Goal: Task Accomplishment & Management: Manage account settings

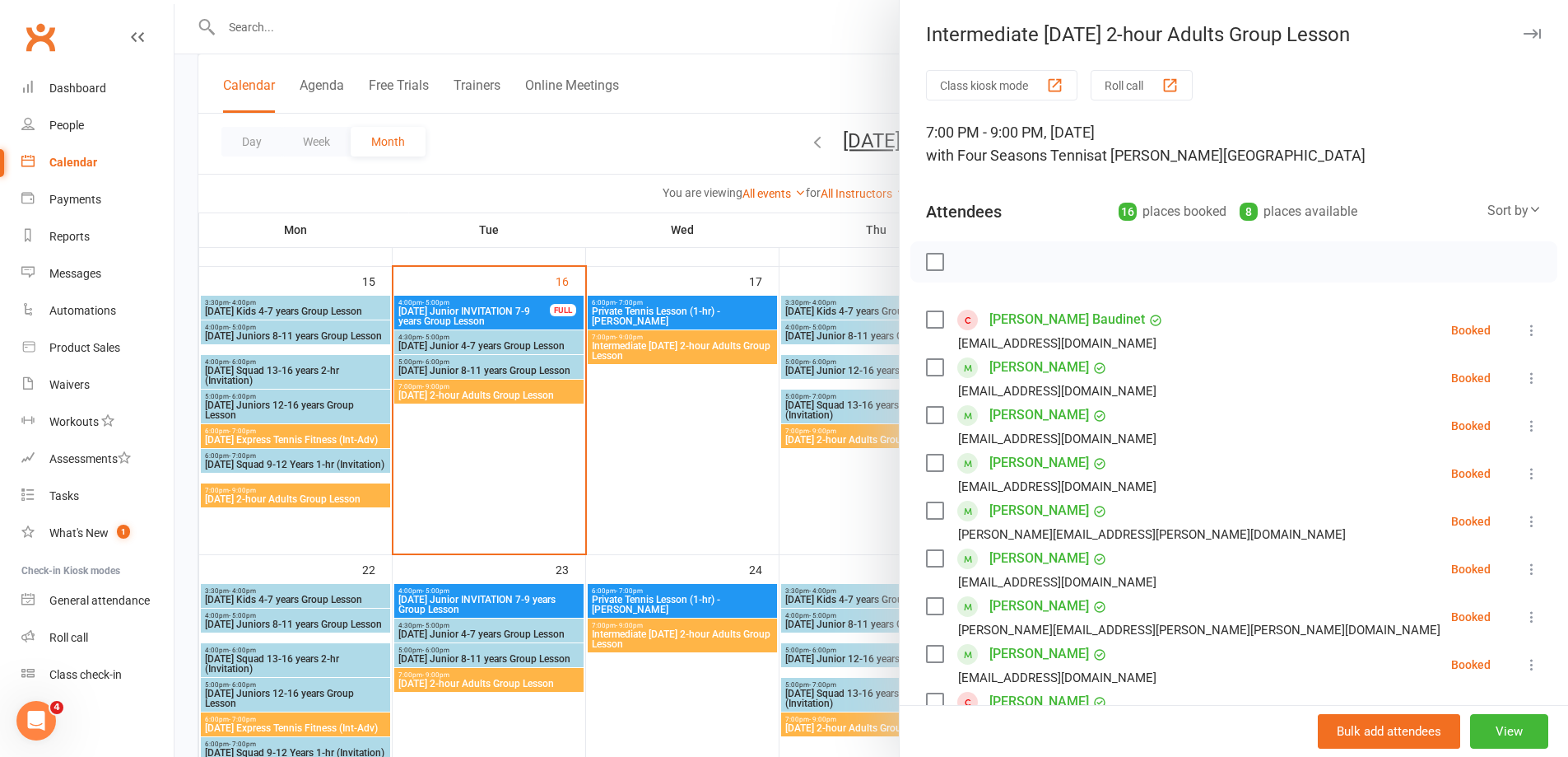
scroll to position [165, 0]
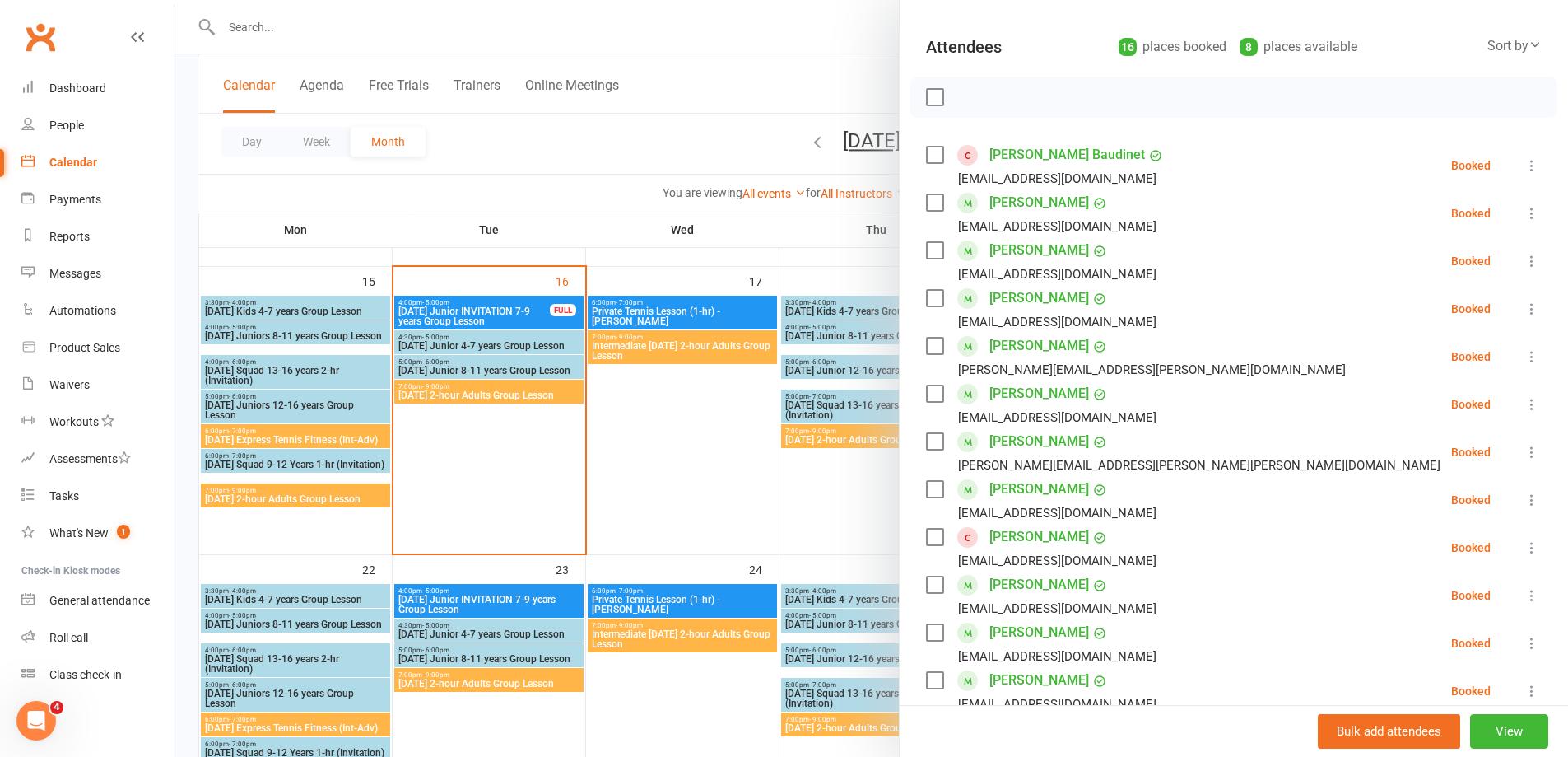
drag, startPoint x: 678, startPoint y: 505, endPoint x: 680, endPoint y: 492, distance: 13.2
click at [678, 503] on div at bounding box center [871, 378] width 1394 height 757
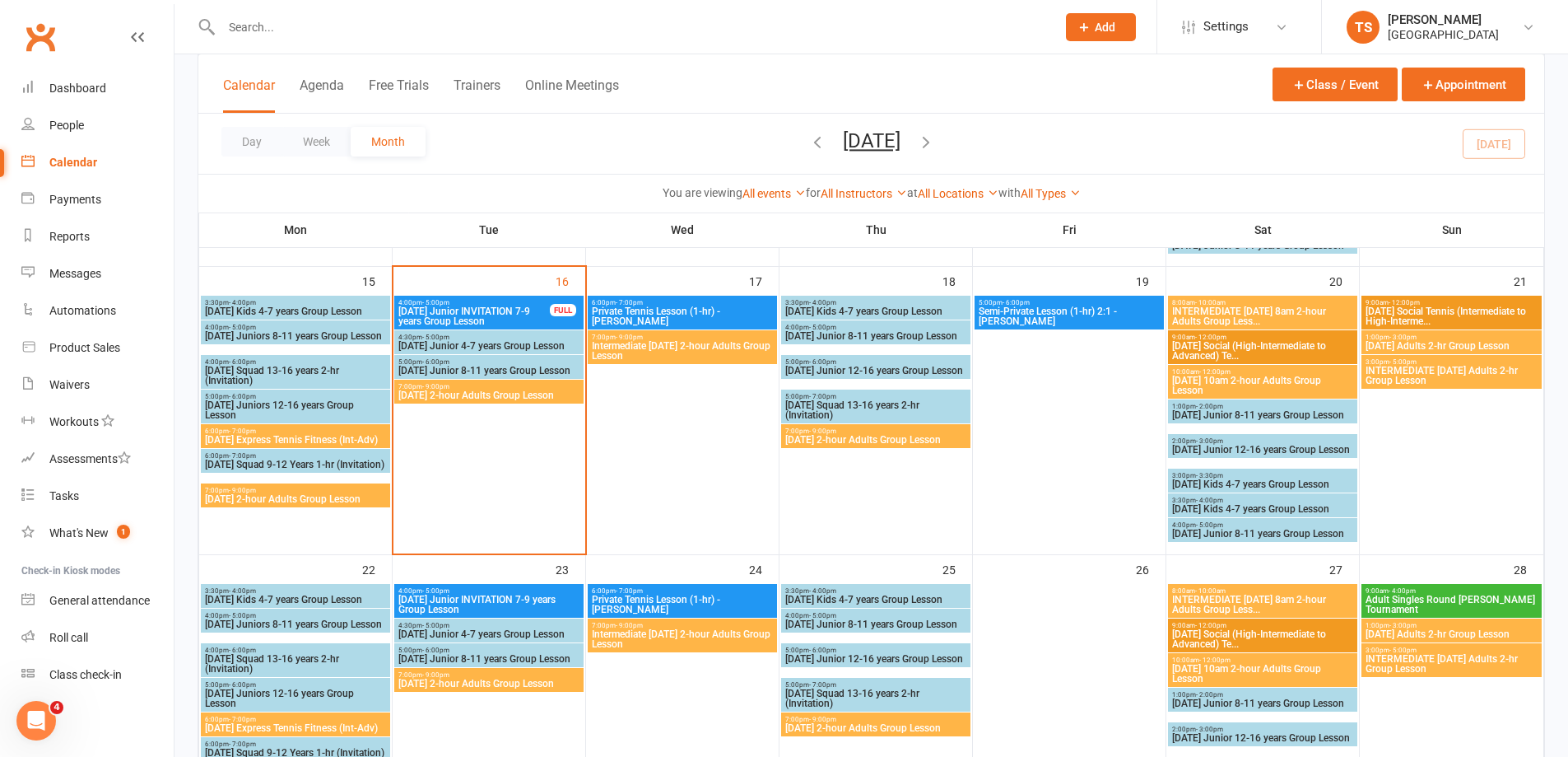
click at [236, 26] on input "text" at bounding box center [630, 27] width 828 height 23
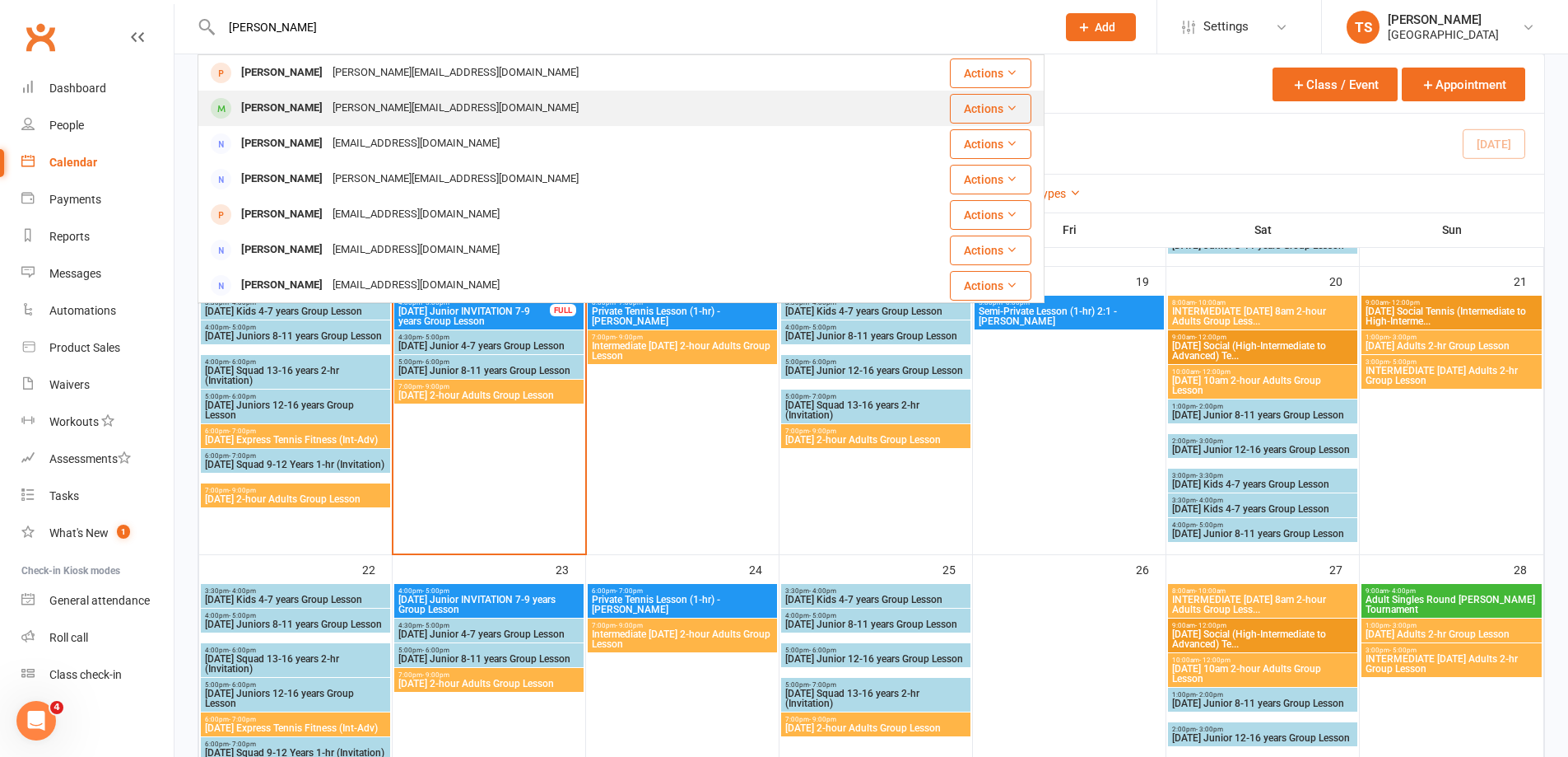
type input "[PERSON_NAME]"
click at [257, 113] on div "[PERSON_NAME]" at bounding box center [282, 107] width 91 height 24
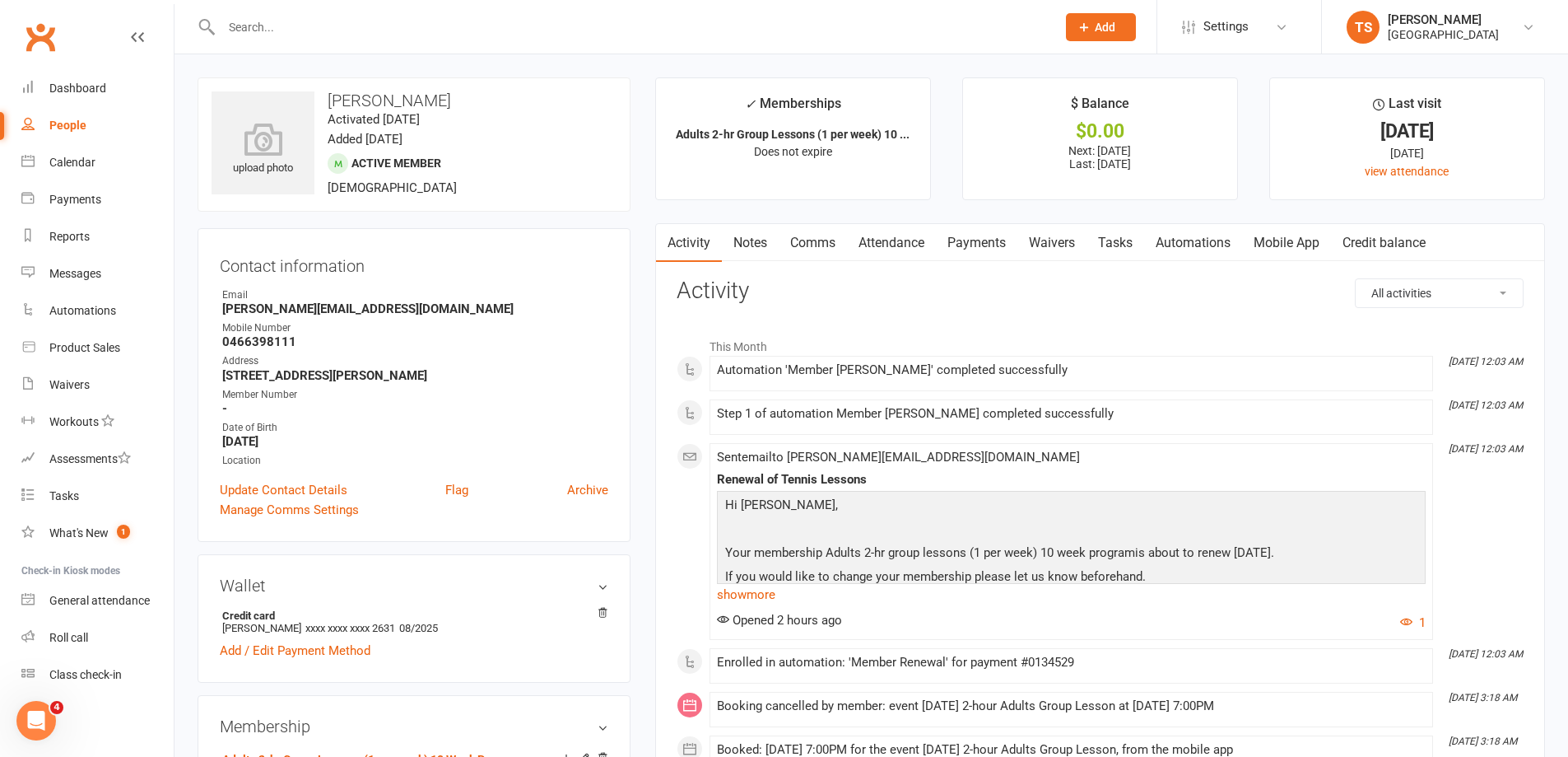
click at [975, 242] on link "Payments" at bounding box center [976, 243] width 81 height 38
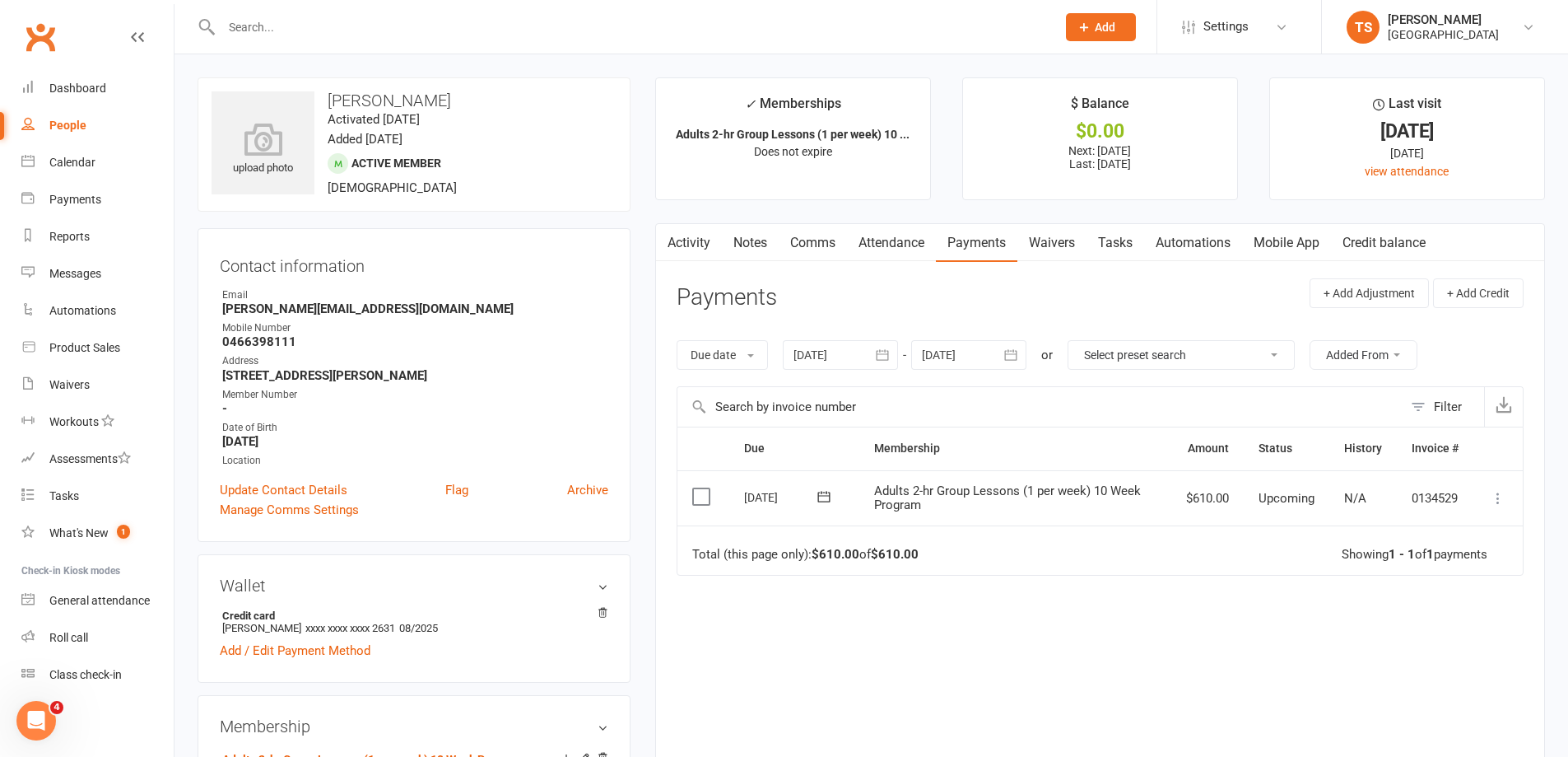
click at [846, 348] on div at bounding box center [841, 354] width 115 height 29
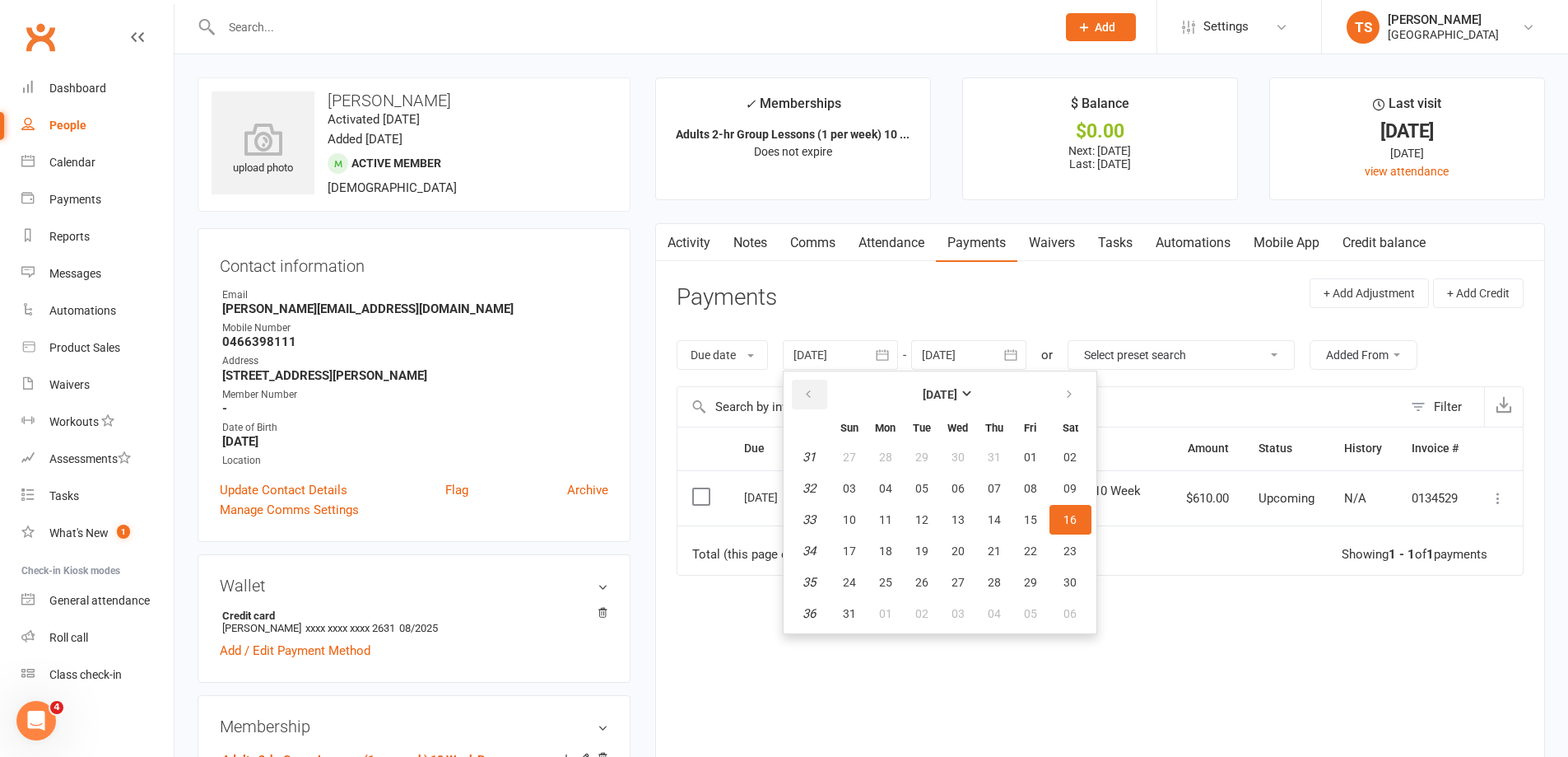
click at [811, 397] on icon "button" at bounding box center [808, 394] width 11 height 13
click at [852, 485] on span "04" at bounding box center [850, 488] width 13 height 13
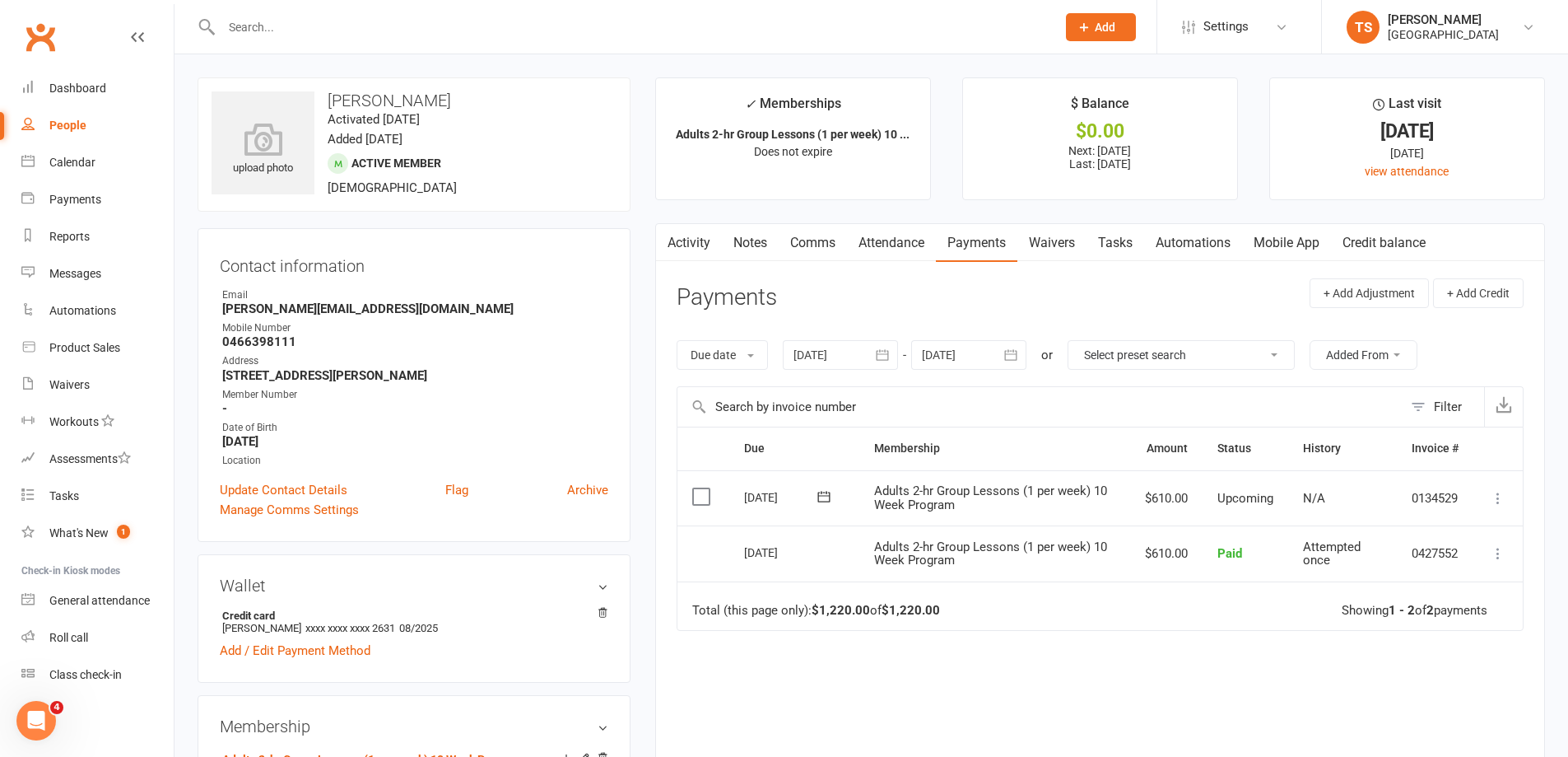
click at [900, 242] on link "Attendance" at bounding box center [891, 243] width 89 height 38
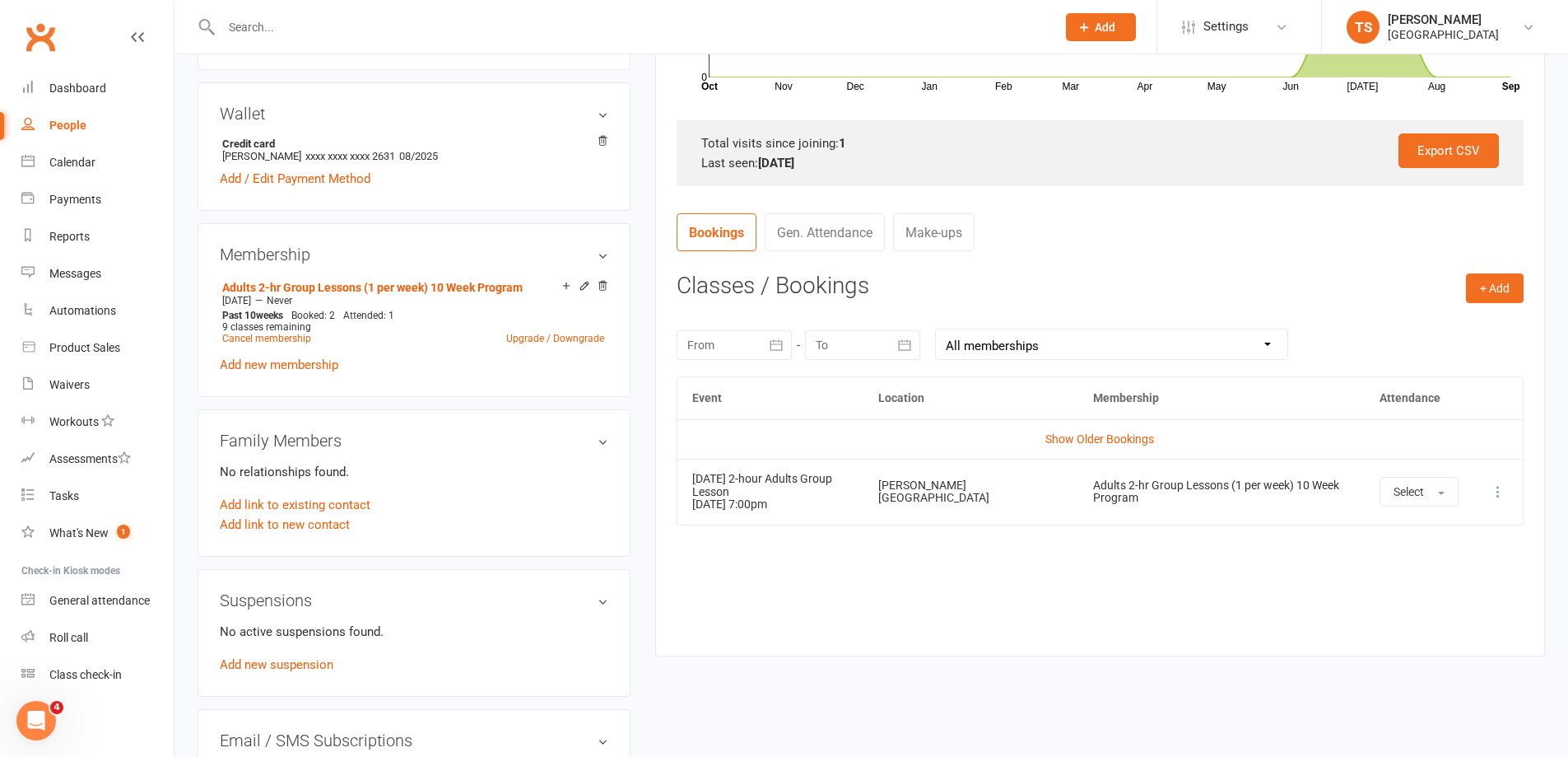
scroll to position [494, 0]
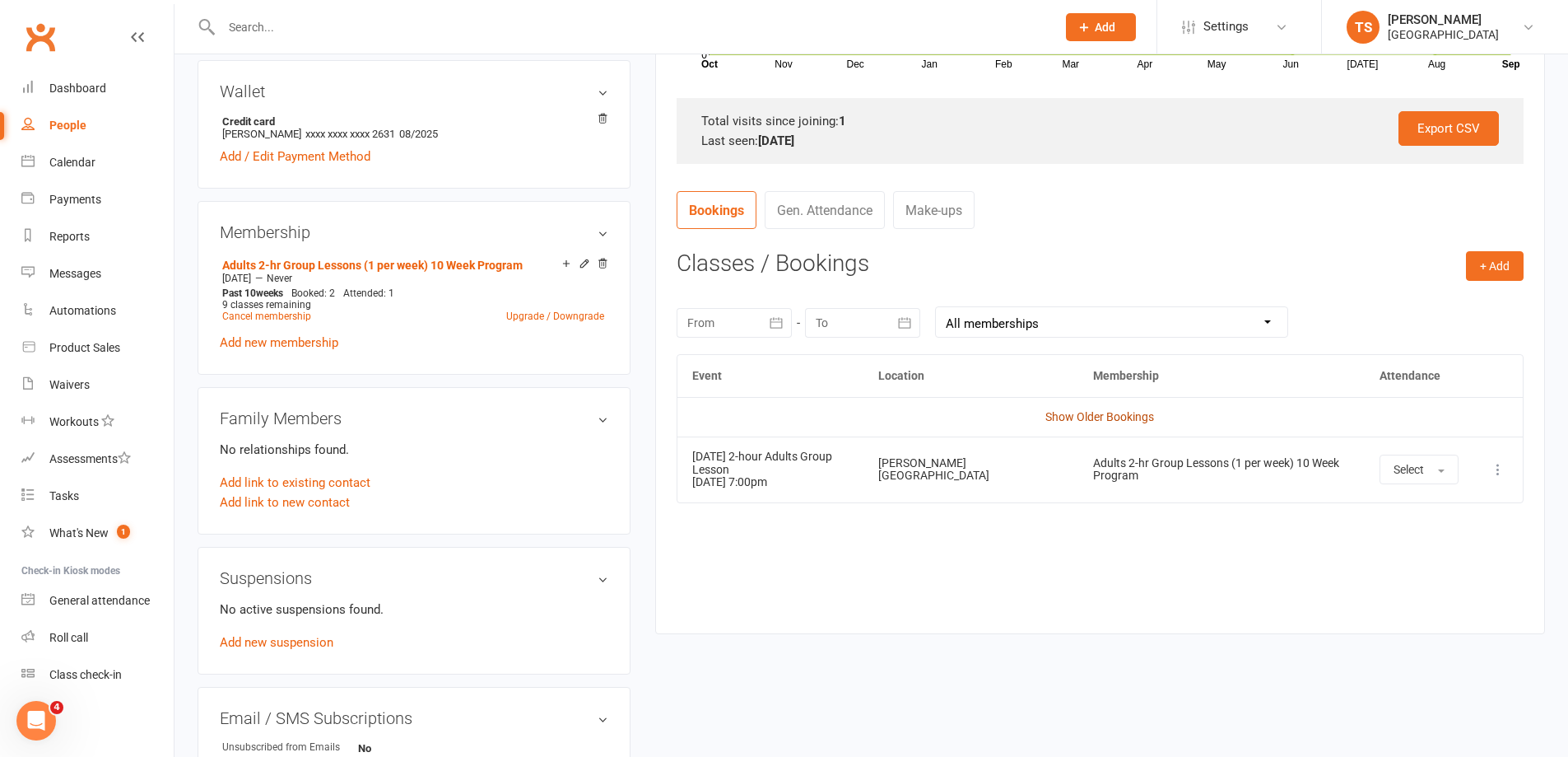
click at [1112, 420] on link "Show Older Bookings" at bounding box center [1100, 417] width 108 height 13
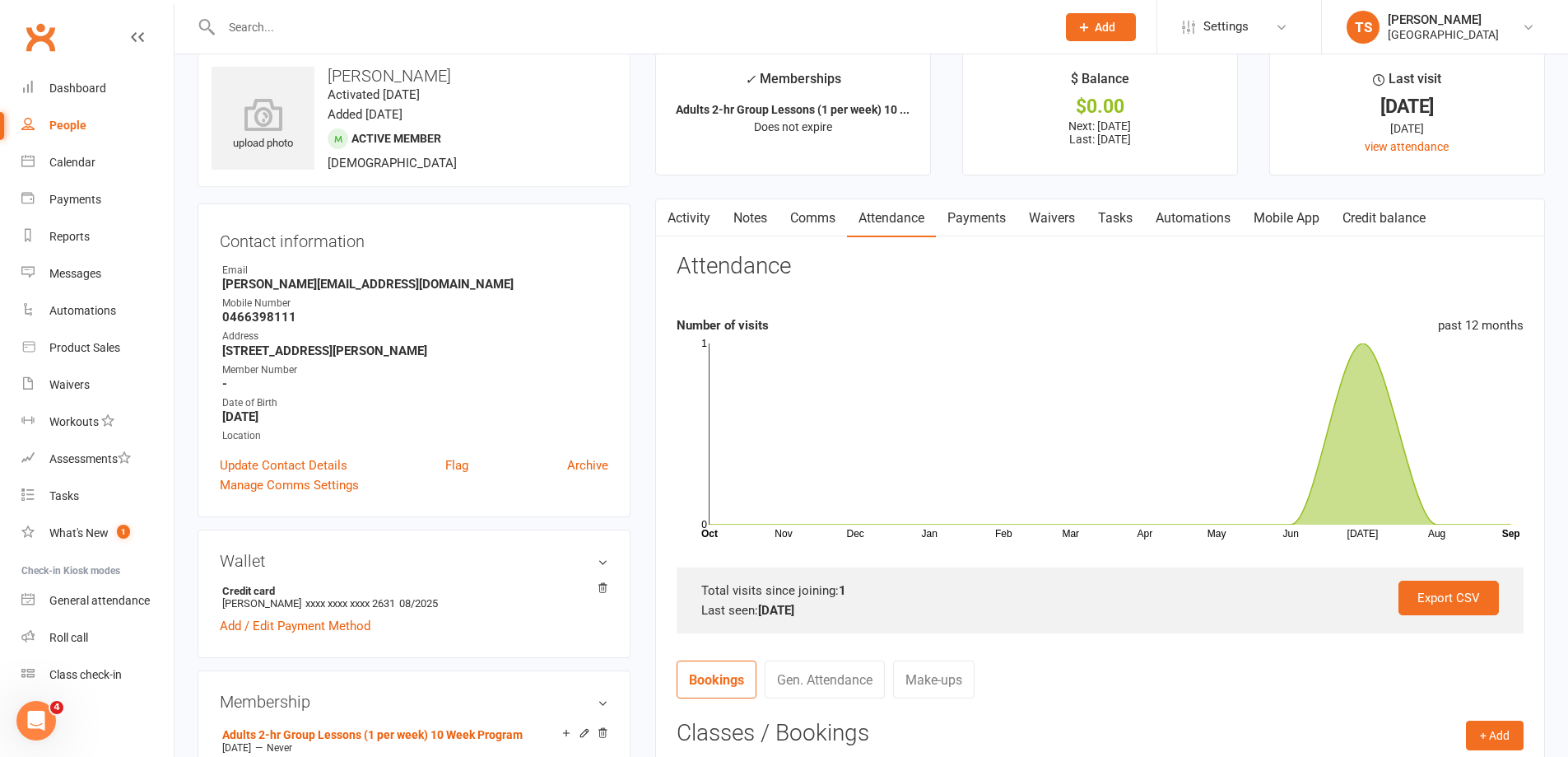
scroll to position [0, 0]
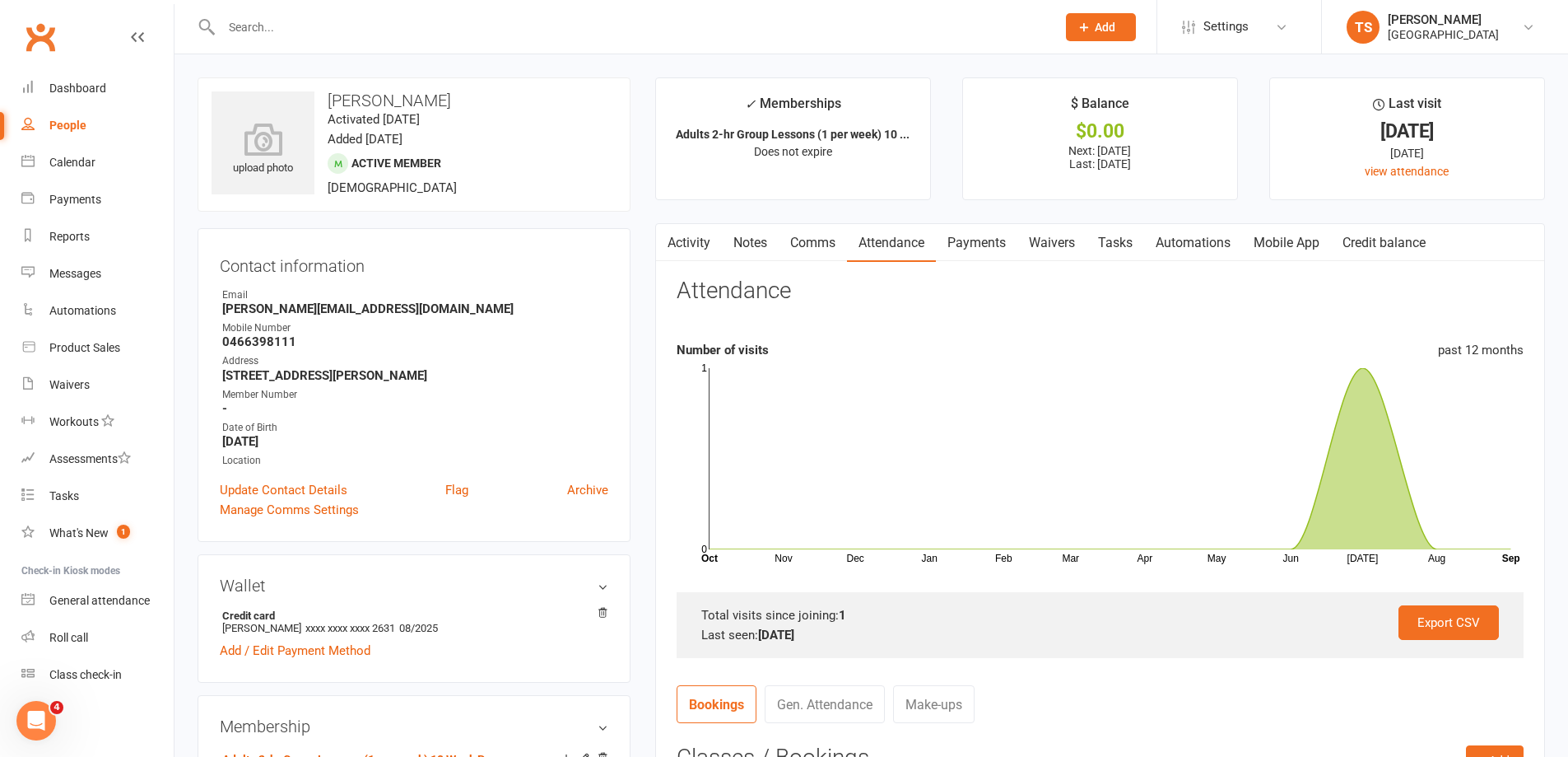
click at [976, 241] on link "Payments" at bounding box center [976, 243] width 81 height 38
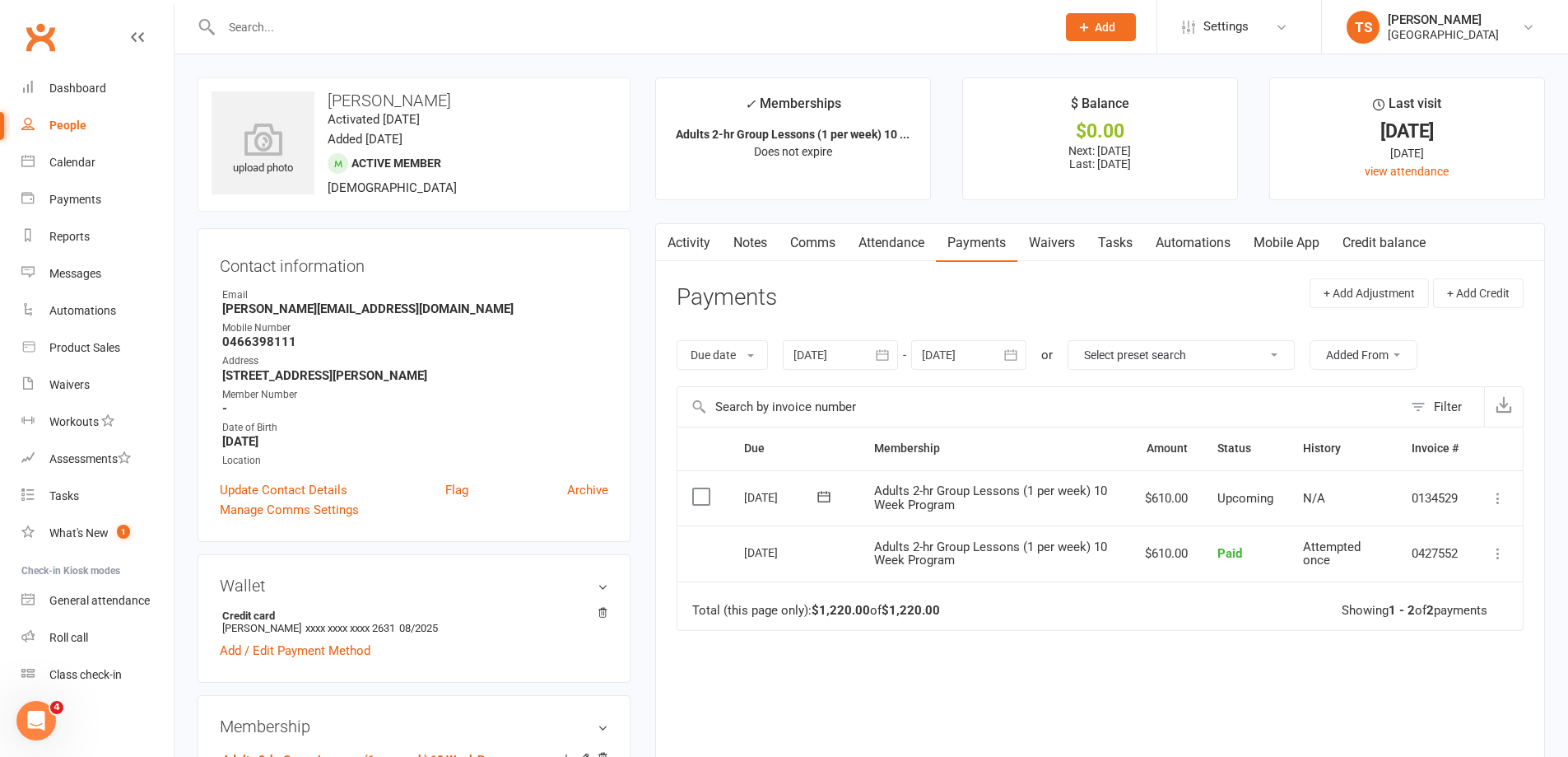
click at [846, 353] on div at bounding box center [841, 354] width 115 height 29
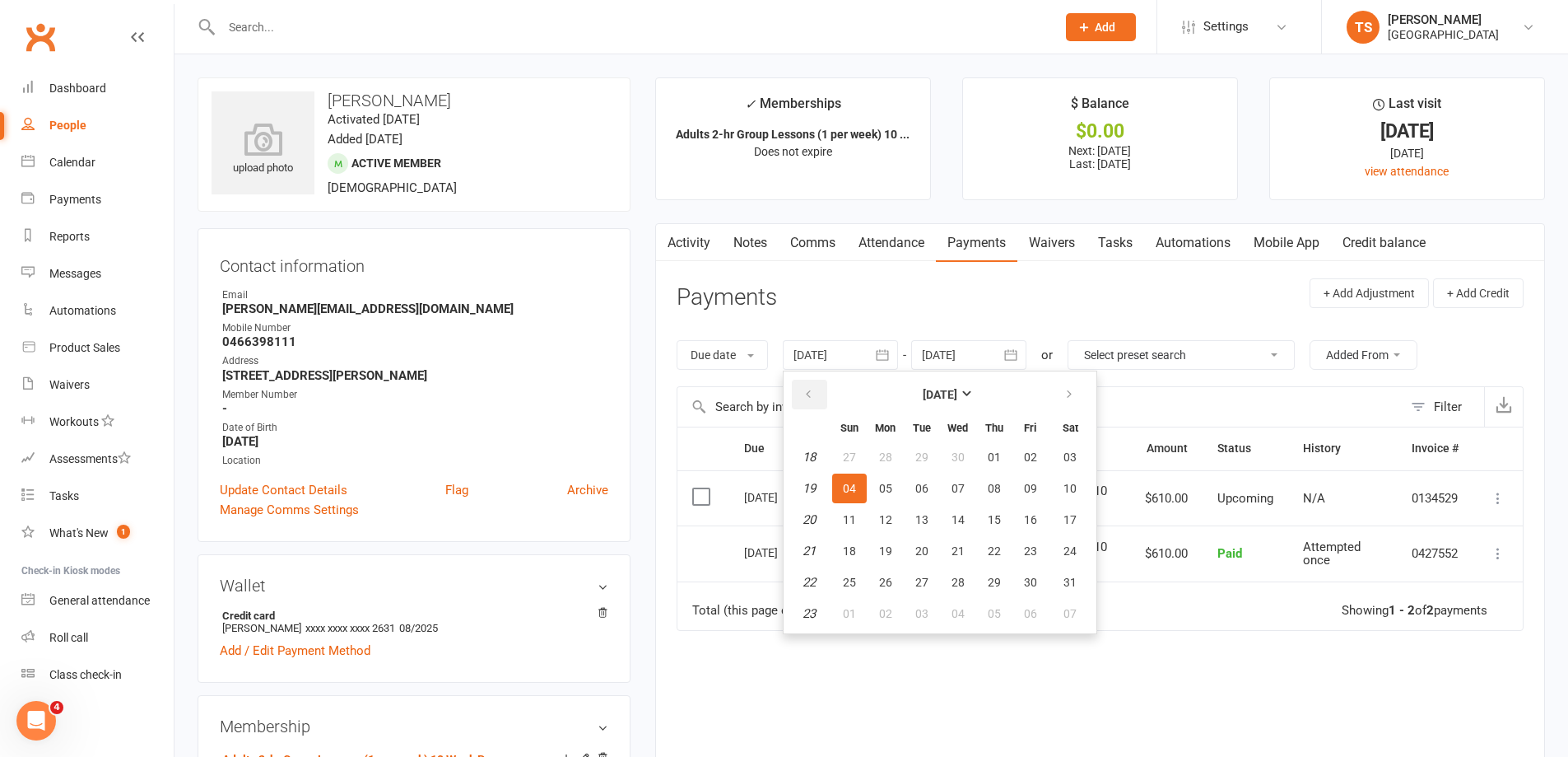
click at [809, 389] on icon "button" at bounding box center [808, 394] width 11 height 13
click at [851, 491] on span "02" at bounding box center [850, 488] width 13 height 13
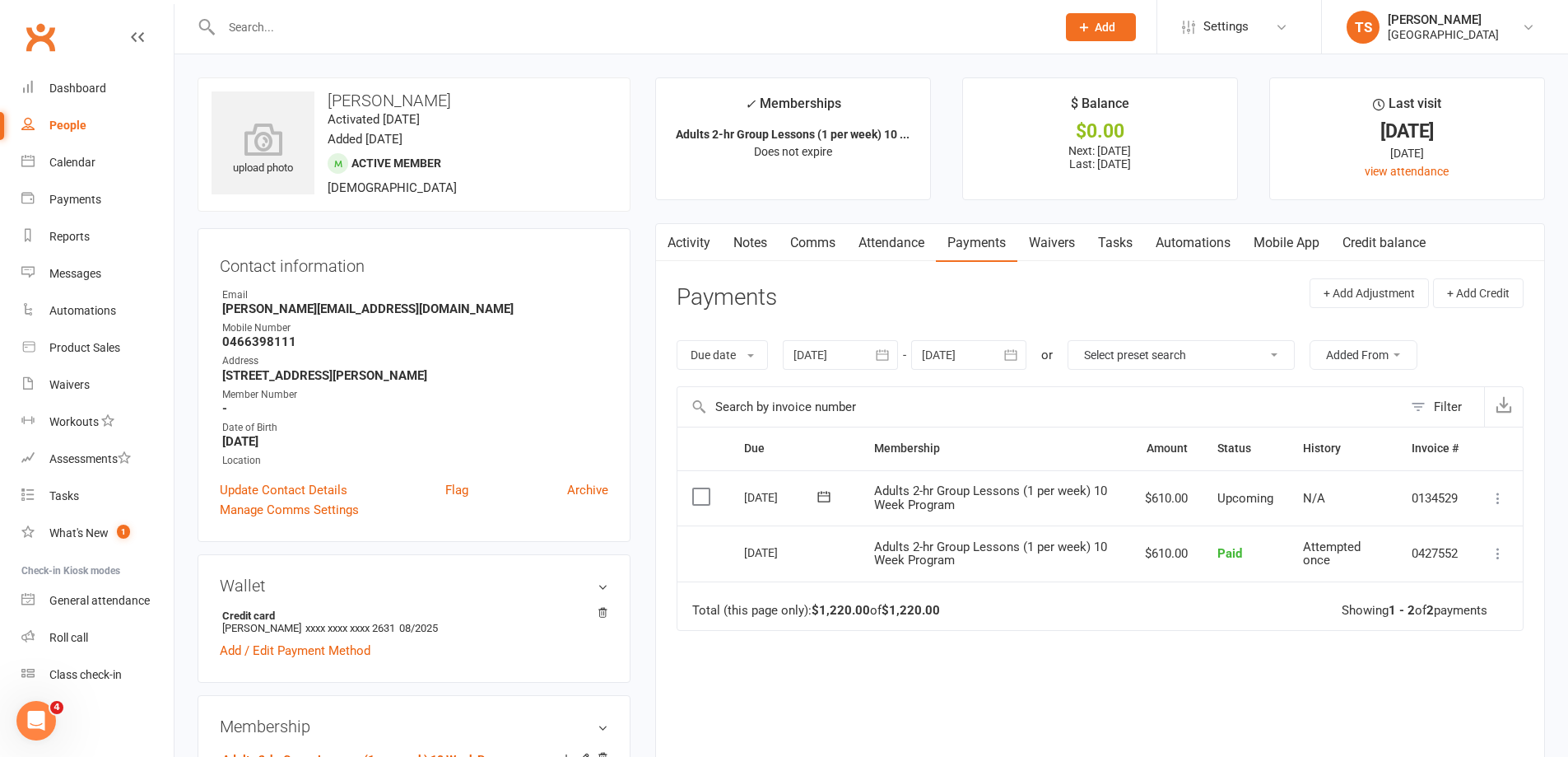
click at [754, 239] on link "Notes" at bounding box center [750, 243] width 57 height 38
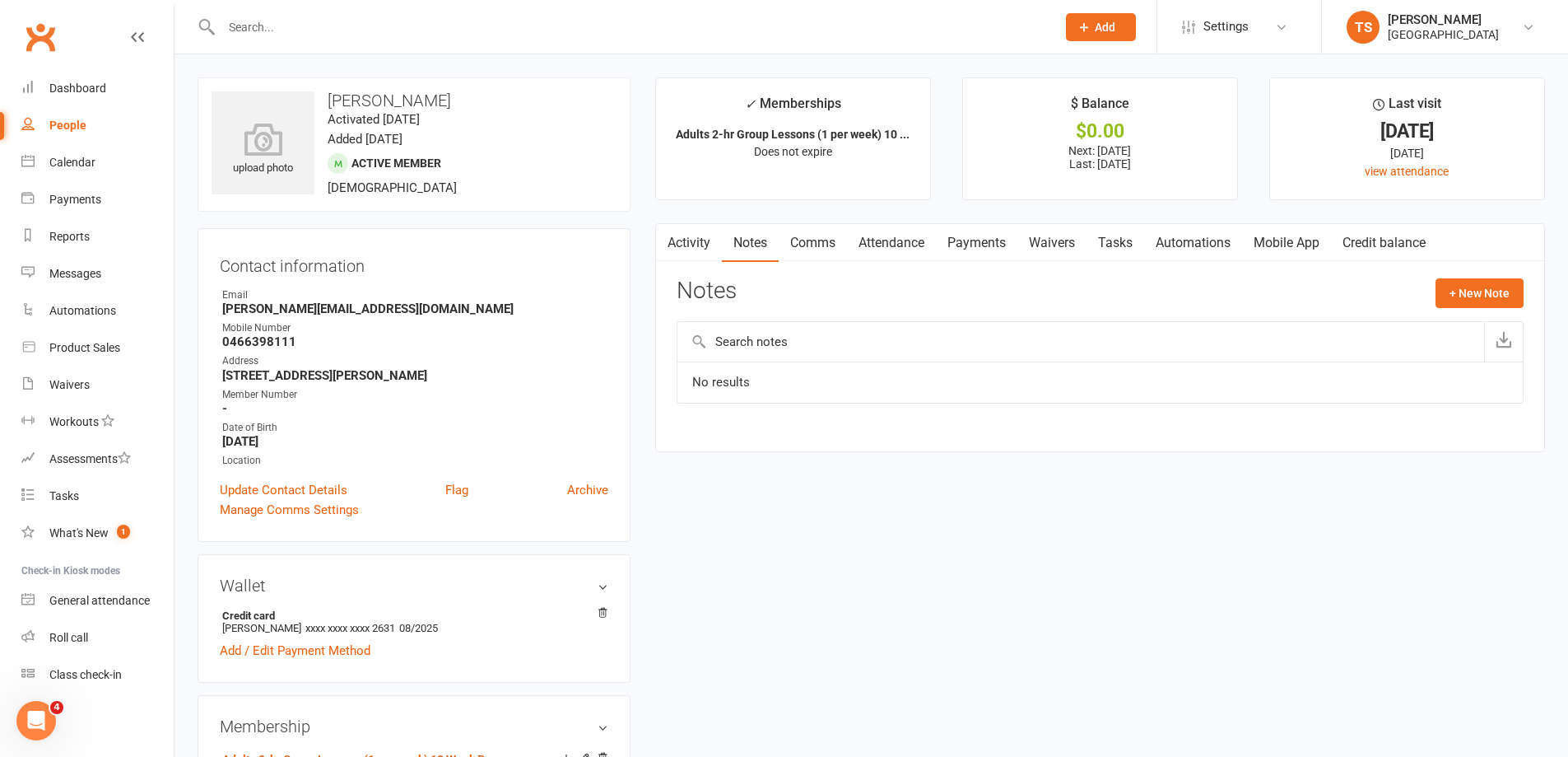
click at [972, 244] on link "Payments" at bounding box center [976, 243] width 81 height 38
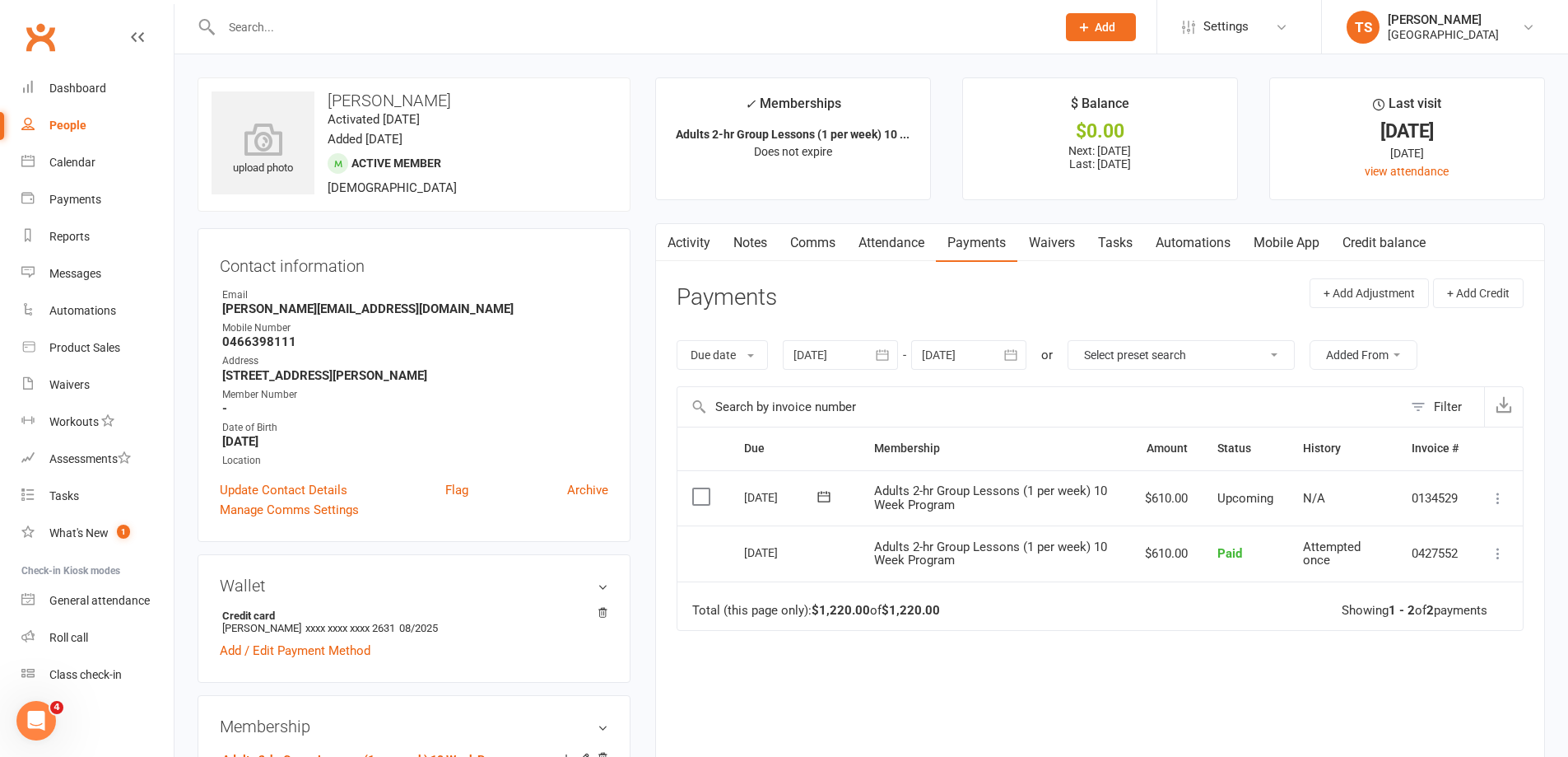
click at [820, 356] on div at bounding box center [841, 354] width 115 height 29
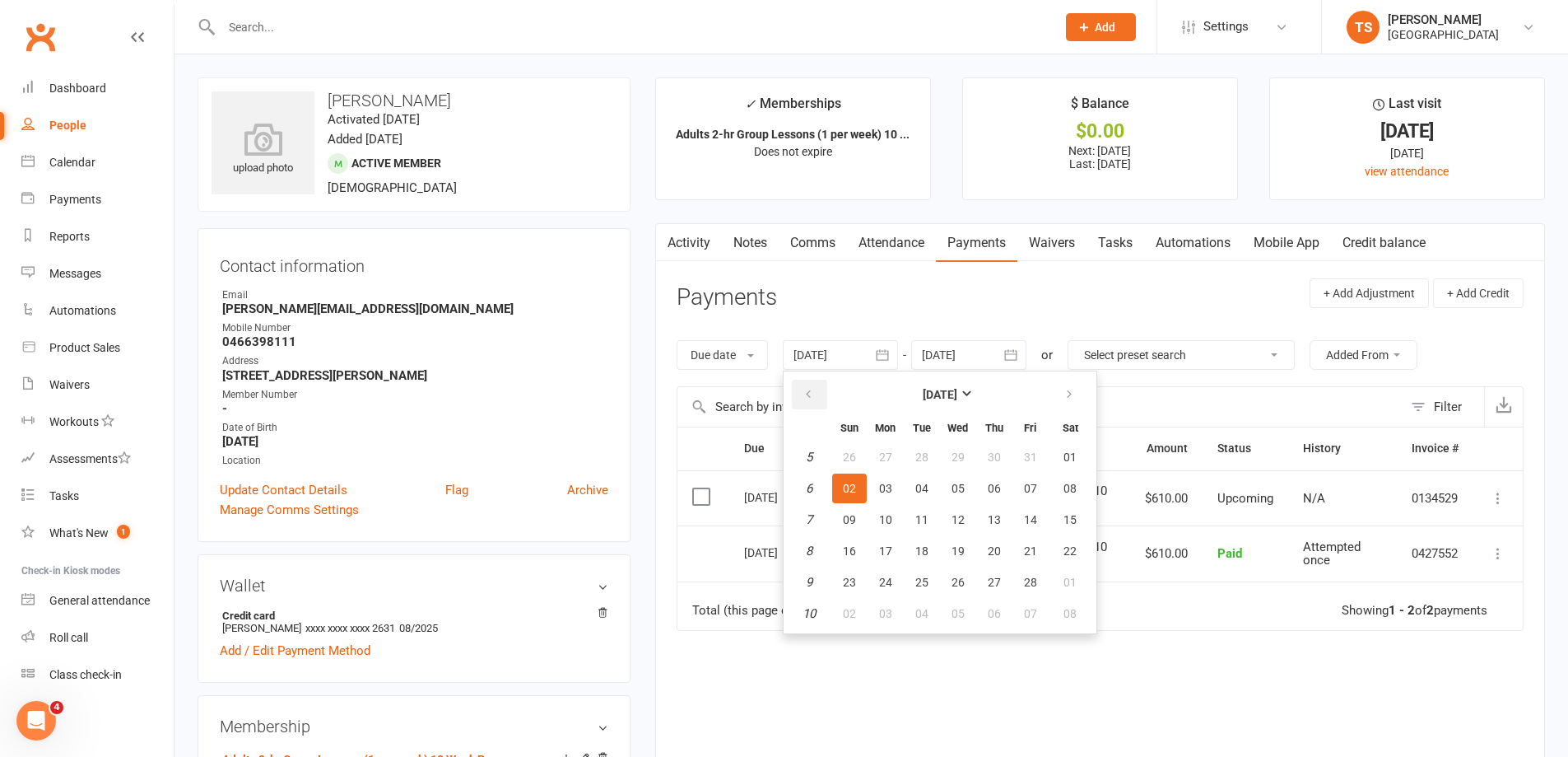
click at [817, 391] on button "button" at bounding box center [809, 394] width 36 height 29
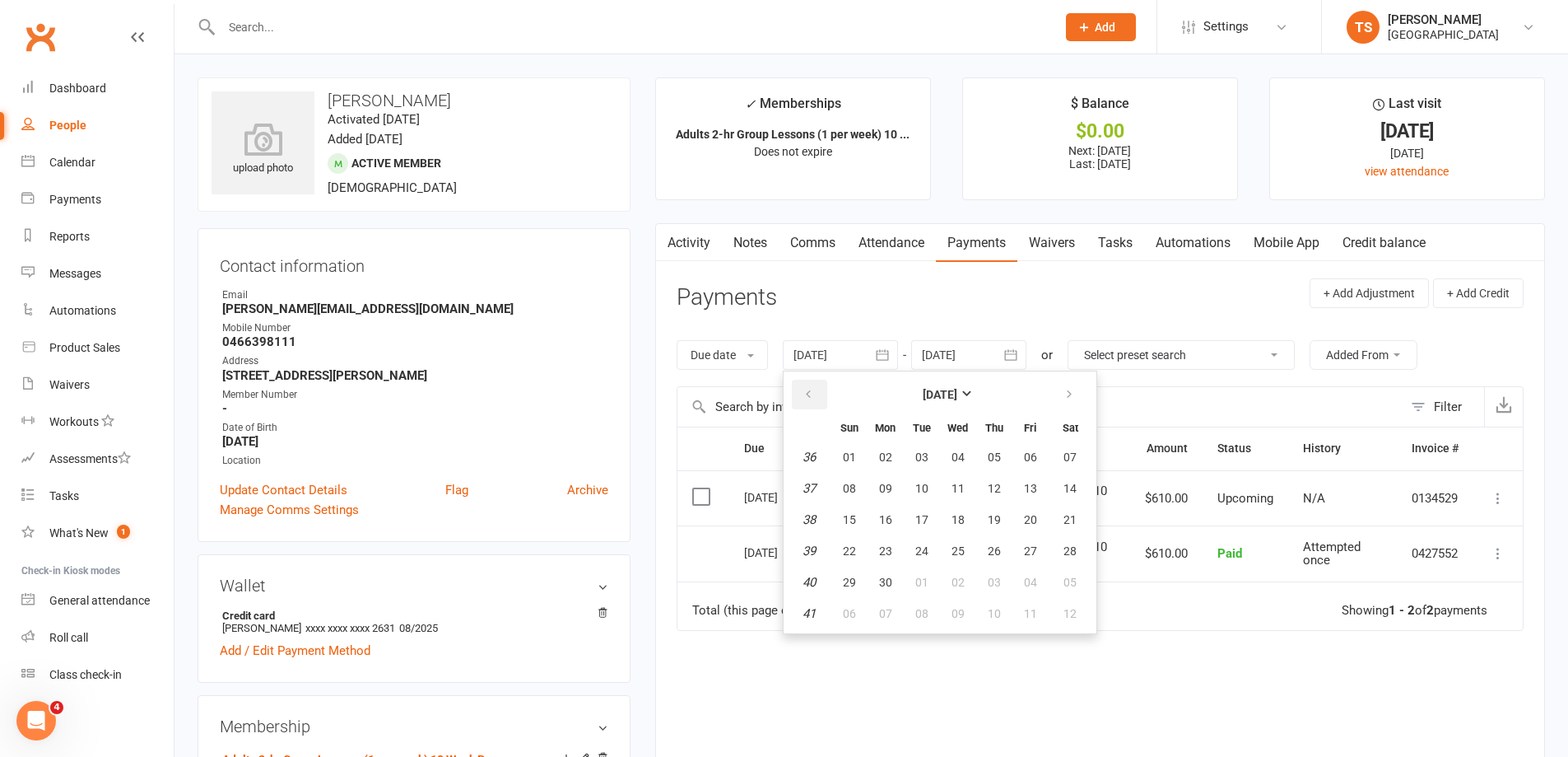
click at [817, 391] on button "button" at bounding box center [809, 394] width 36 height 29
click at [847, 488] on span "02" at bounding box center [850, 488] width 13 height 13
type input "[DATE]"
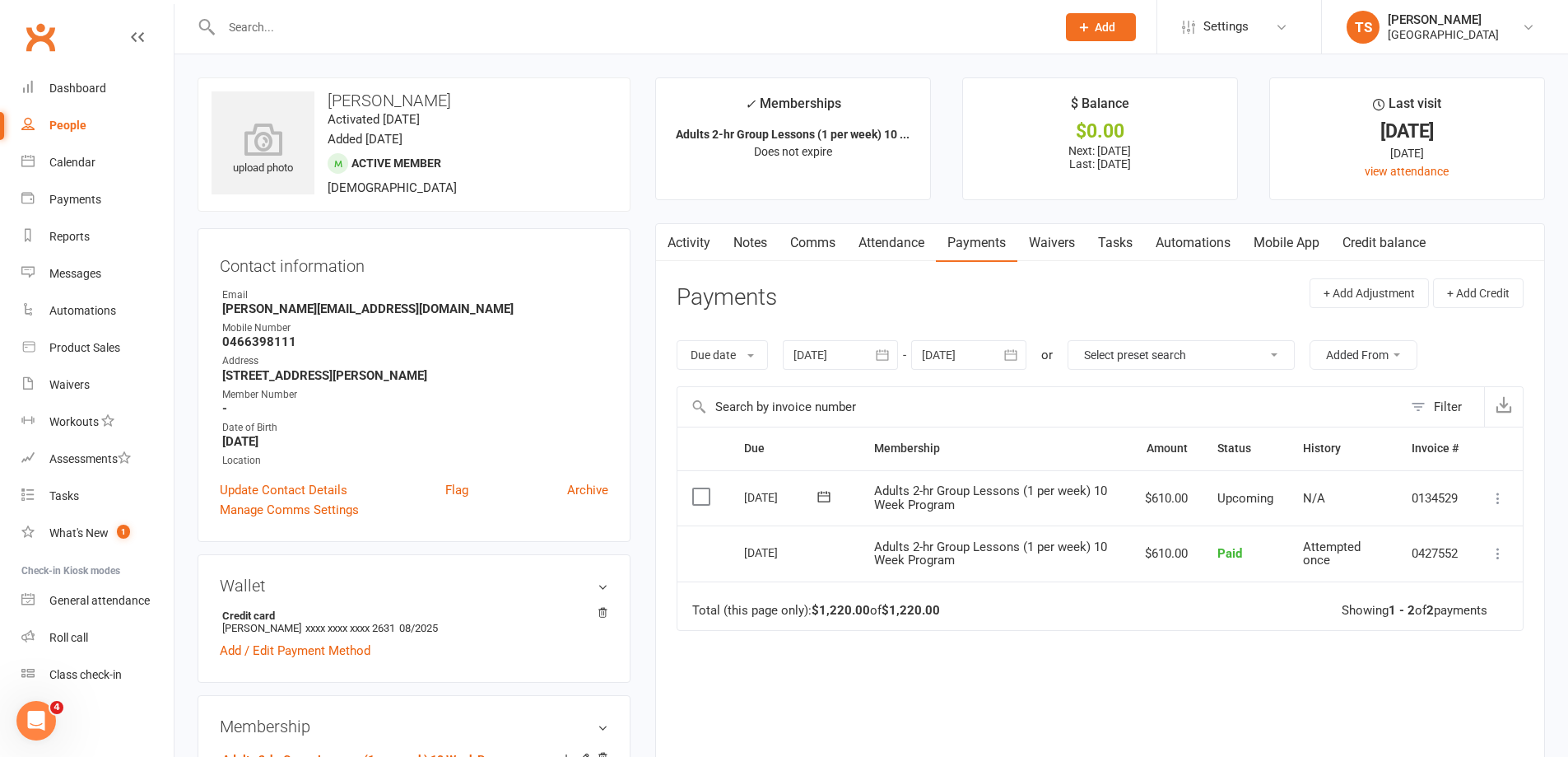
click at [902, 244] on link "Attendance" at bounding box center [891, 243] width 89 height 38
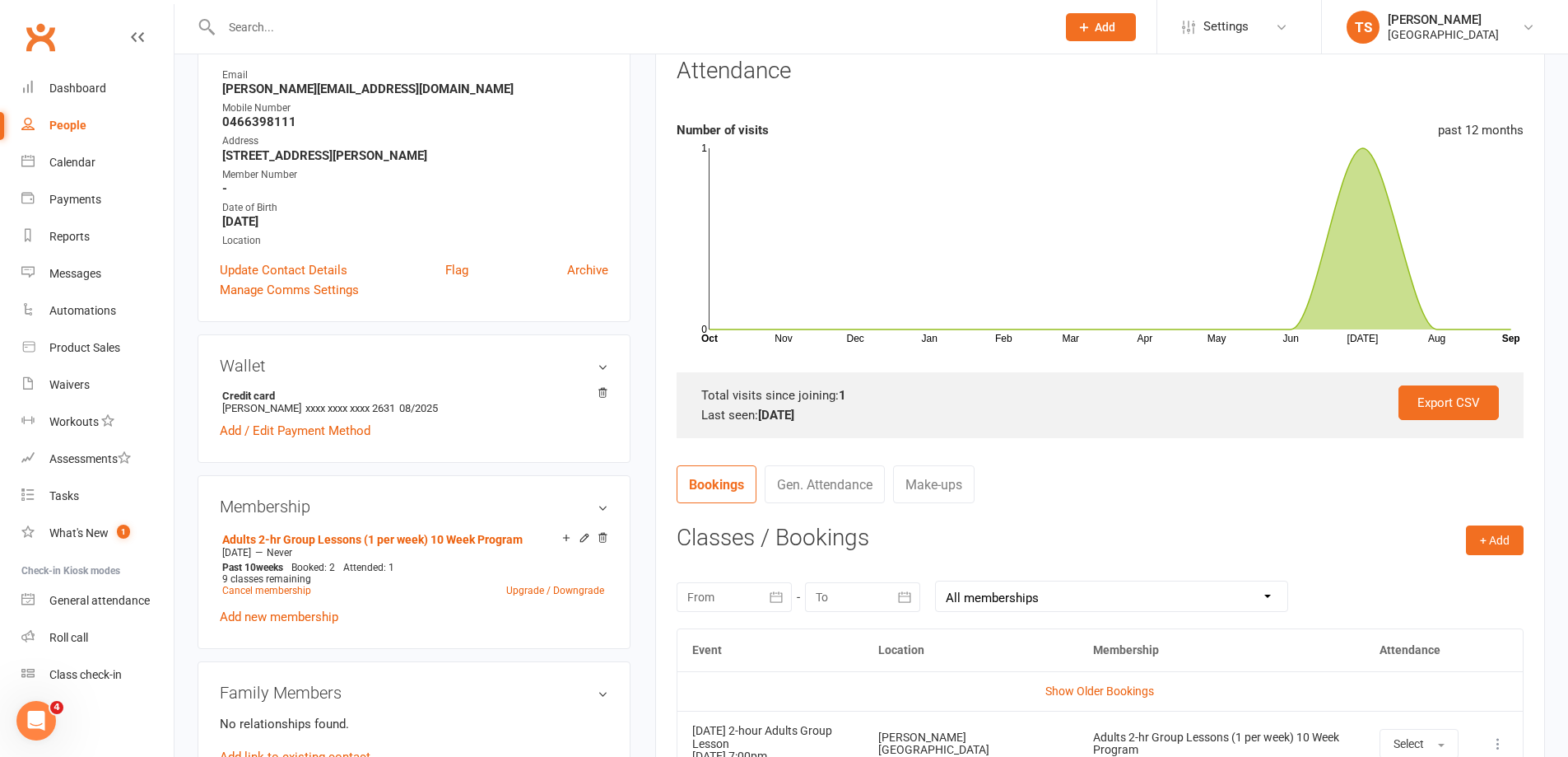
scroll to position [412, 0]
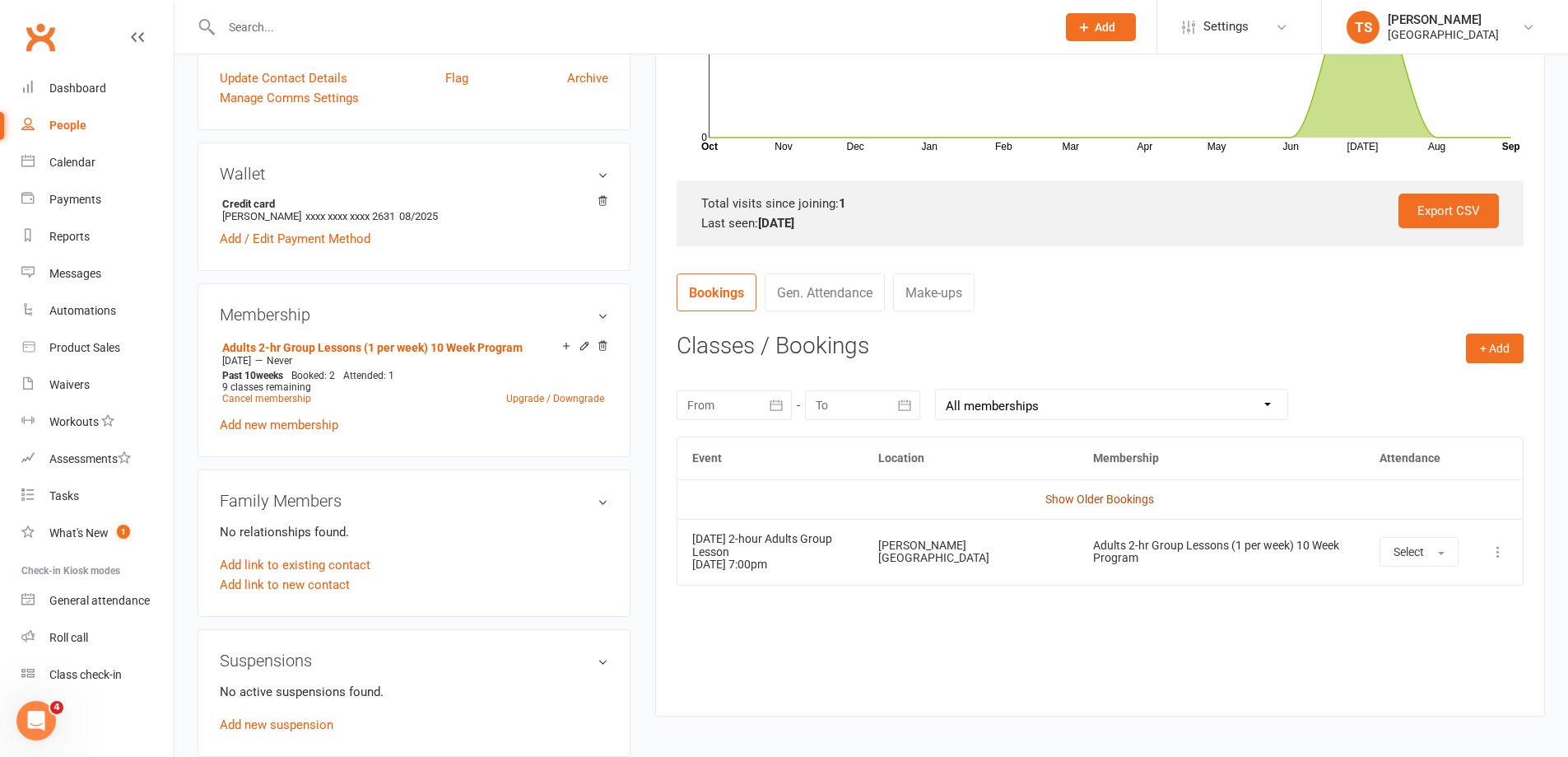
click at [1092, 499] on link "Show Older Bookings" at bounding box center [1100, 499] width 108 height 13
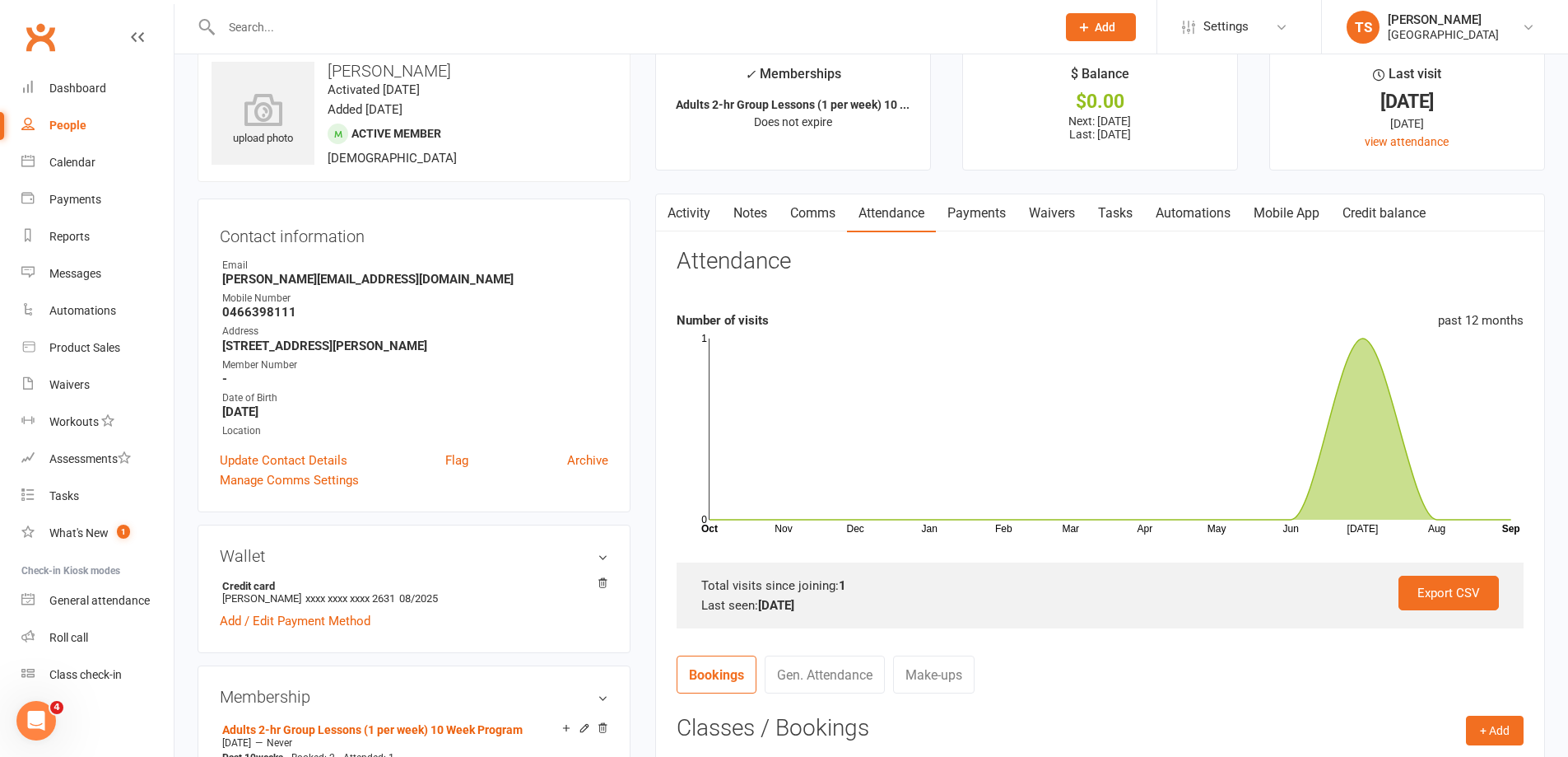
scroll to position [0, 0]
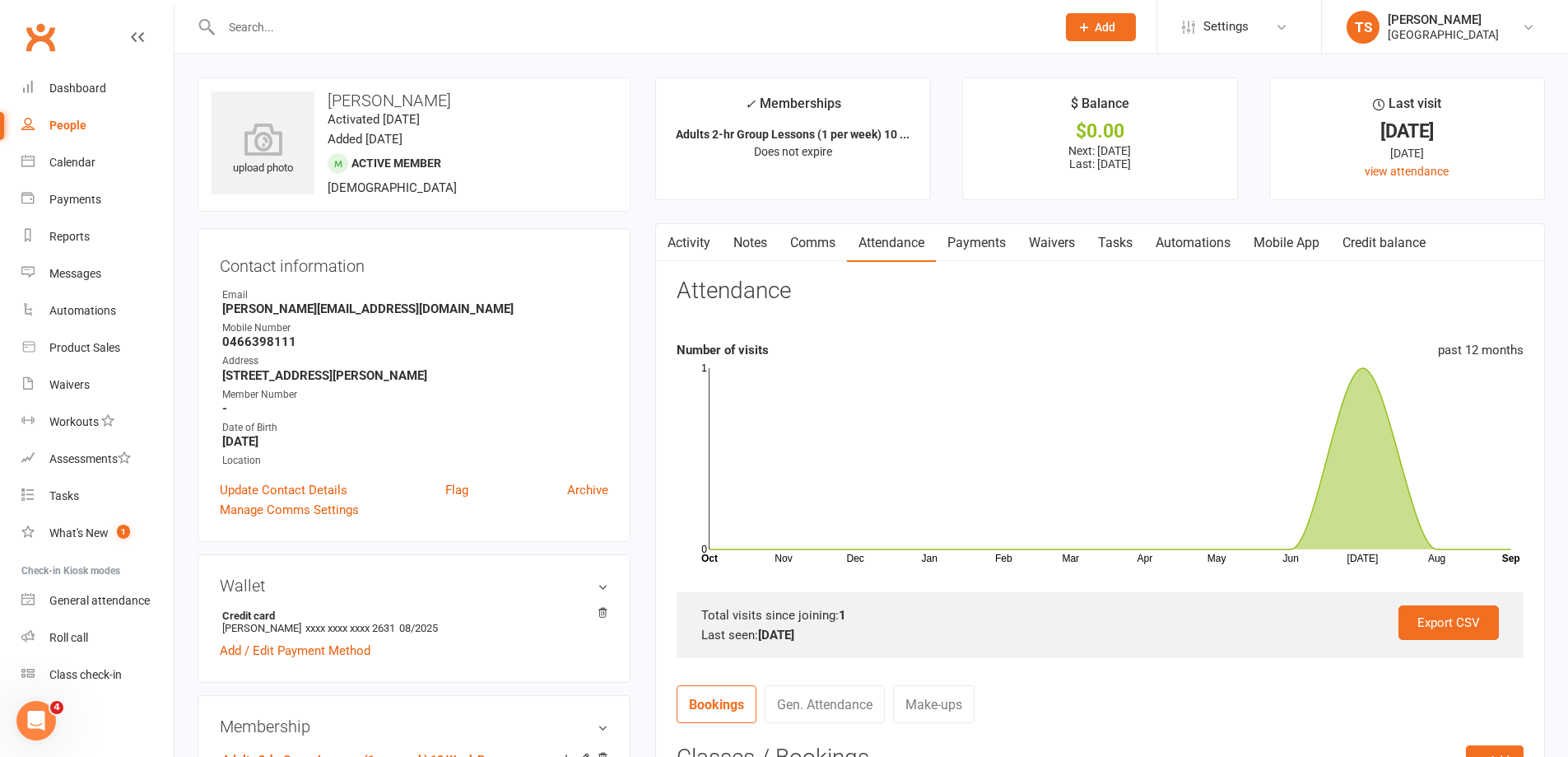
click at [1294, 241] on link "Mobile App" at bounding box center [1286, 243] width 89 height 38
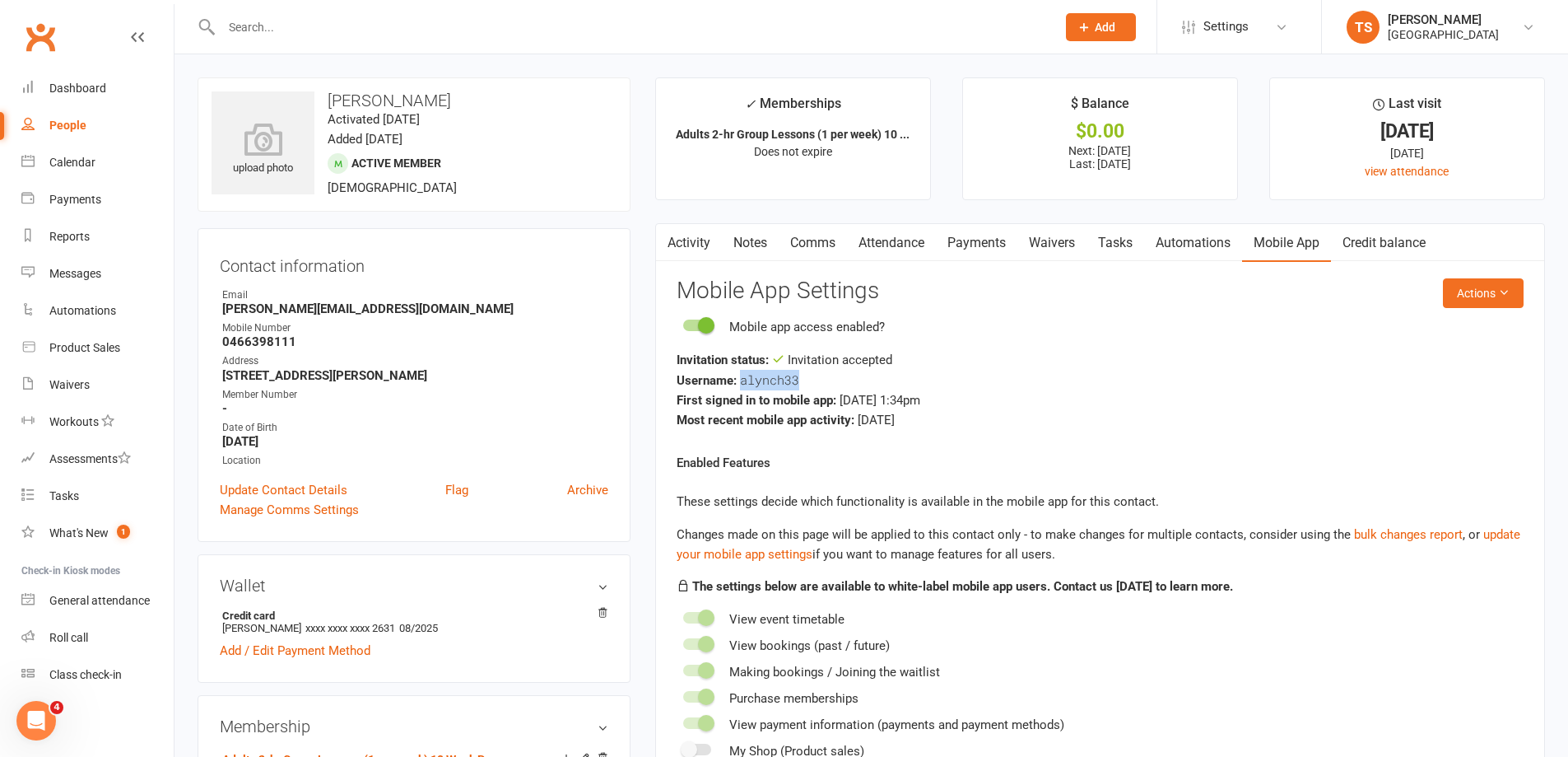
drag, startPoint x: 802, startPoint y: 375, endPoint x: 741, endPoint y: 381, distance: 61.3
click at [741, 381] on div "Username: alynch33" at bounding box center [1100, 380] width 847 height 21
copy span "alynch33"
click at [1484, 289] on button "Actions" at bounding box center [1483, 292] width 81 height 29
click at [1415, 399] on link "Reset password" at bounding box center [1429, 396] width 163 height 33
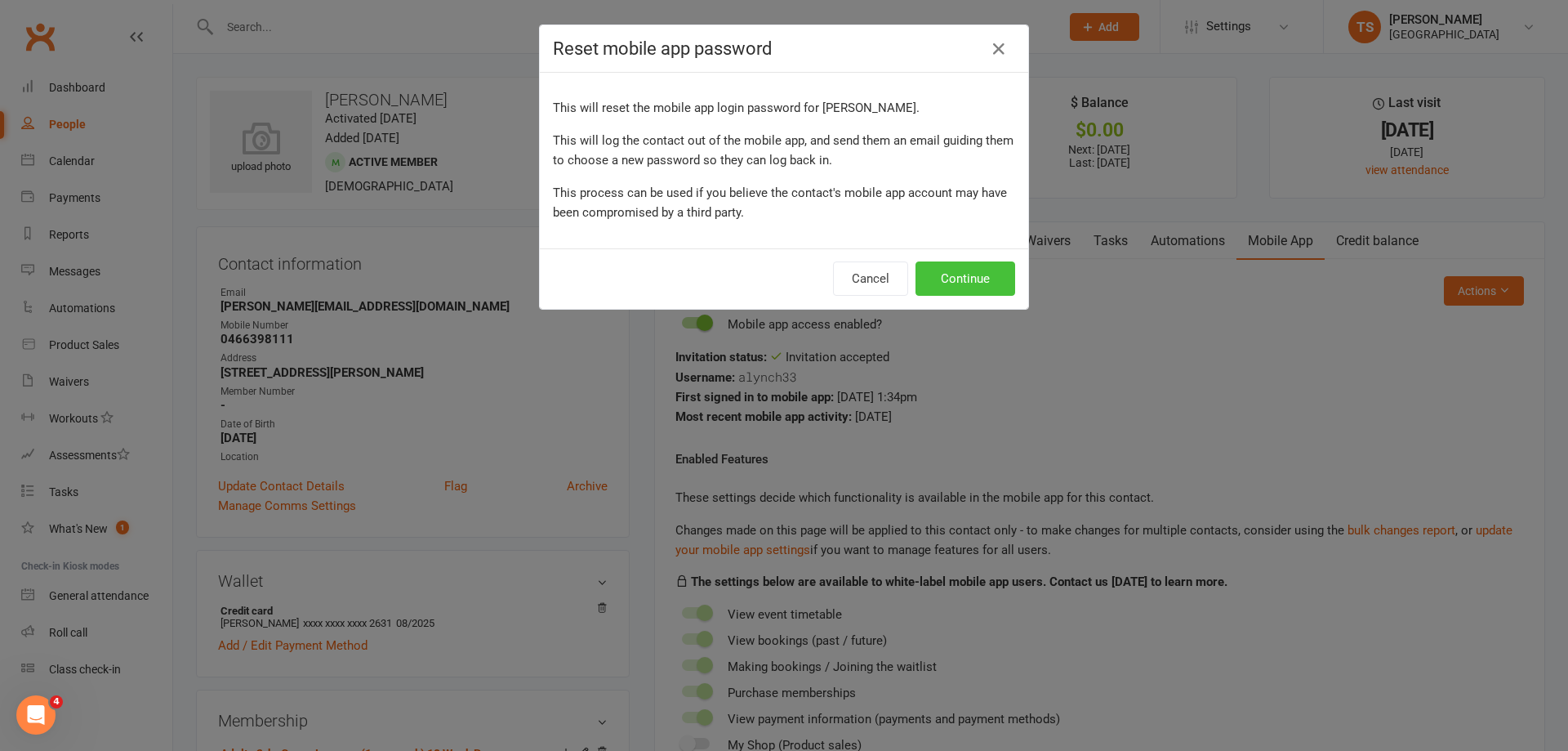
click at [965, 288] on button "Continue" at bounding box center [965, 279] width 100 height 35
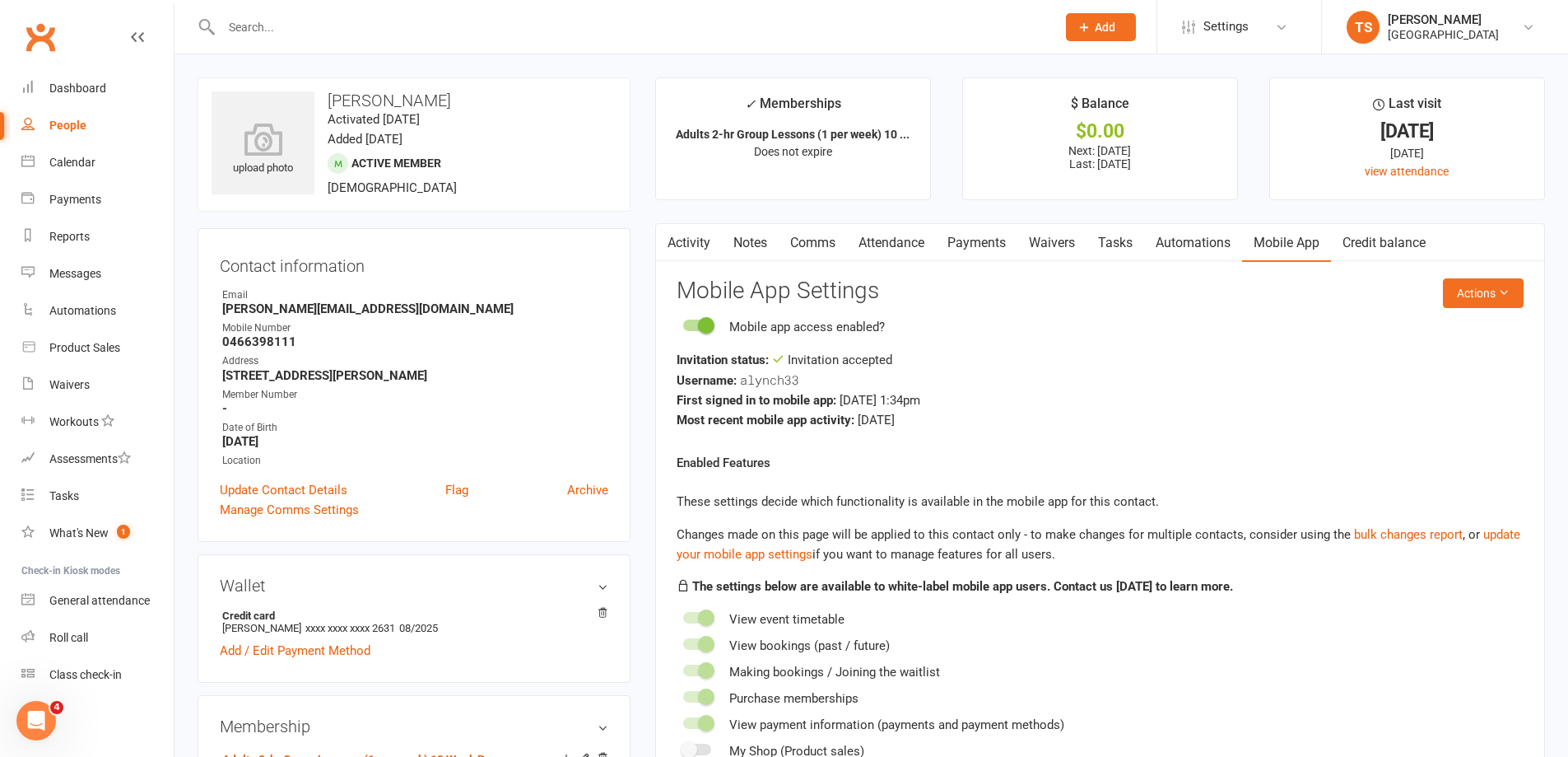
click at [967, 243] on link "Payments" at bounding box center [976, 243] width 81 height 38
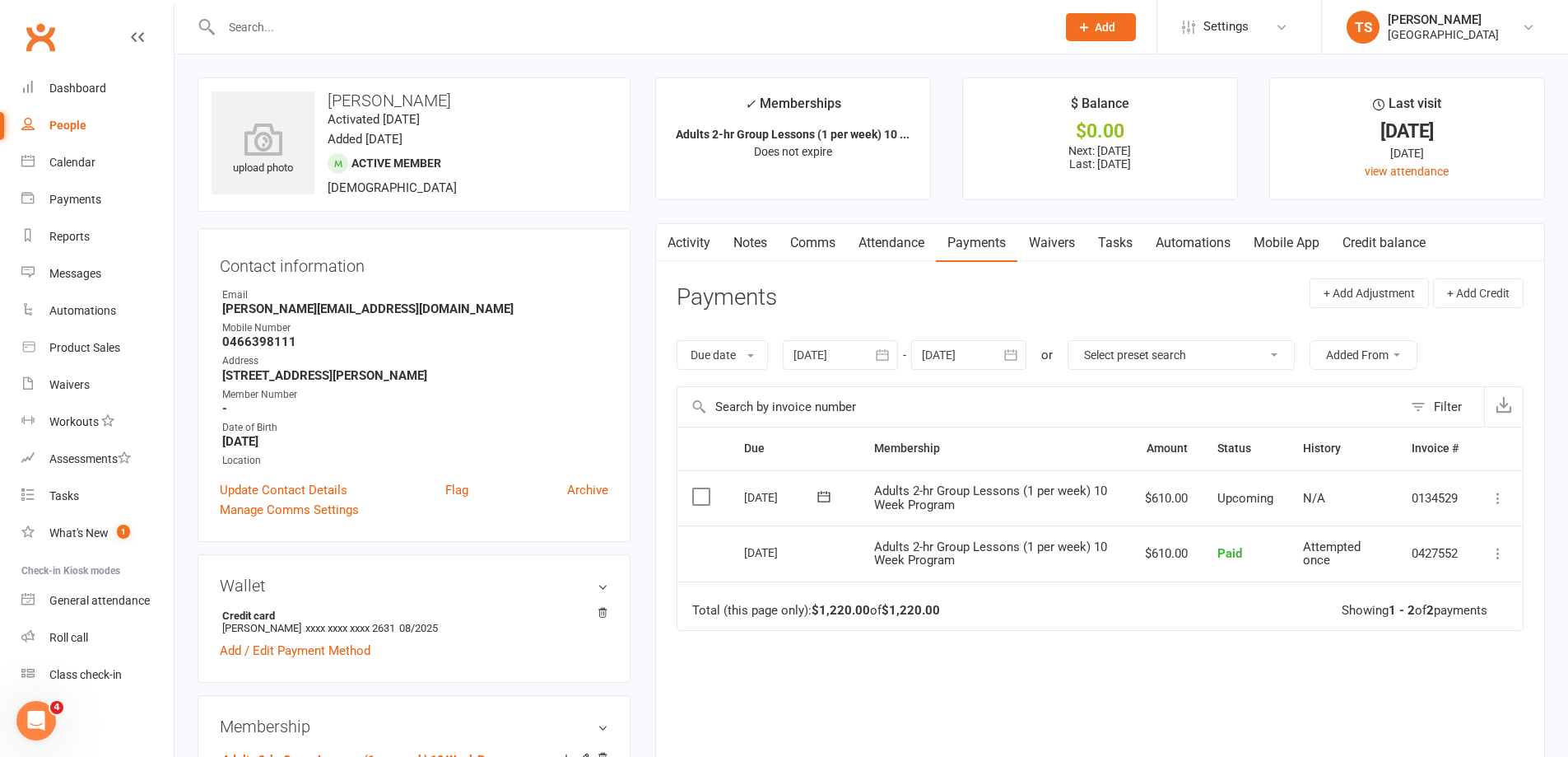
click at [1497, 499] on icon at bounding box center [1497, 498] width 16 height 16
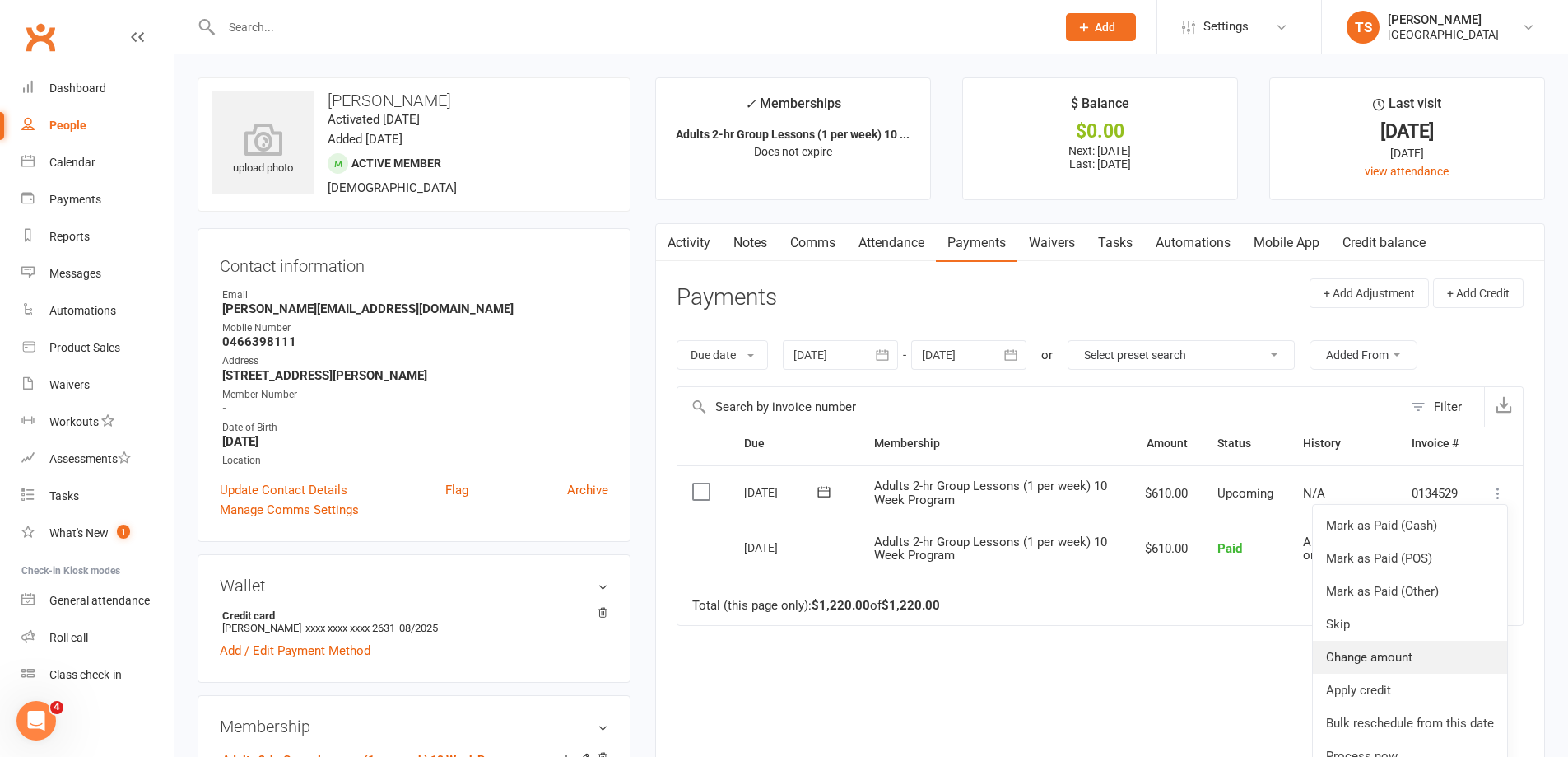
scroll to position [165, 0]
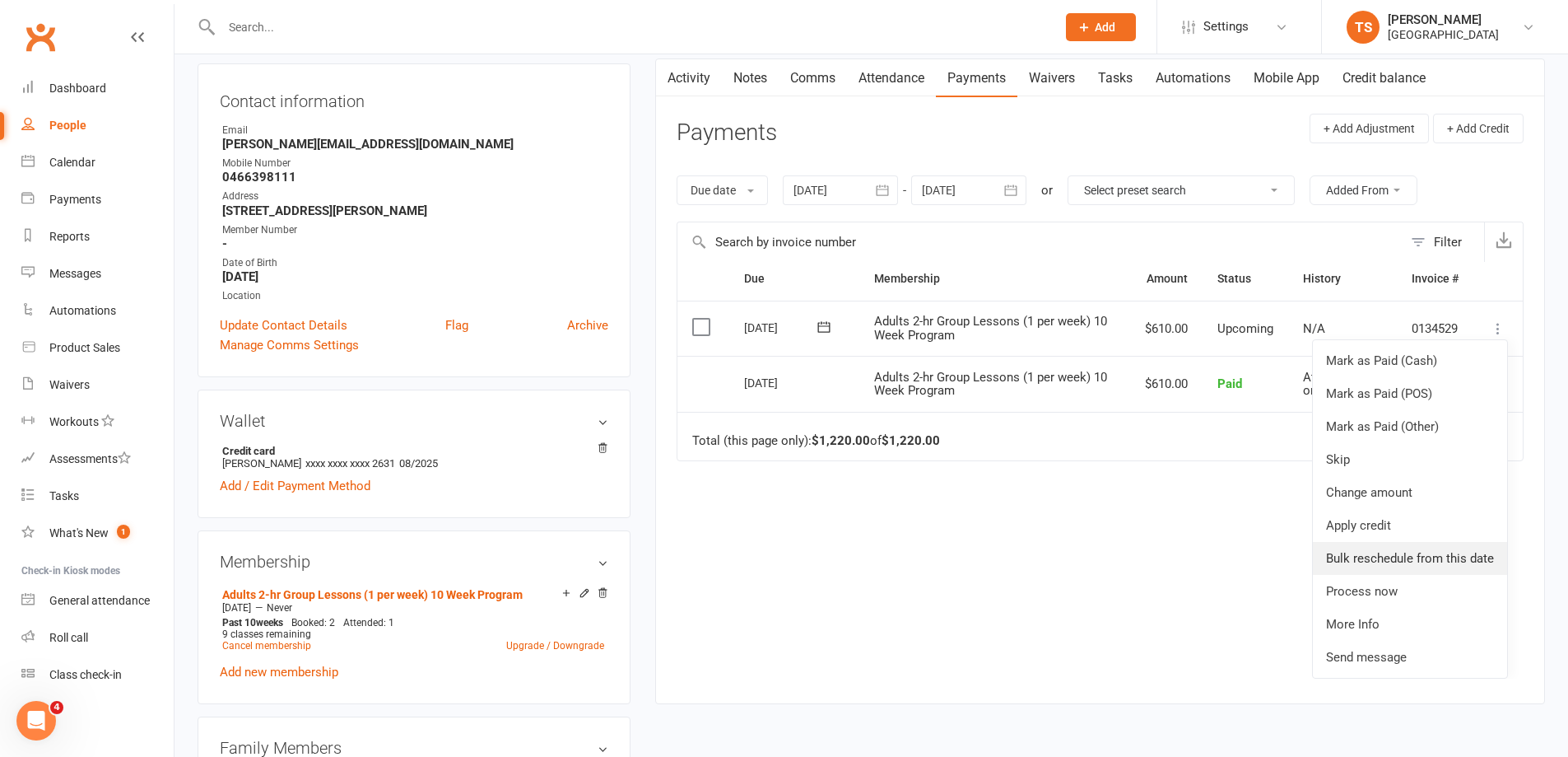
click at [1371, 550] on link "Bulk reschedule from this date" at bounding box center [1410, 558] width 194 height 33
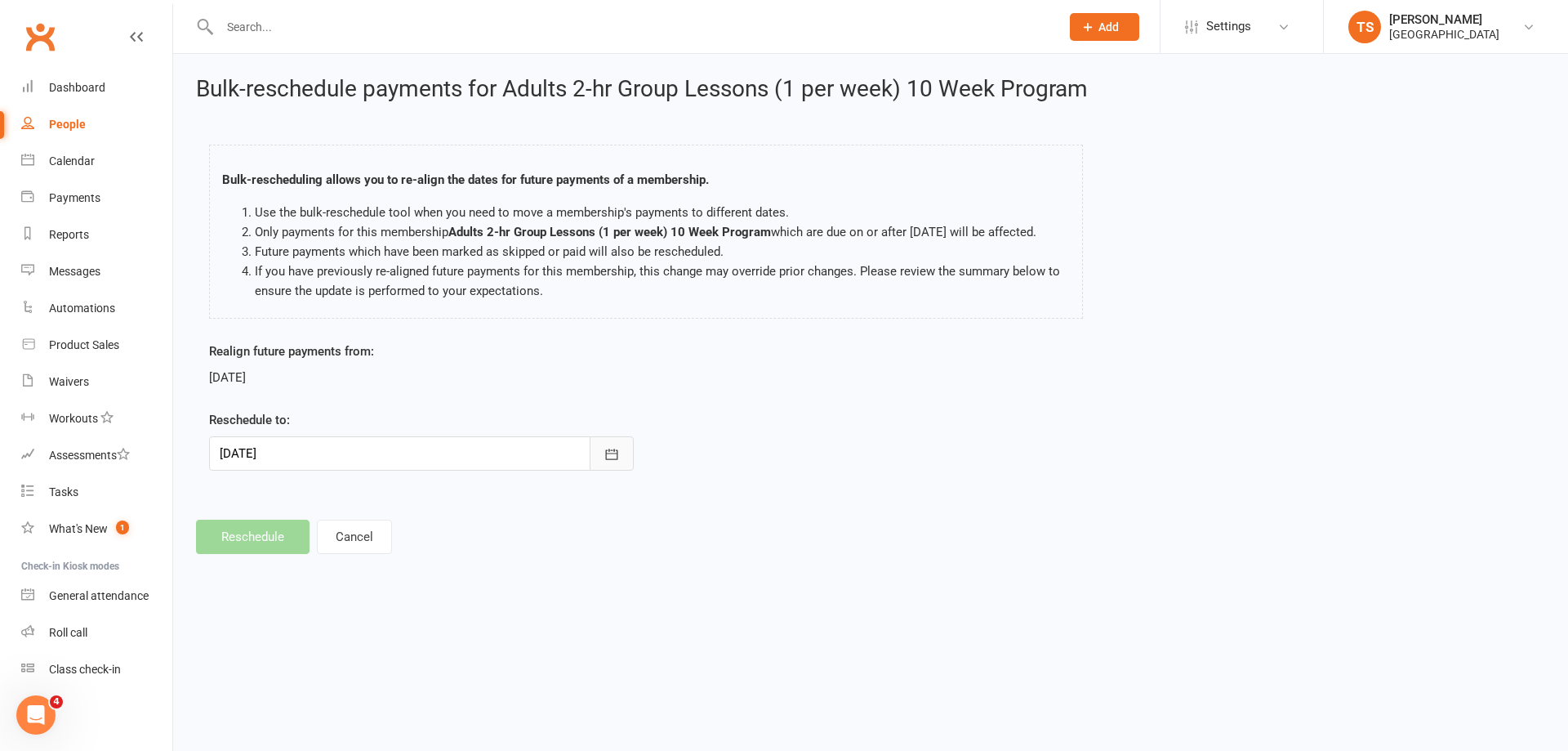
click at [614, 456] on icon "button" at bounding box center [611, 454] width 16 height 16
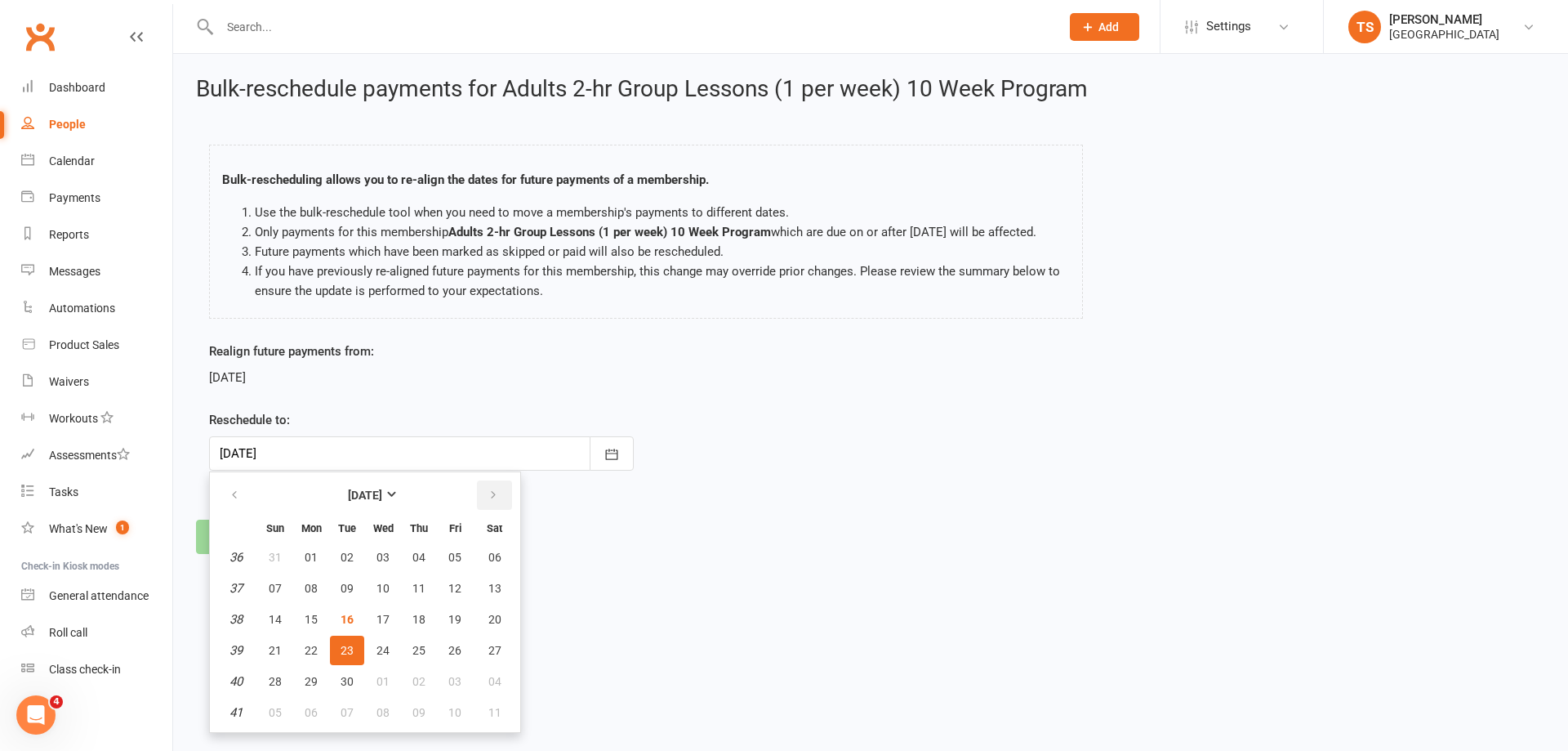
click at [488, 492] on icon "button" at bounding box center [494, 495] width 11 height 13
click at [498, 496] on button "button" at bounding box center [495, 495] width 36 height 29
click at [348, 653] on span "18" at bounding box center [347, 650] width 13 height 13
type input "[DATE]"
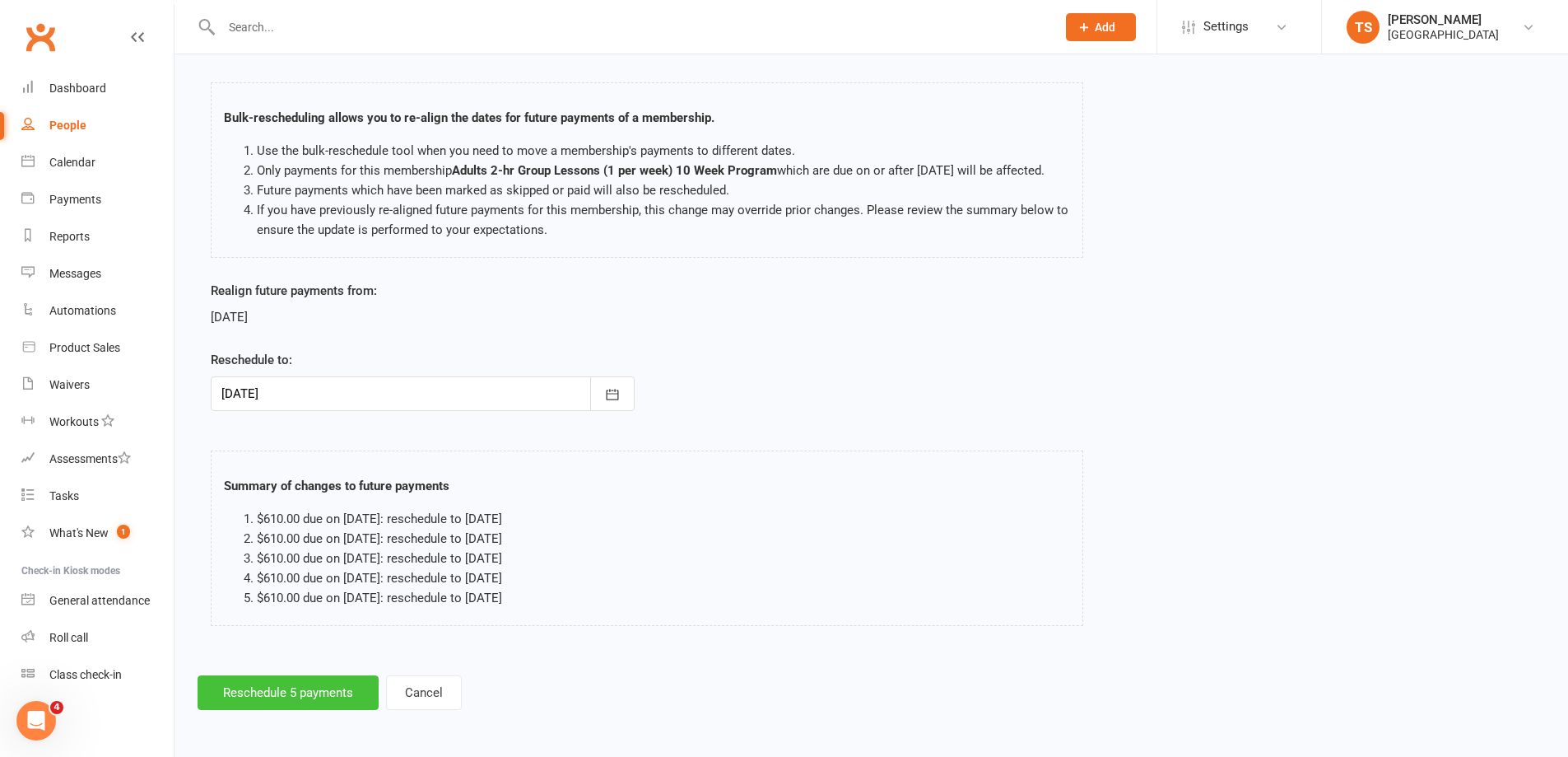
click at [277, 690] on button "Reschedule 5 payments" at bounding box center [288, 692] width 181 height 35
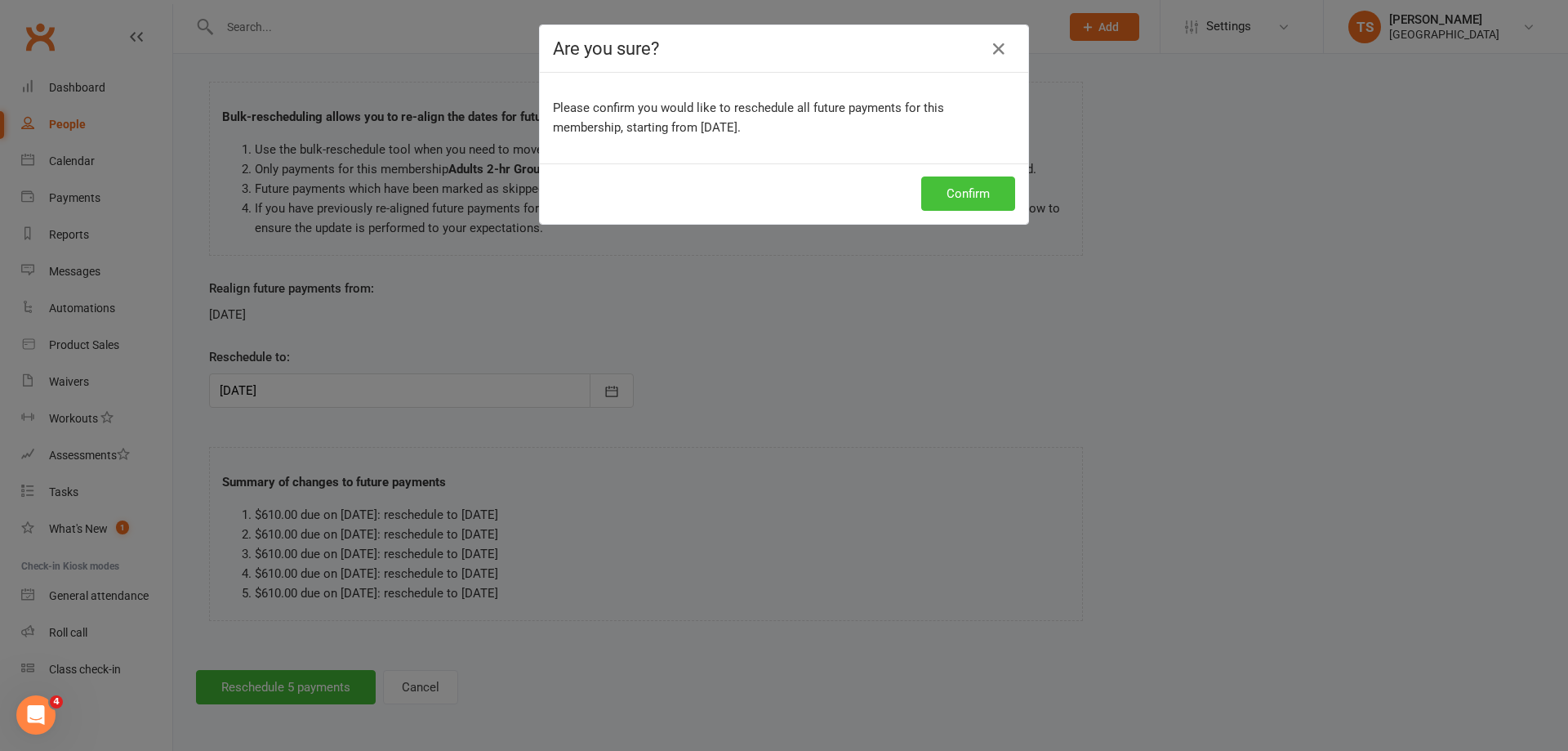
click at [944, 189] on button "Confirm" at bounding box center [968, 194] width 94 height 35
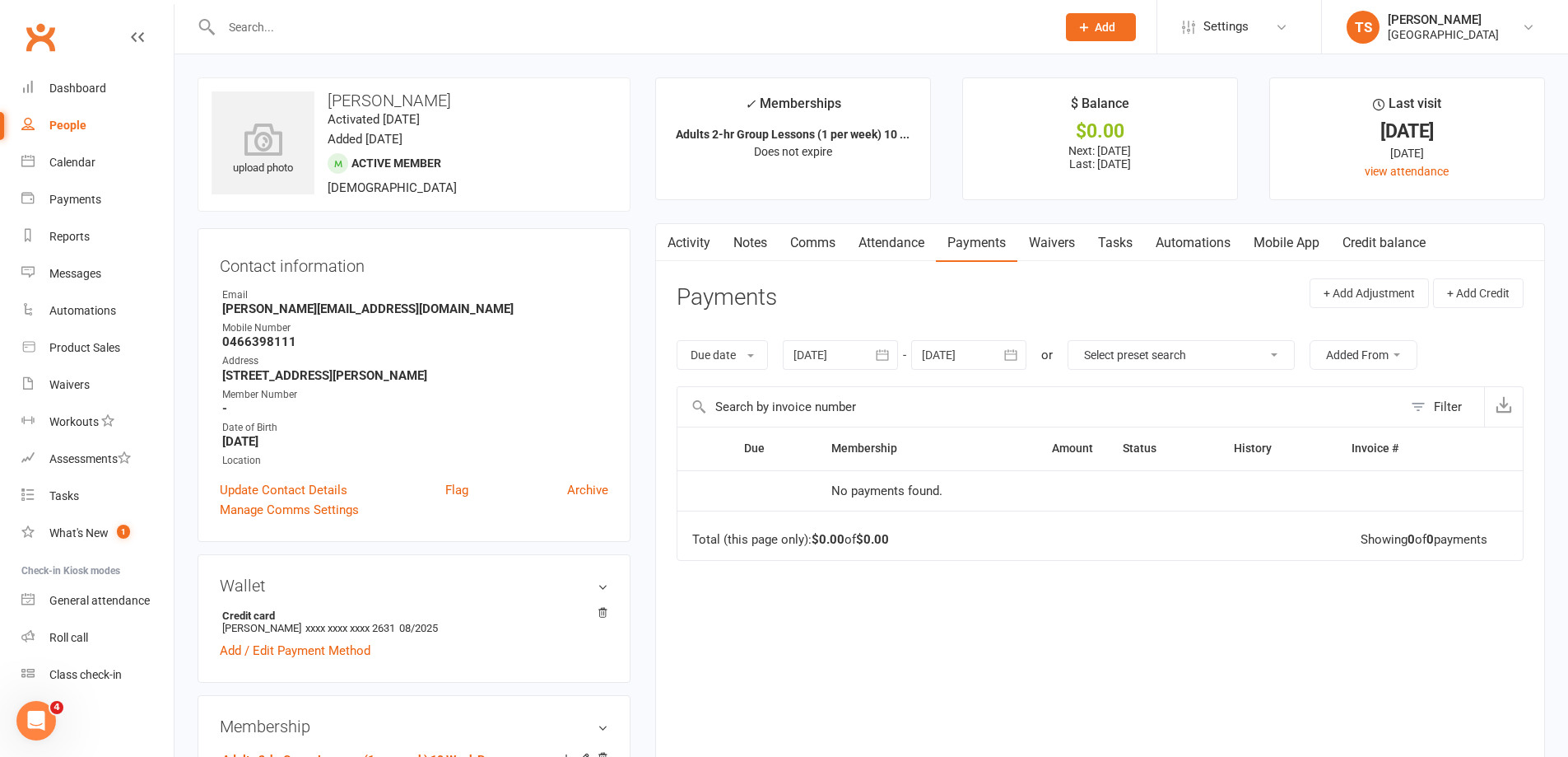
click at [253, 16] on input "text" at bounding box center [630, 27] width 828 height 23
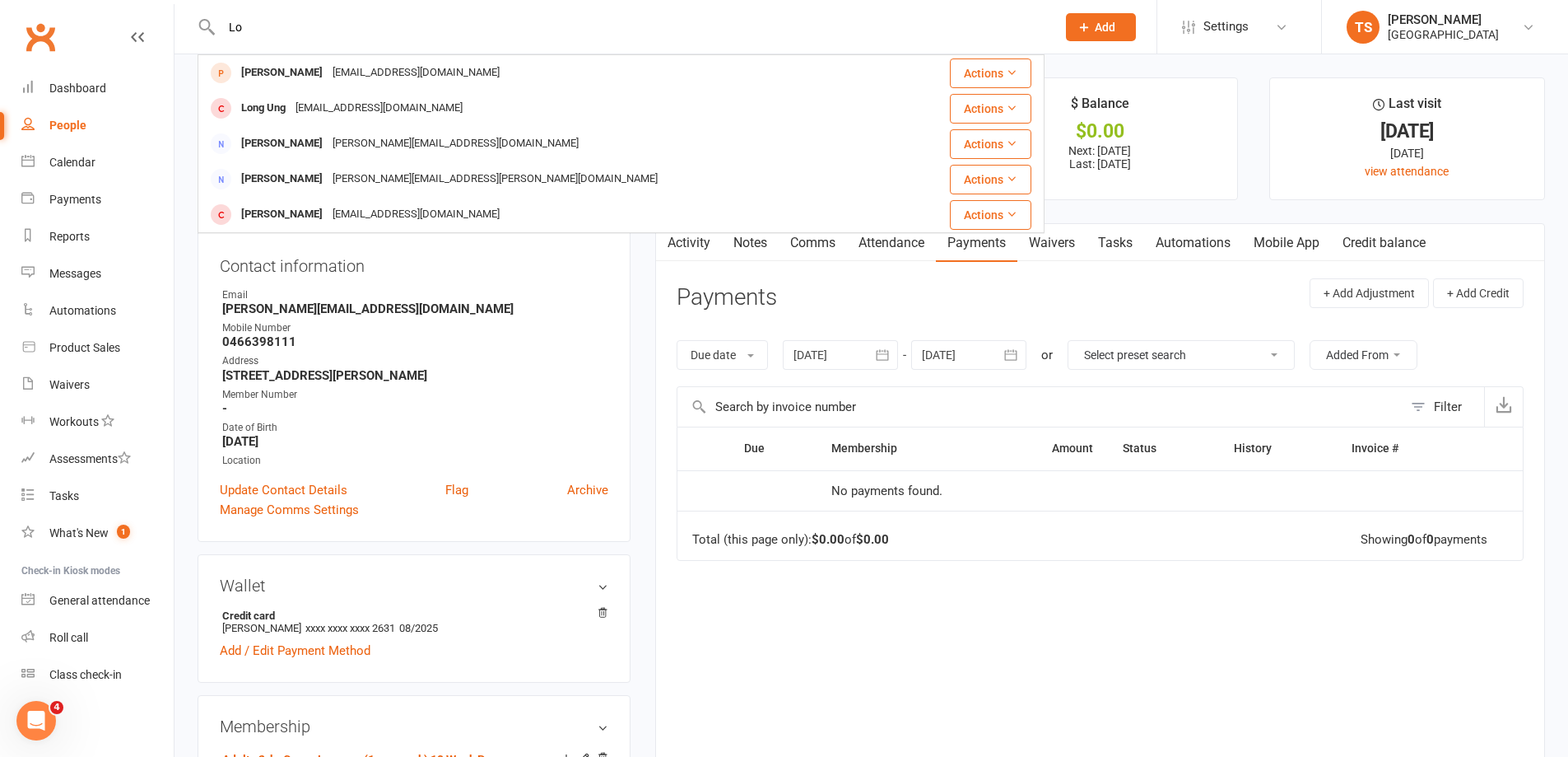
type input "L"
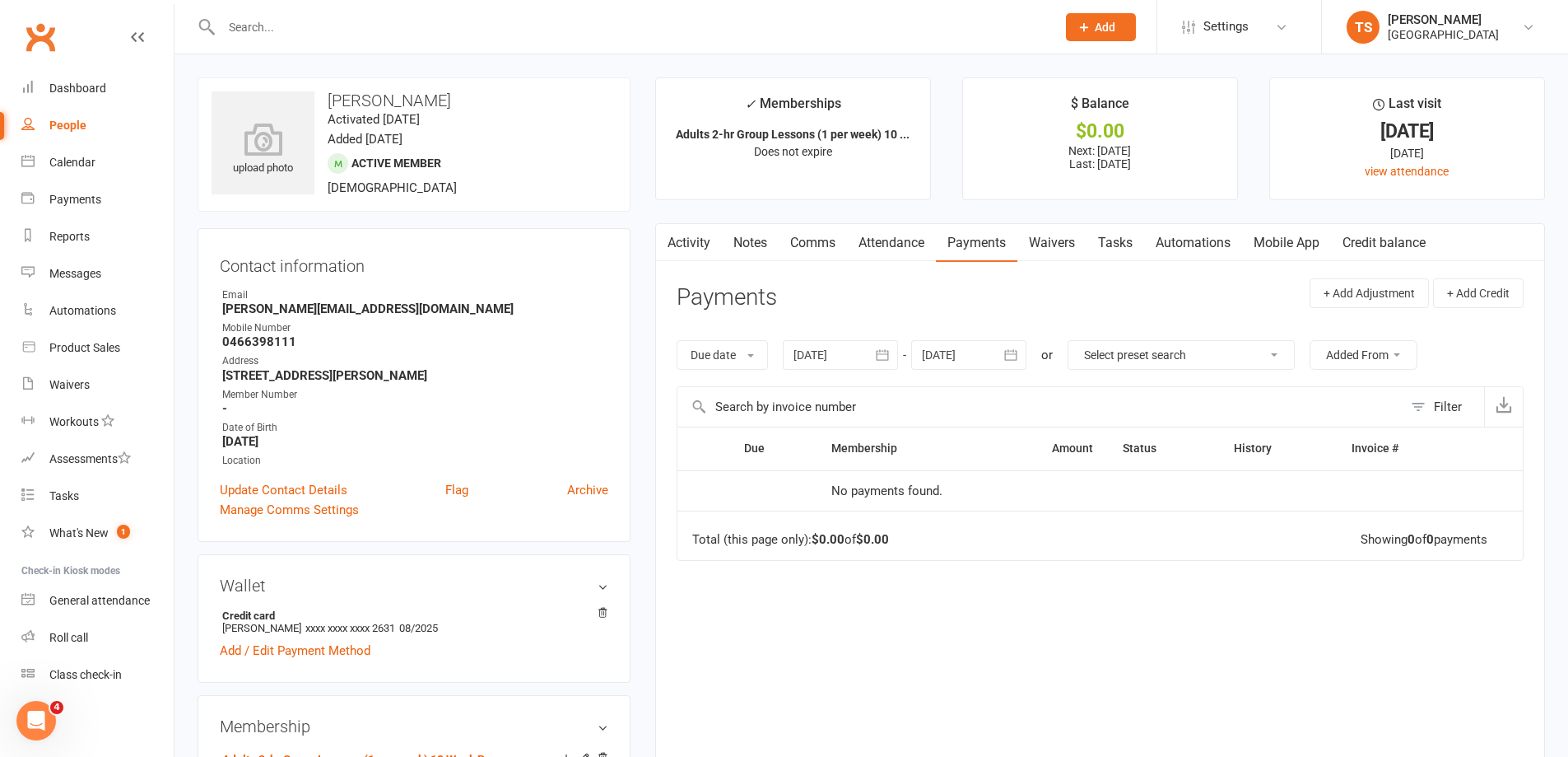
type input "L"
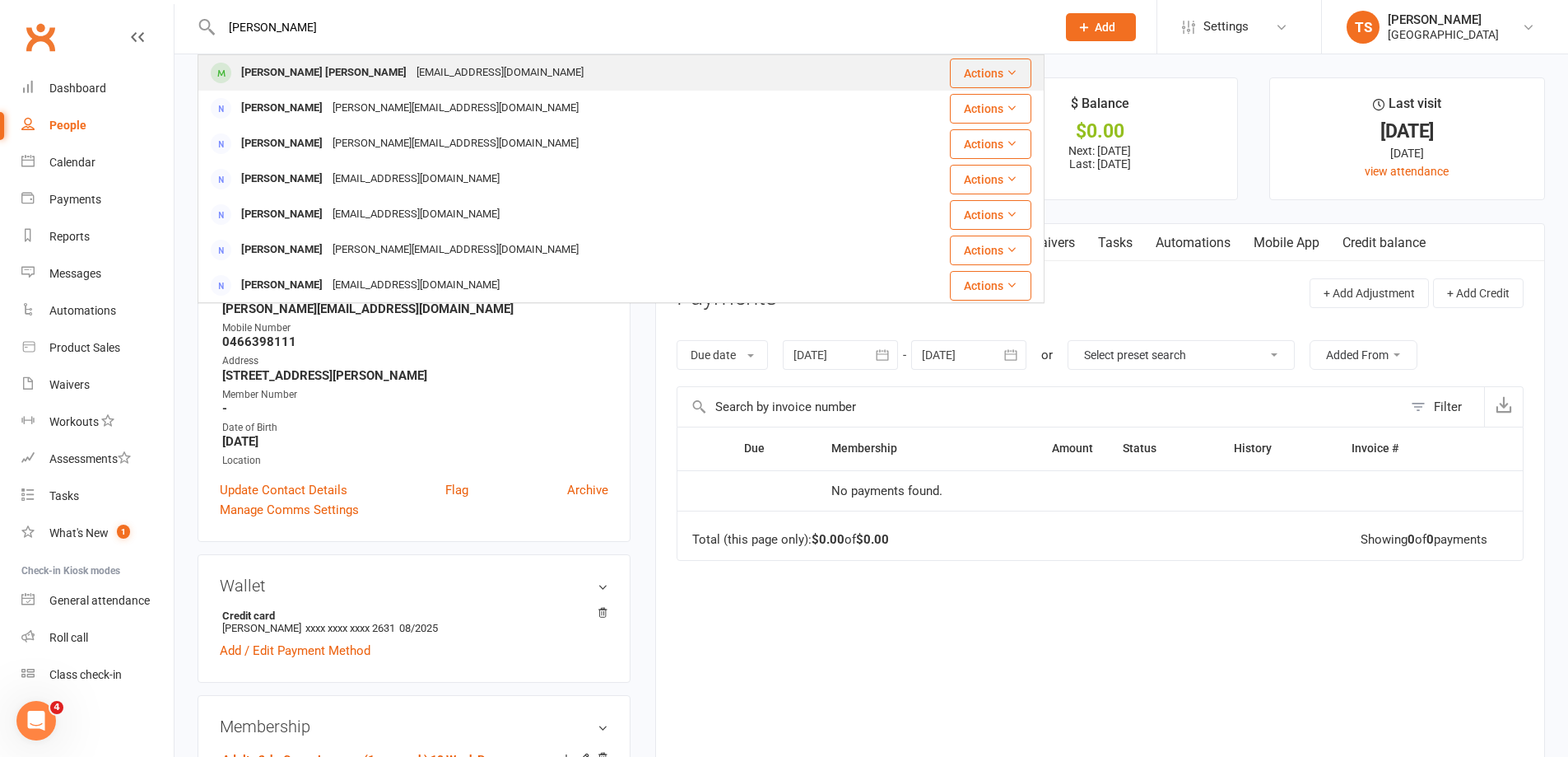
type input "[PERSON_NAME]"
click at [309, 69] on div "[PERSON_NAME] [PERSON_NAME]" at bounding box center [324, 73] width 175 height 24
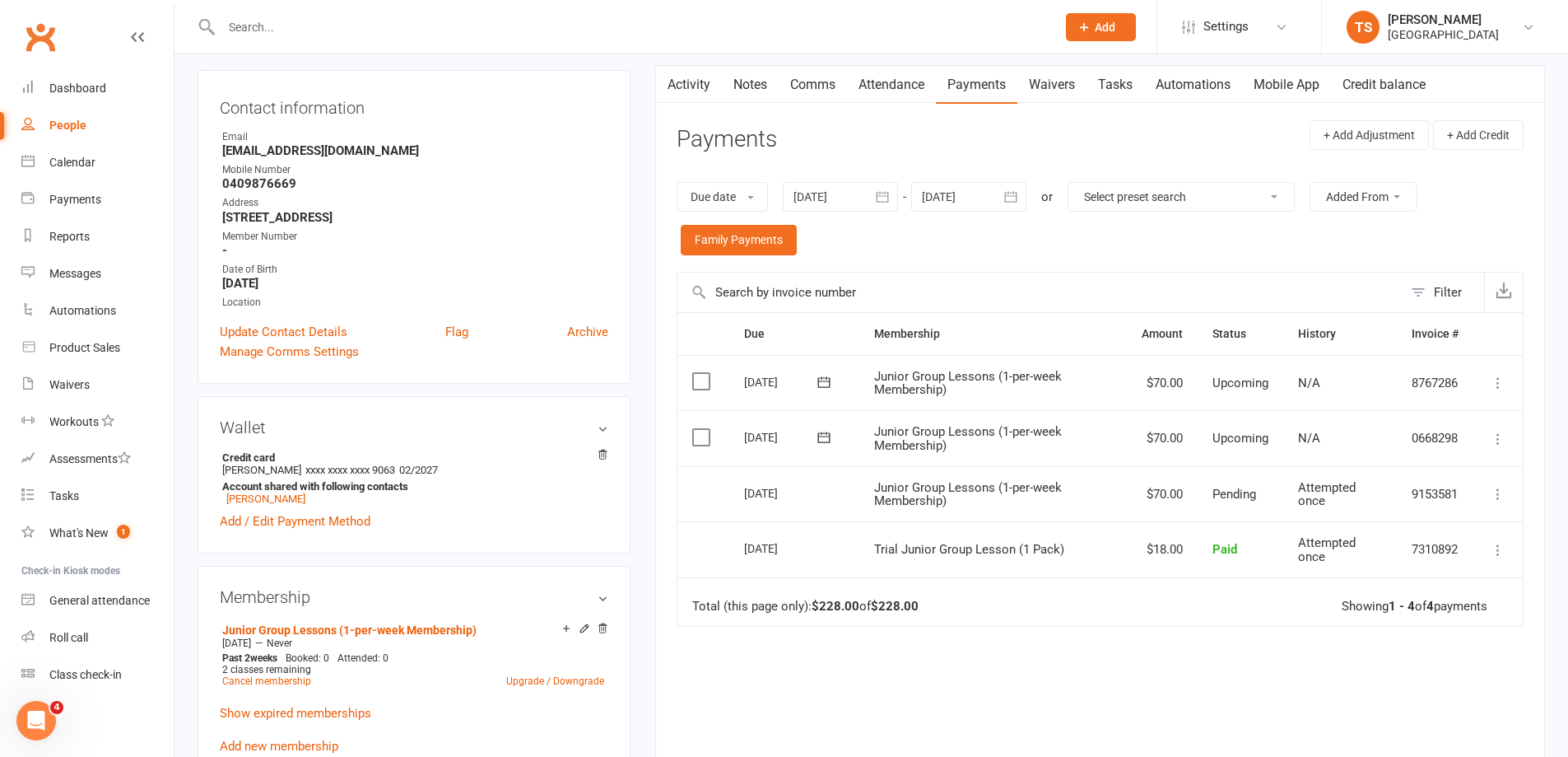
scroll to position [165, 0]
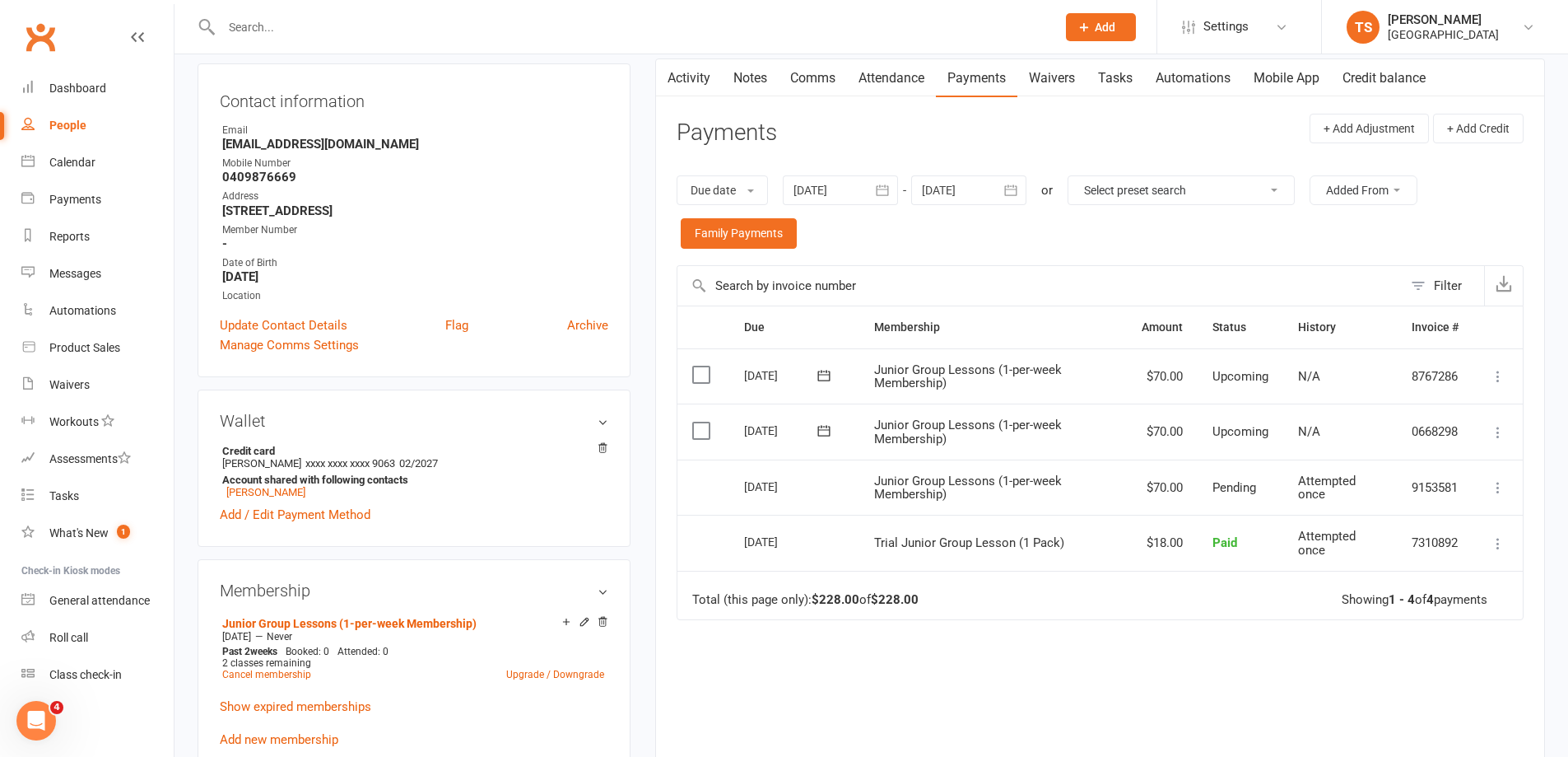
click at [1294, 80] on link "Mobile App" at bounding box center [1286, 78] width 89 height 38
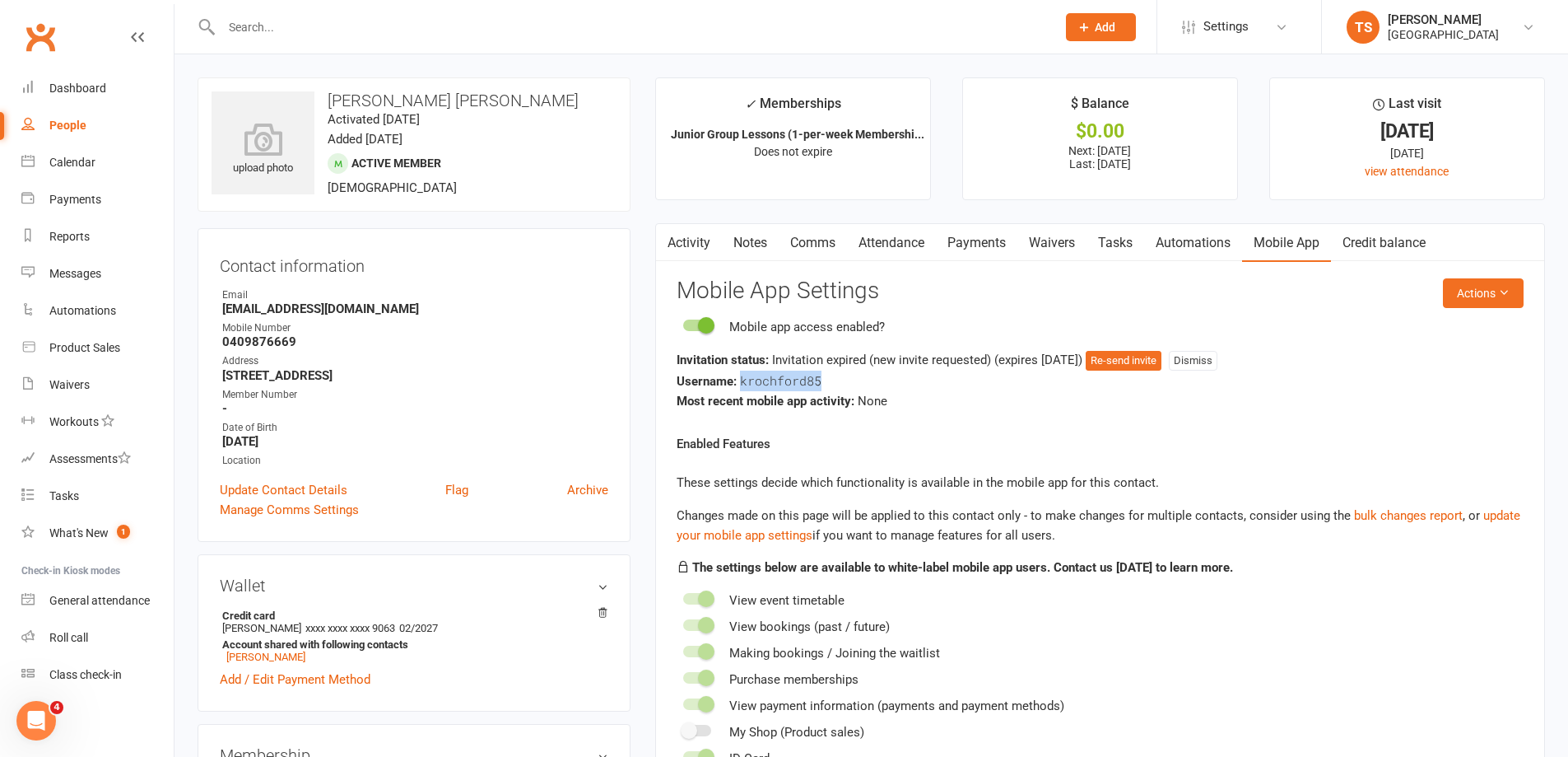
drag, startPoint x: 825, startPoint y: 380, endPoint x: 740, endPoint y: 388, distance: 85.4
click at [740, 388] on div "Username: krochford85" at bounding box center [1100, 381] width 847 height 21
copy span "krochford85"
click at [1489, 297] on button "Actions" at bounding box center [1483, 292] width 81 height 29
click at [1404, 392] on link "Reset password" at bounding box center [1429, 396] width 163 height 33
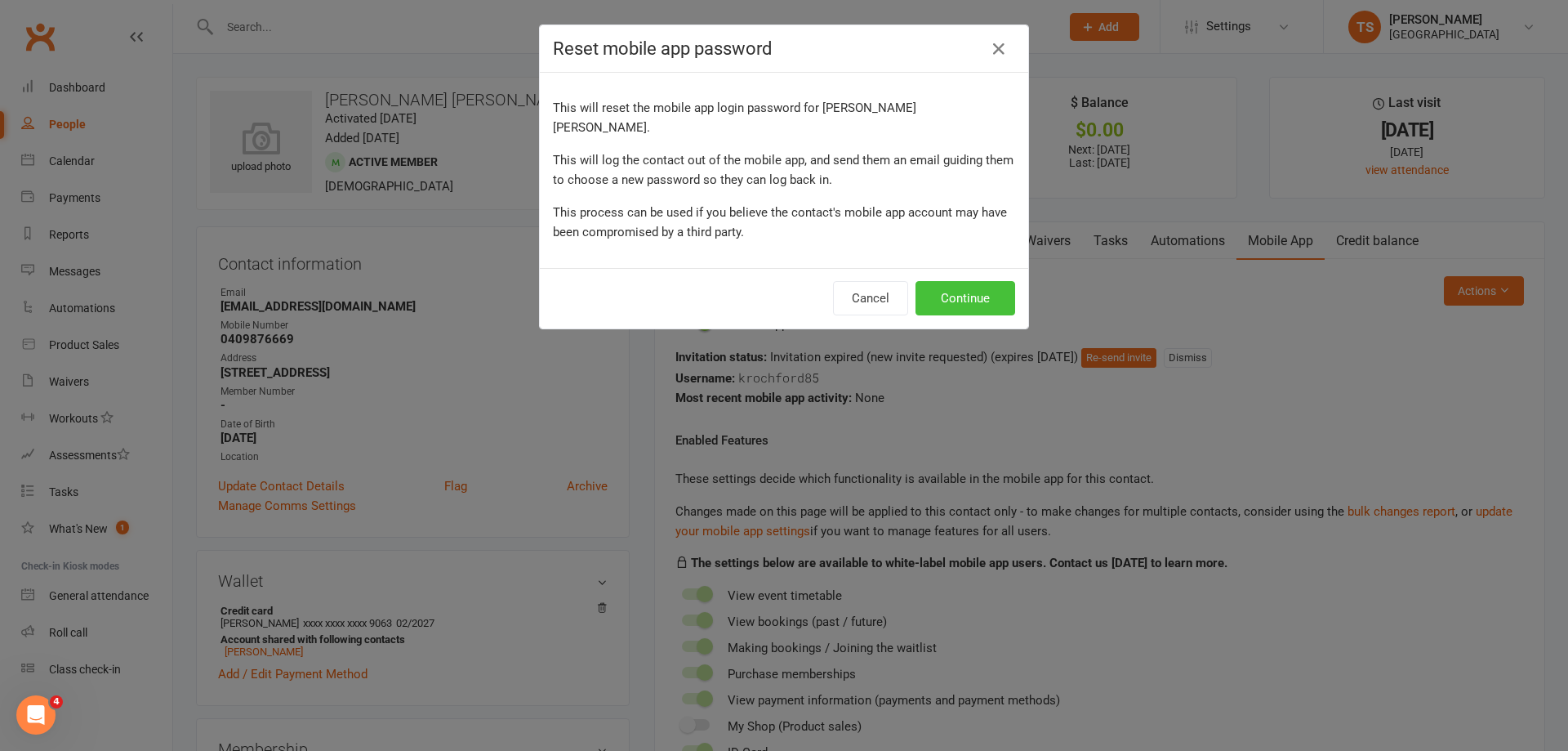
click at [942, 282] on button "Continue" at bounding box center [965, 298] width 100 height 35
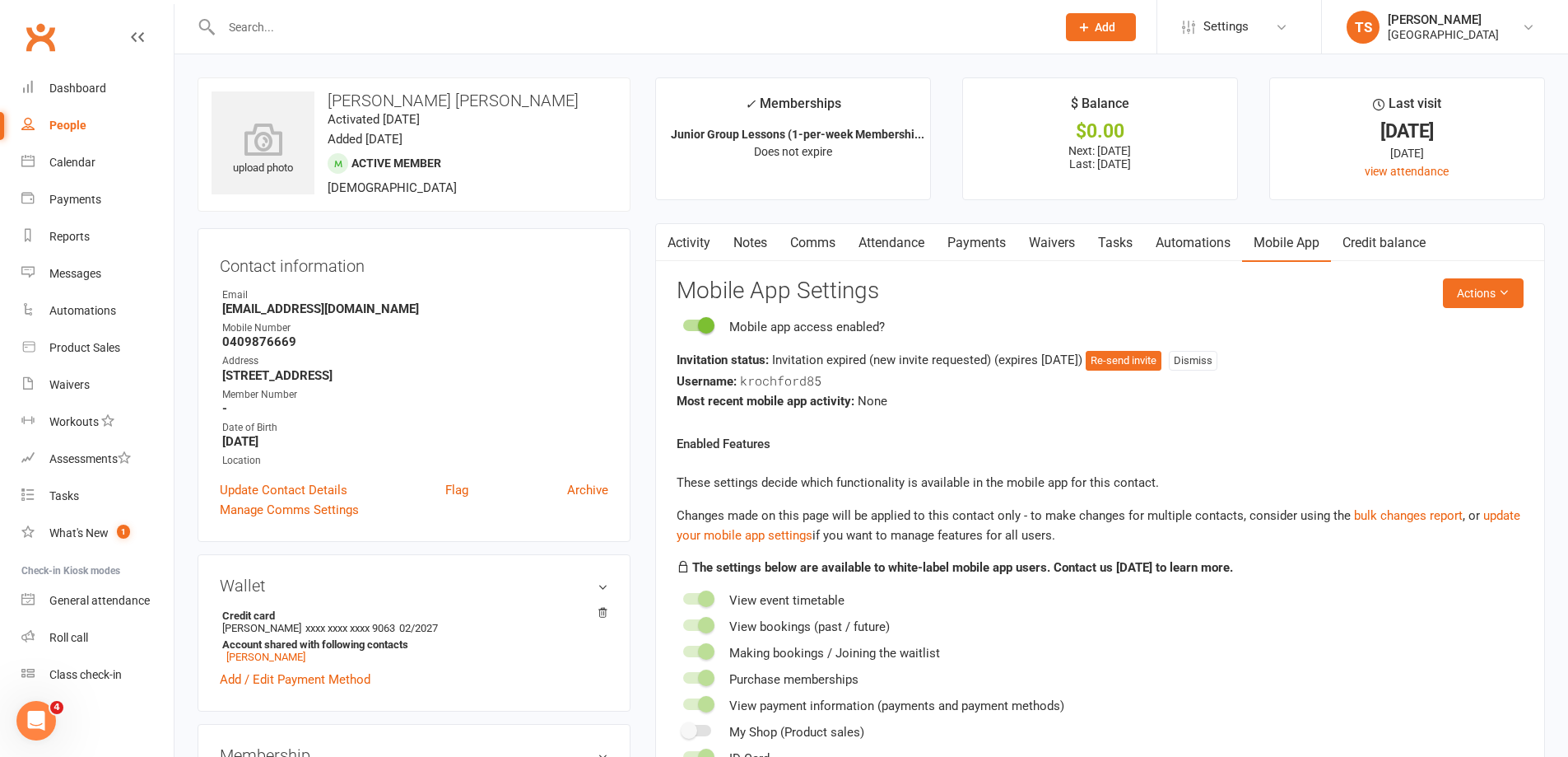
click at [890, 239] on link "Attendance" at bounding box center [891, 243] width 89 height 38
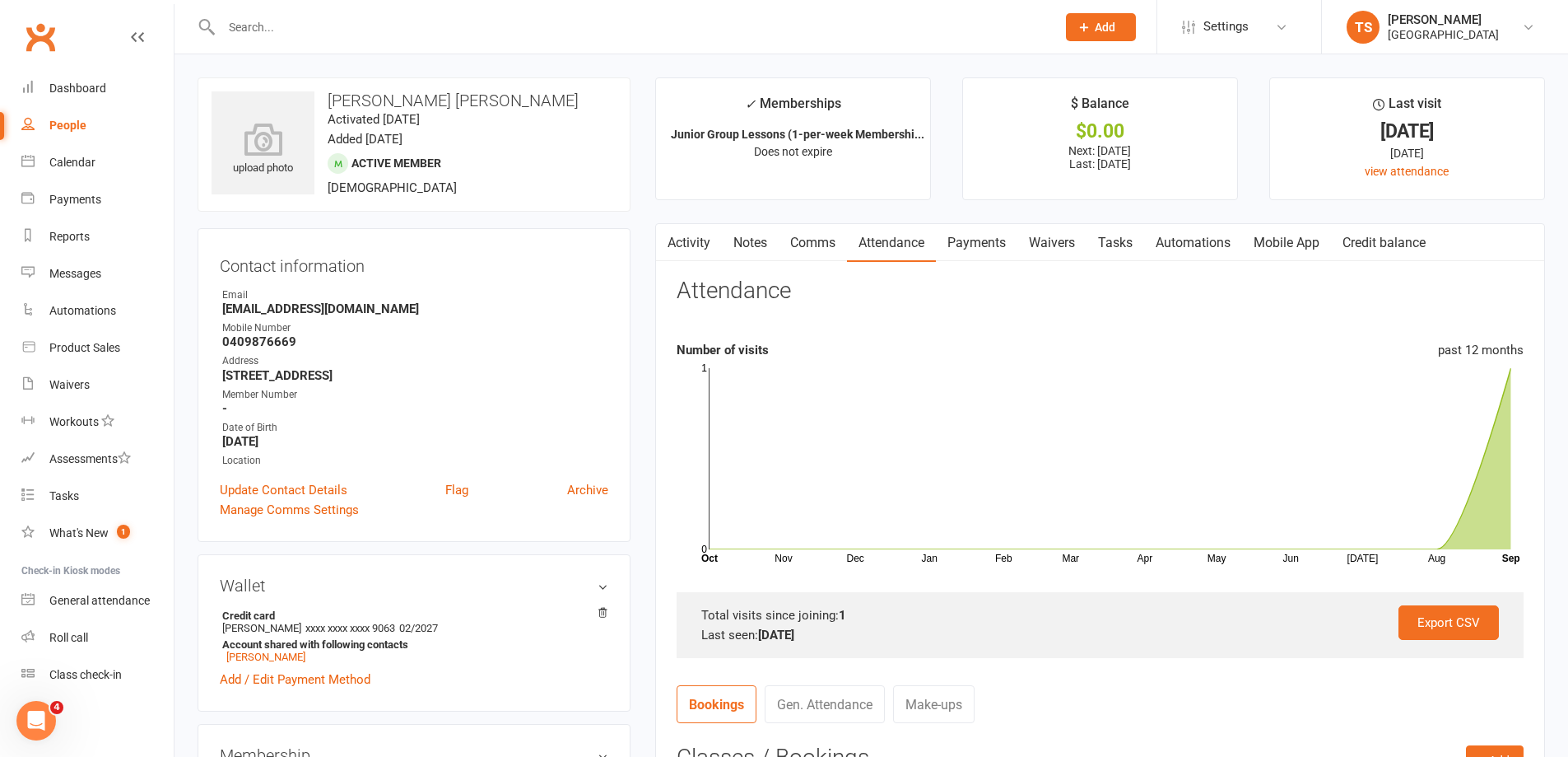
click at [987, 244] on link "Payments" at bounding box center [976, 243] width 81 height 38
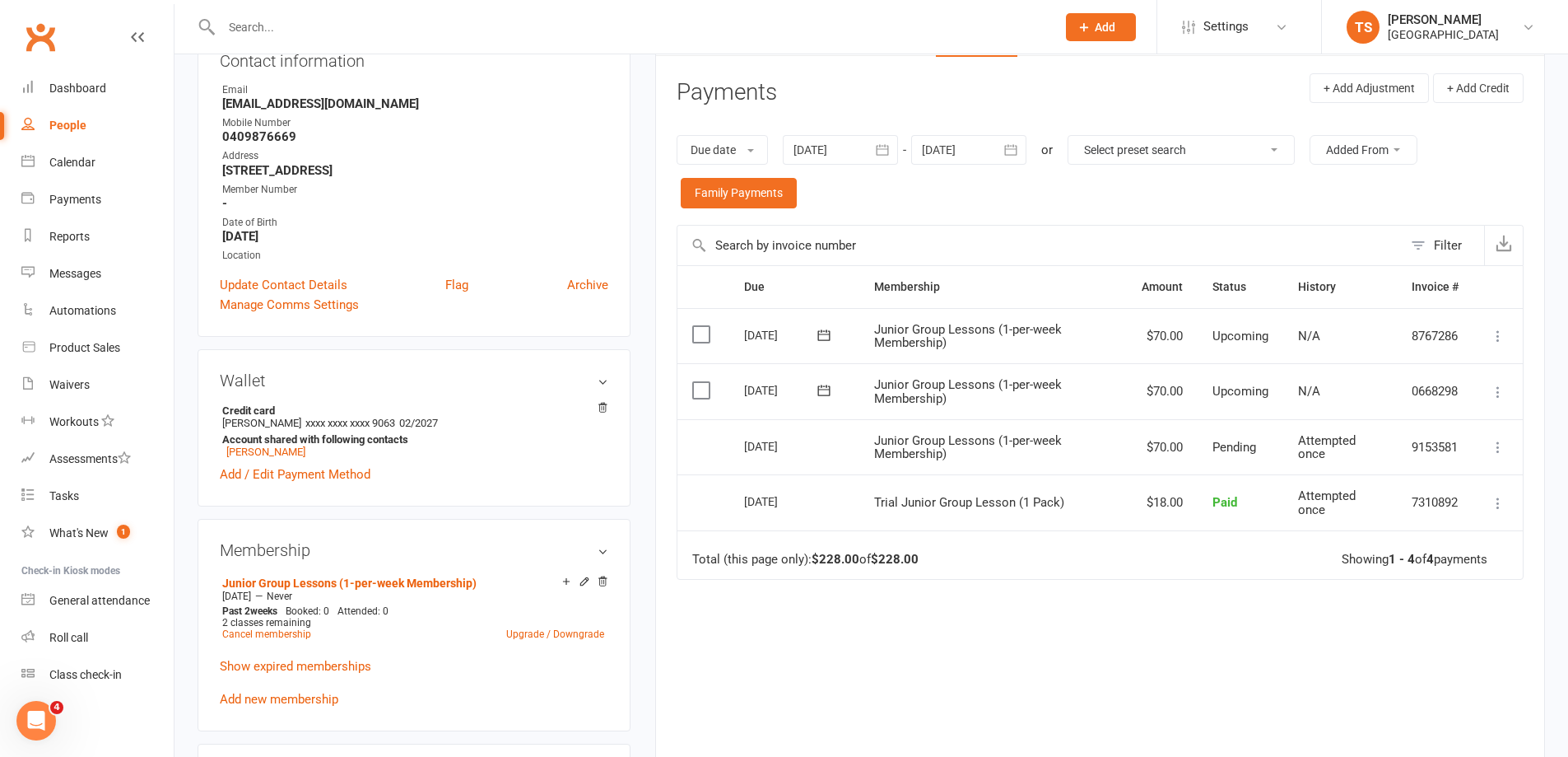
scroll to position [165, 0]
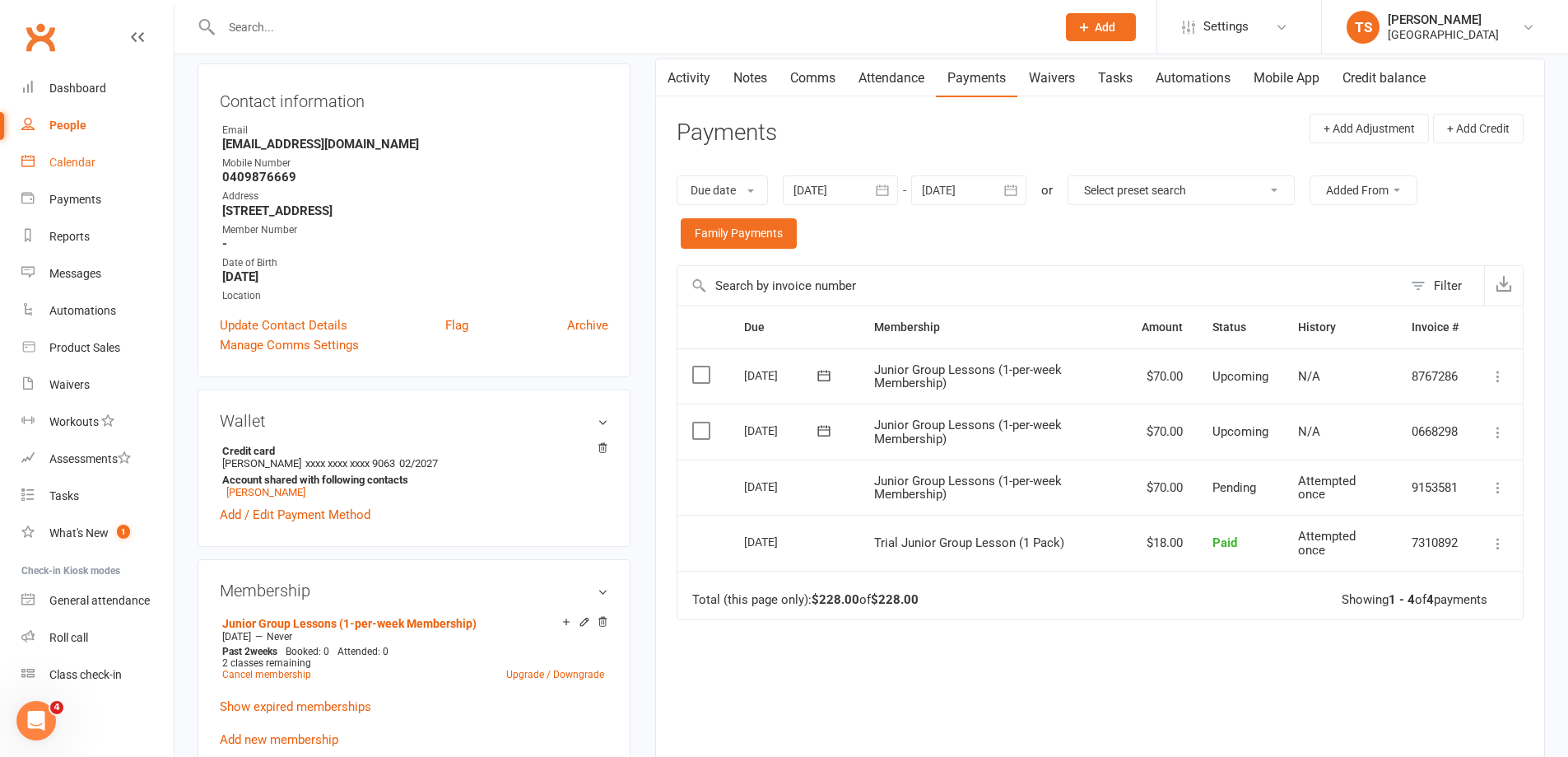
click at [83, 166] on div "Calendar" at bounding box center [72, 162] width 46 height 13
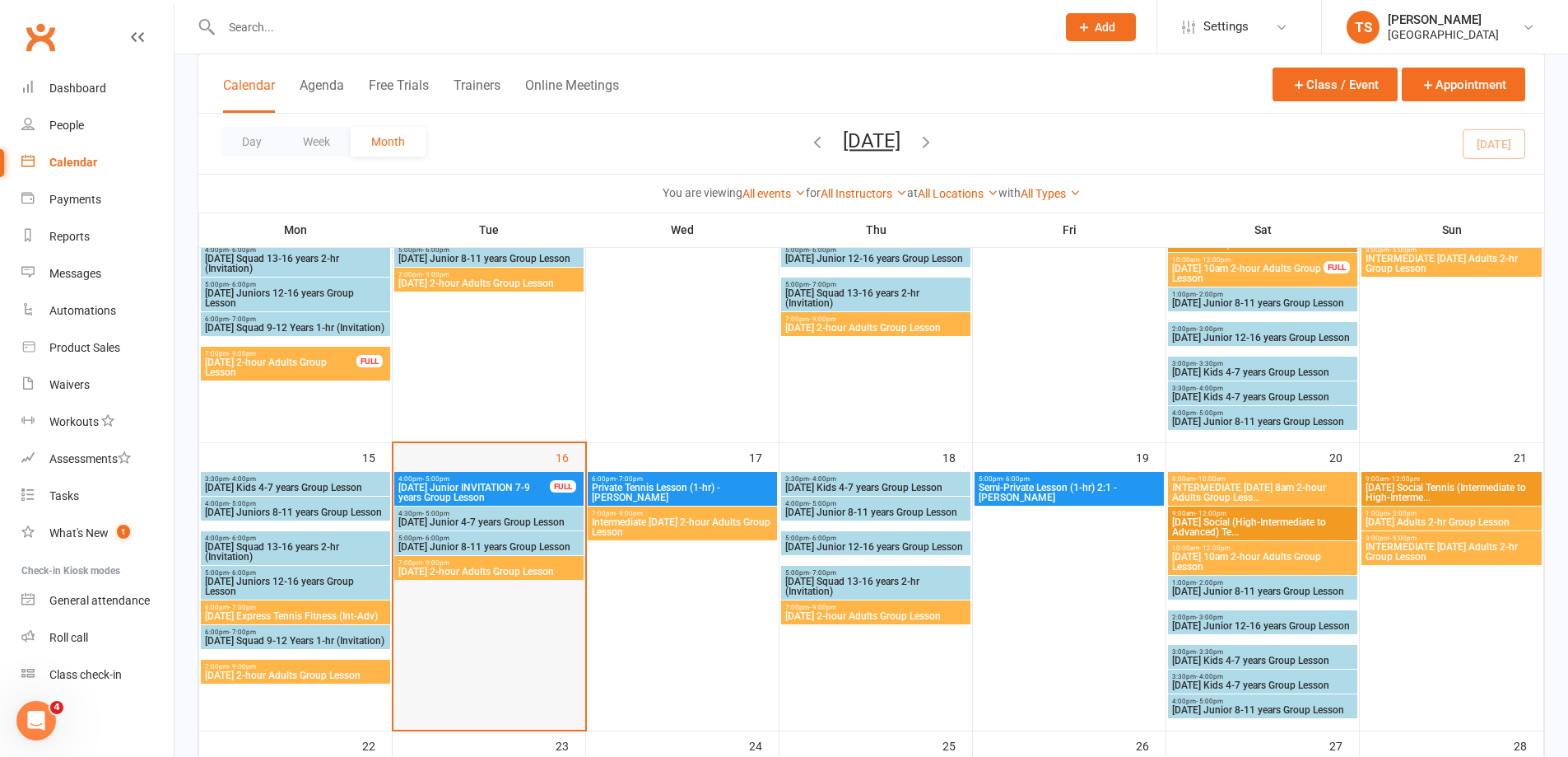
scroll to position [577, 0]
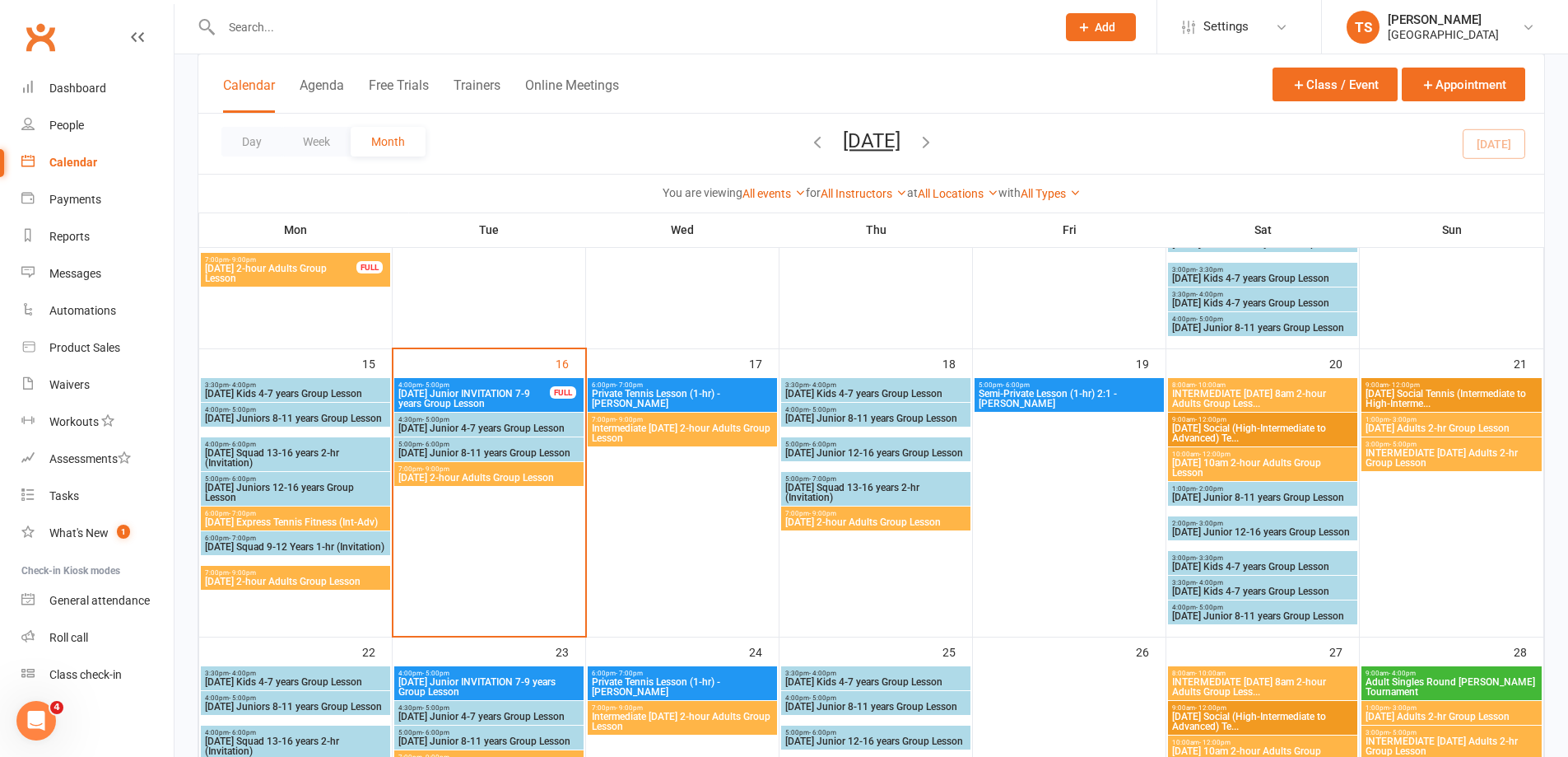
click at [449, 450] on span "[DATE] Junior 8-11 years Group Lesson" at bounding box center [489, 453] width 183 height 9
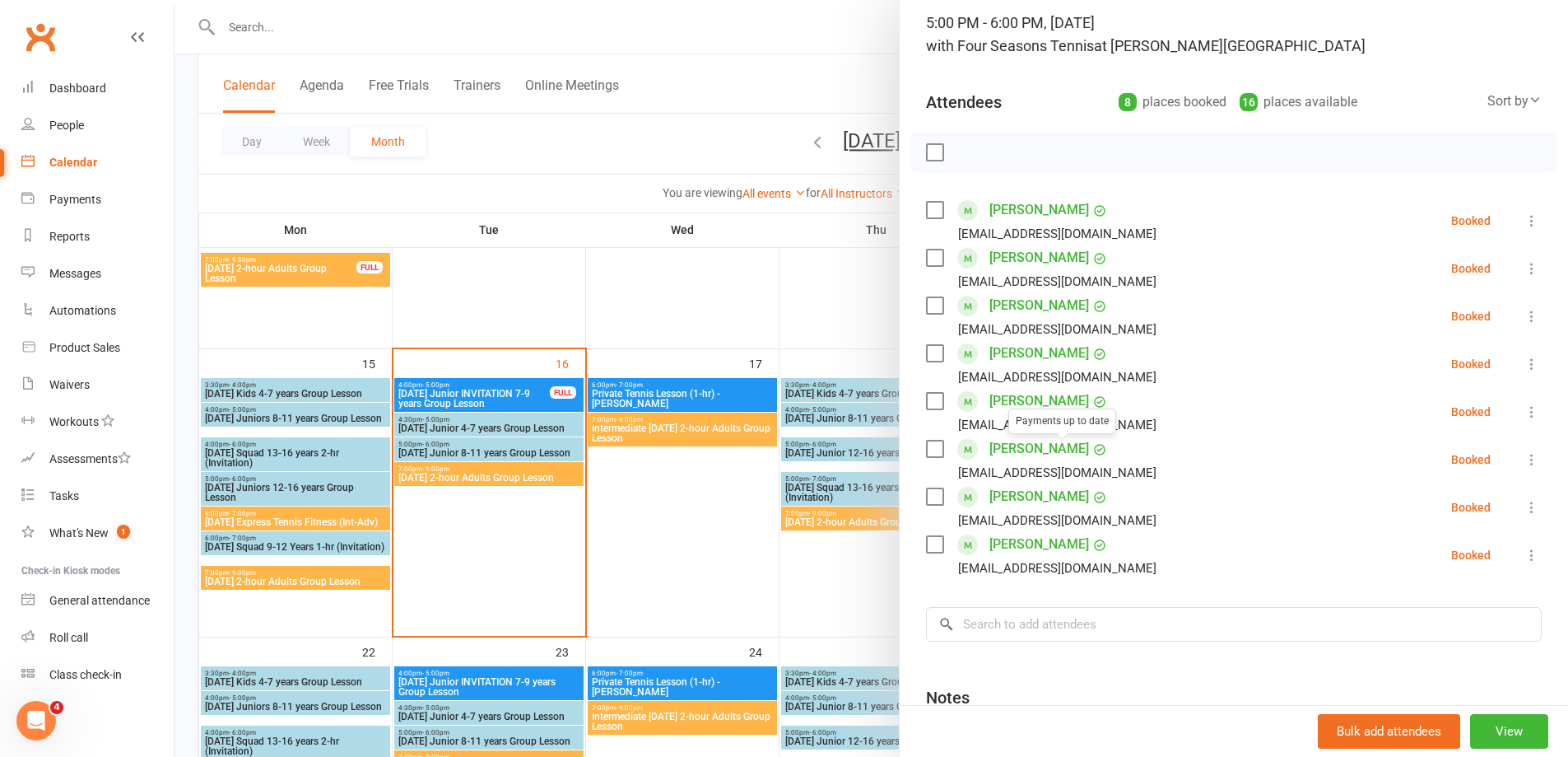
scroll to position [247, 0]
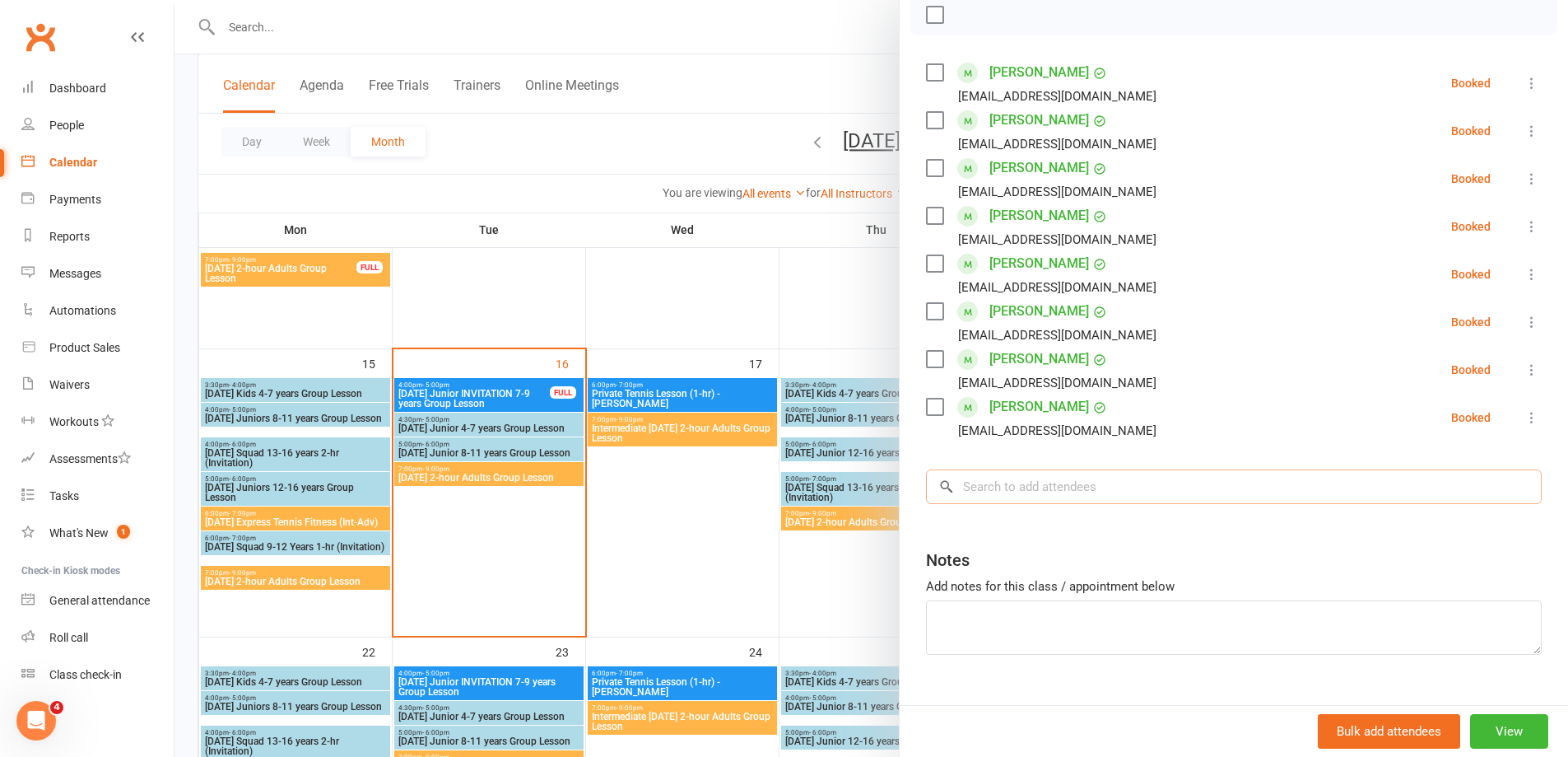
click at [979, 489] on input "search" at bounding box center [1233, 486] width 615 height 35
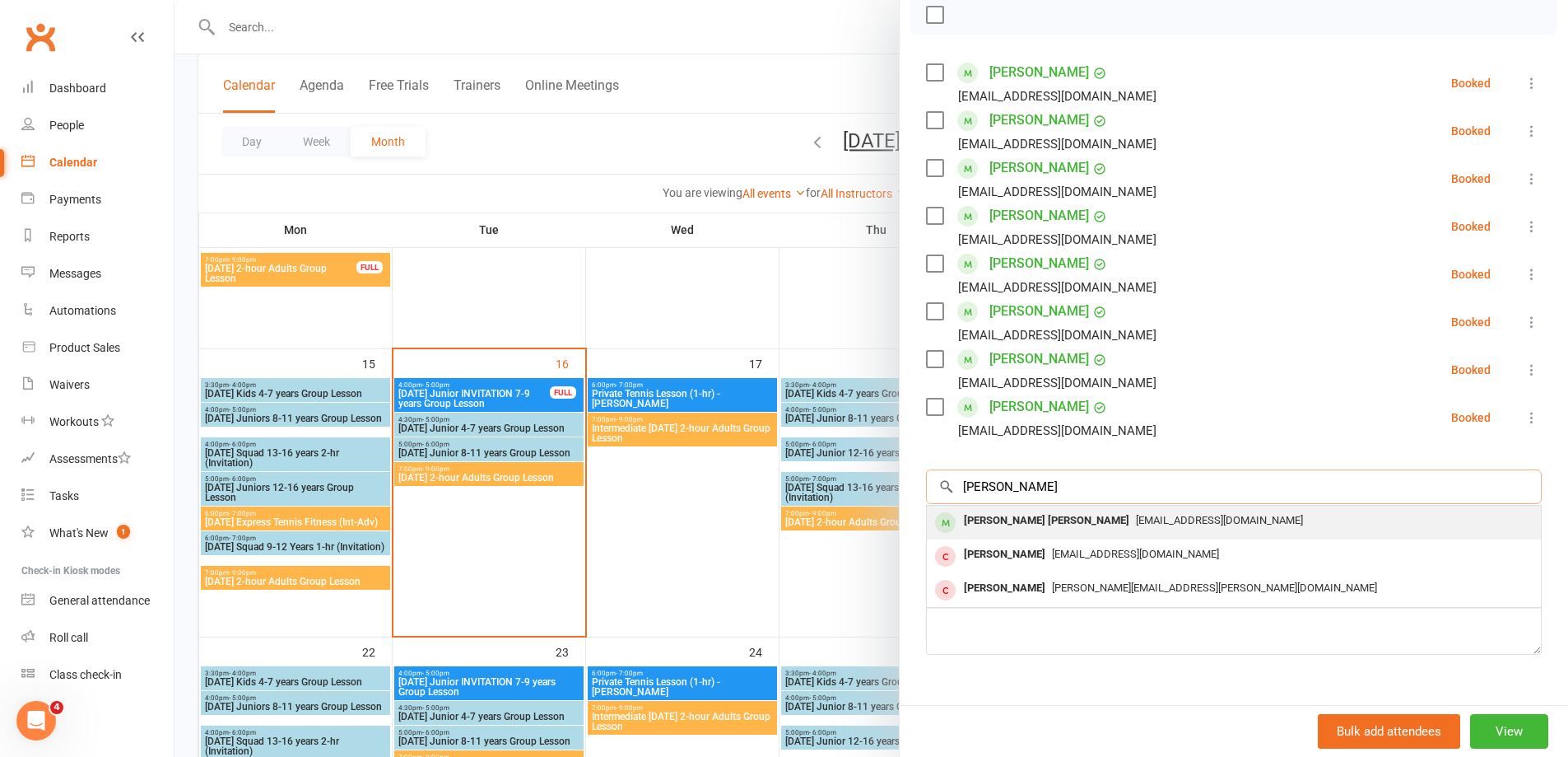
type input "[PERSON_NAME]"
click at [1007, 518] on div "[PERSON_NAME] [PERSON_NAME]" at bounding box center [1047, 520] width 179 height 24
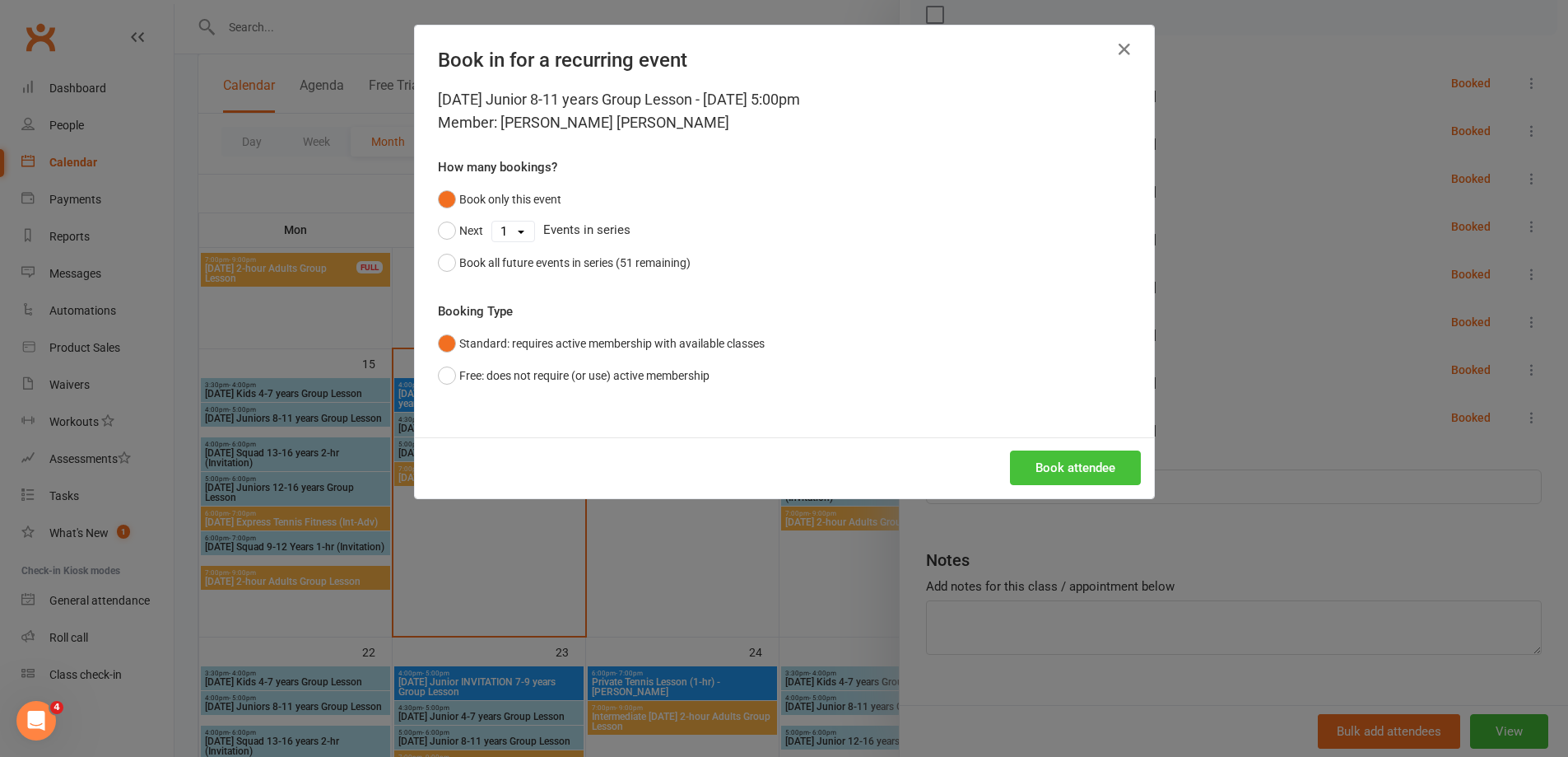
click at [1058, 453] on button "Book attendee" at bounding box center [1075, 468] width 131 height 35
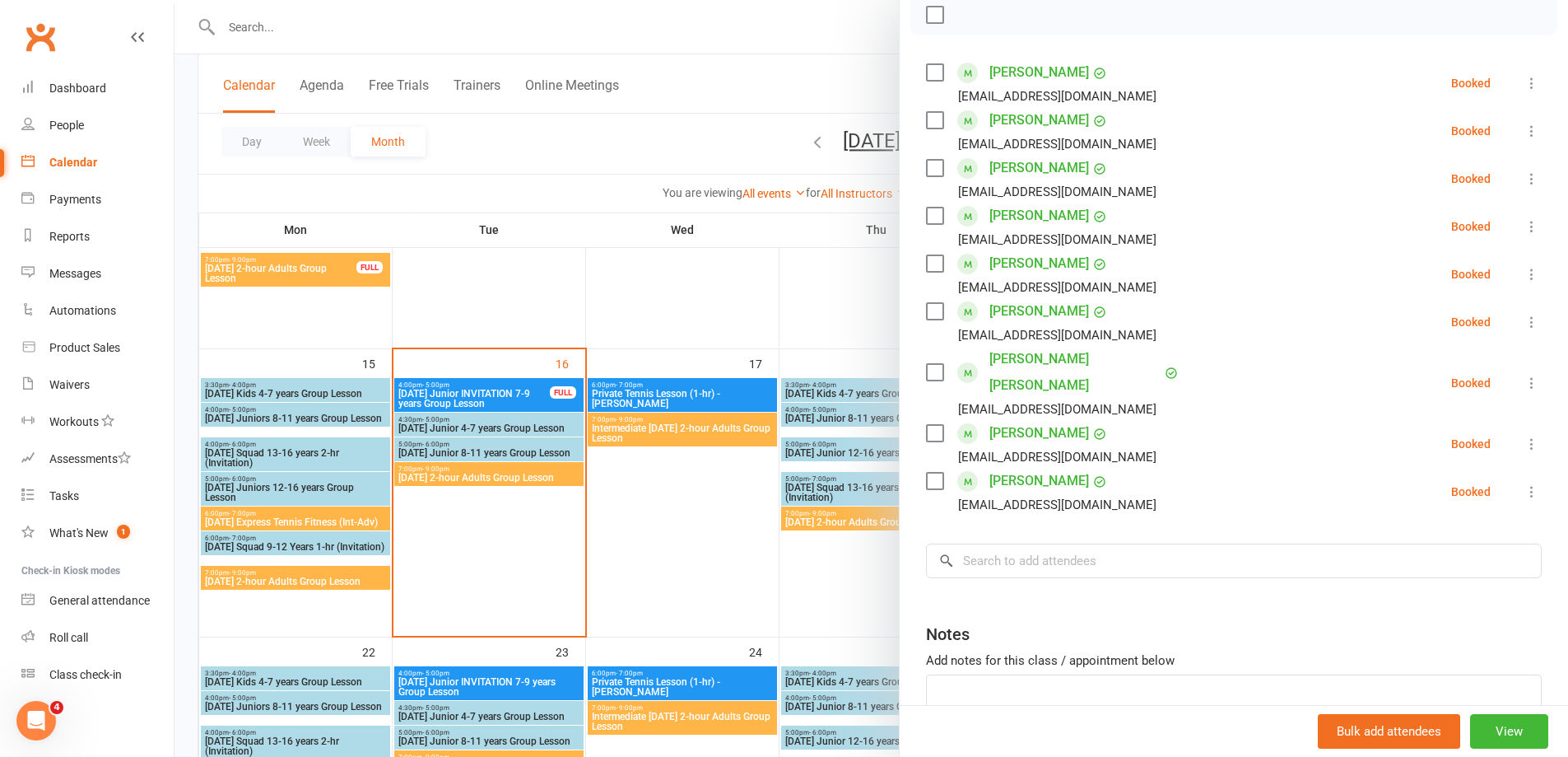
scroll to position [82, 0]
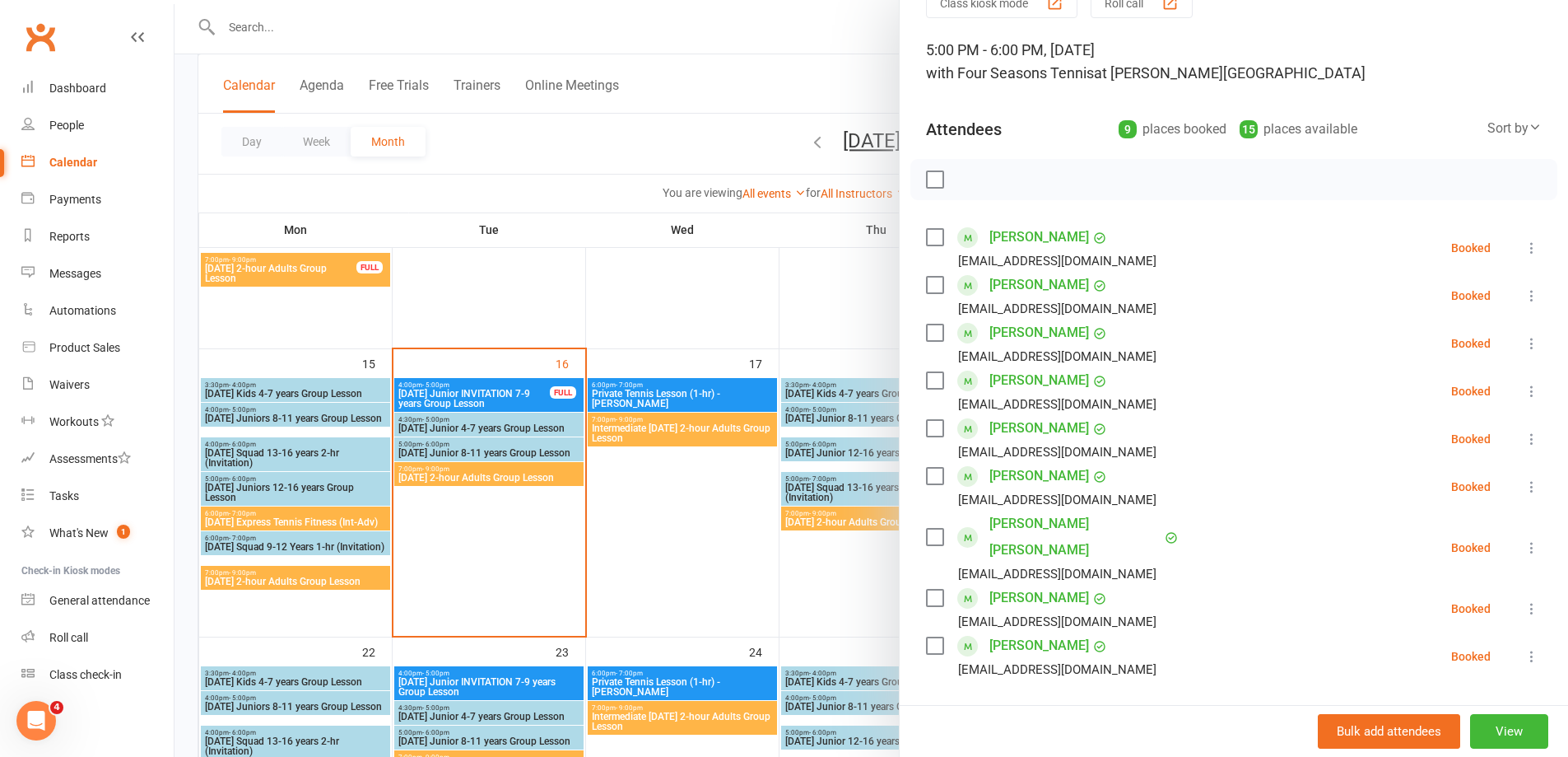
click at [458, 478] on div at bounding box center [871, 378] width 1394 height 757
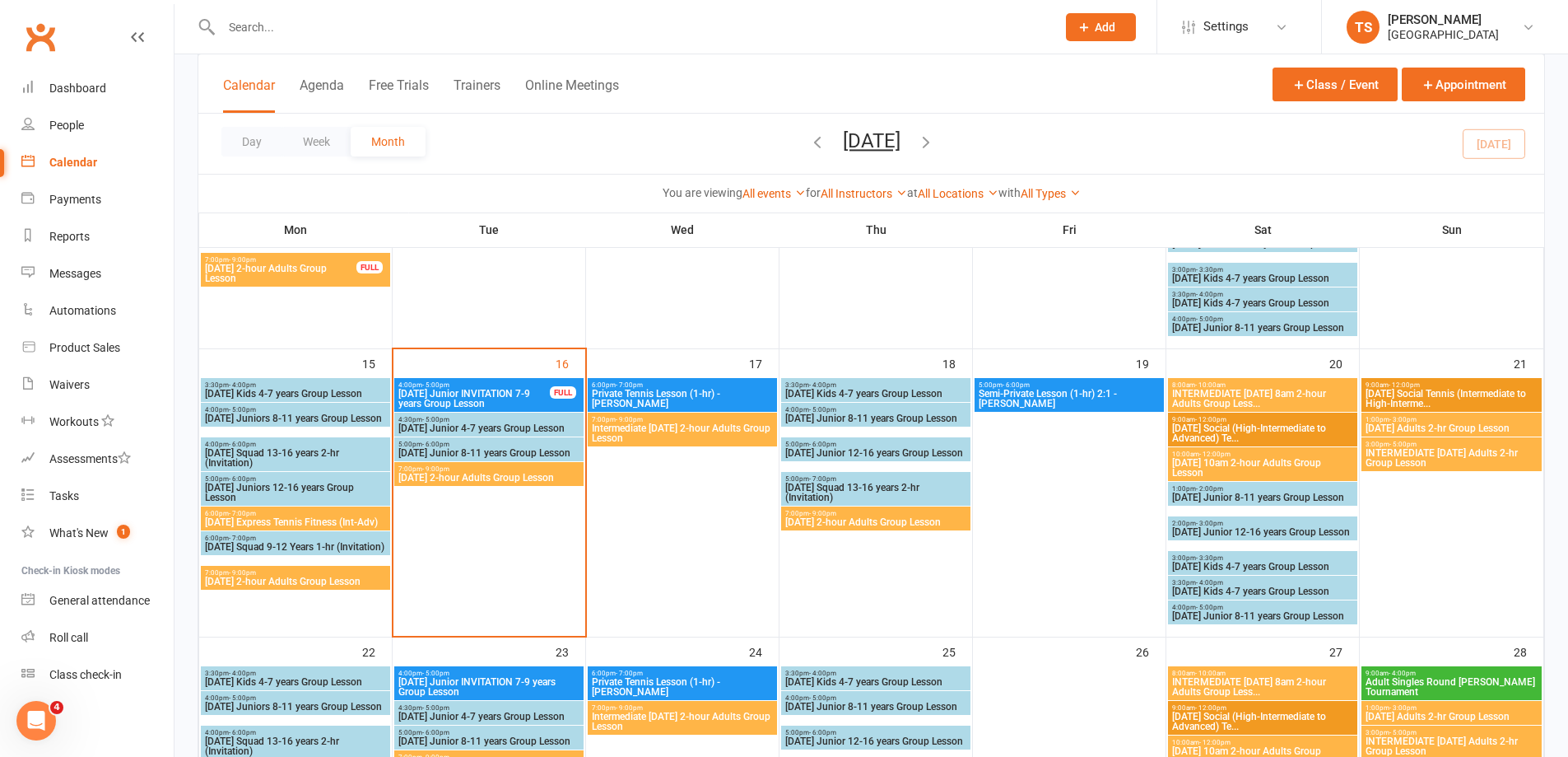
click at [458, 478] on span "[DATE] 2-hour Adults Group Lesson" at bounding box center [489, 477] width 183 height 9
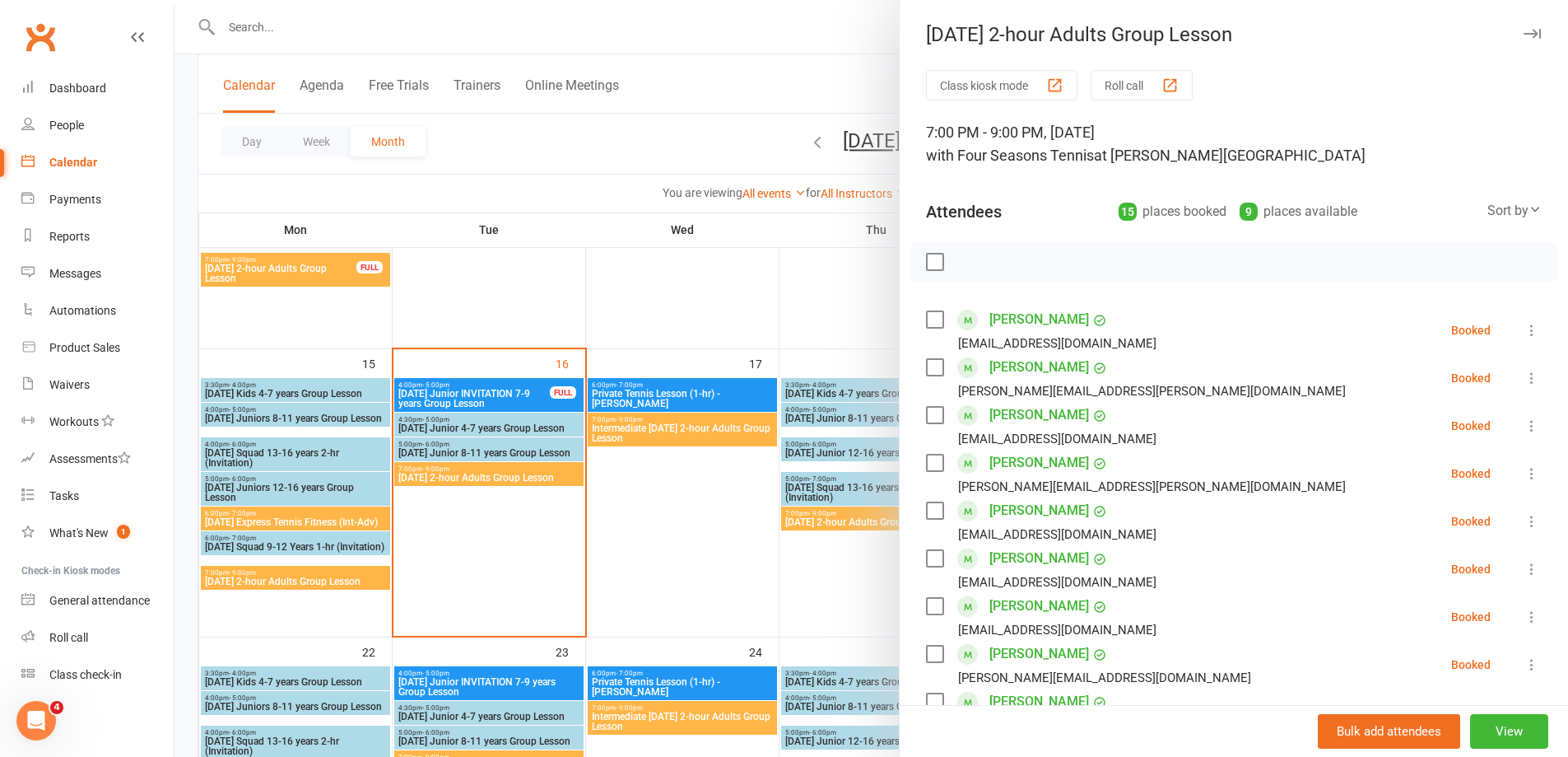
click at [828, 523] on div at bounding box center [871, 378] width 1394 height 757
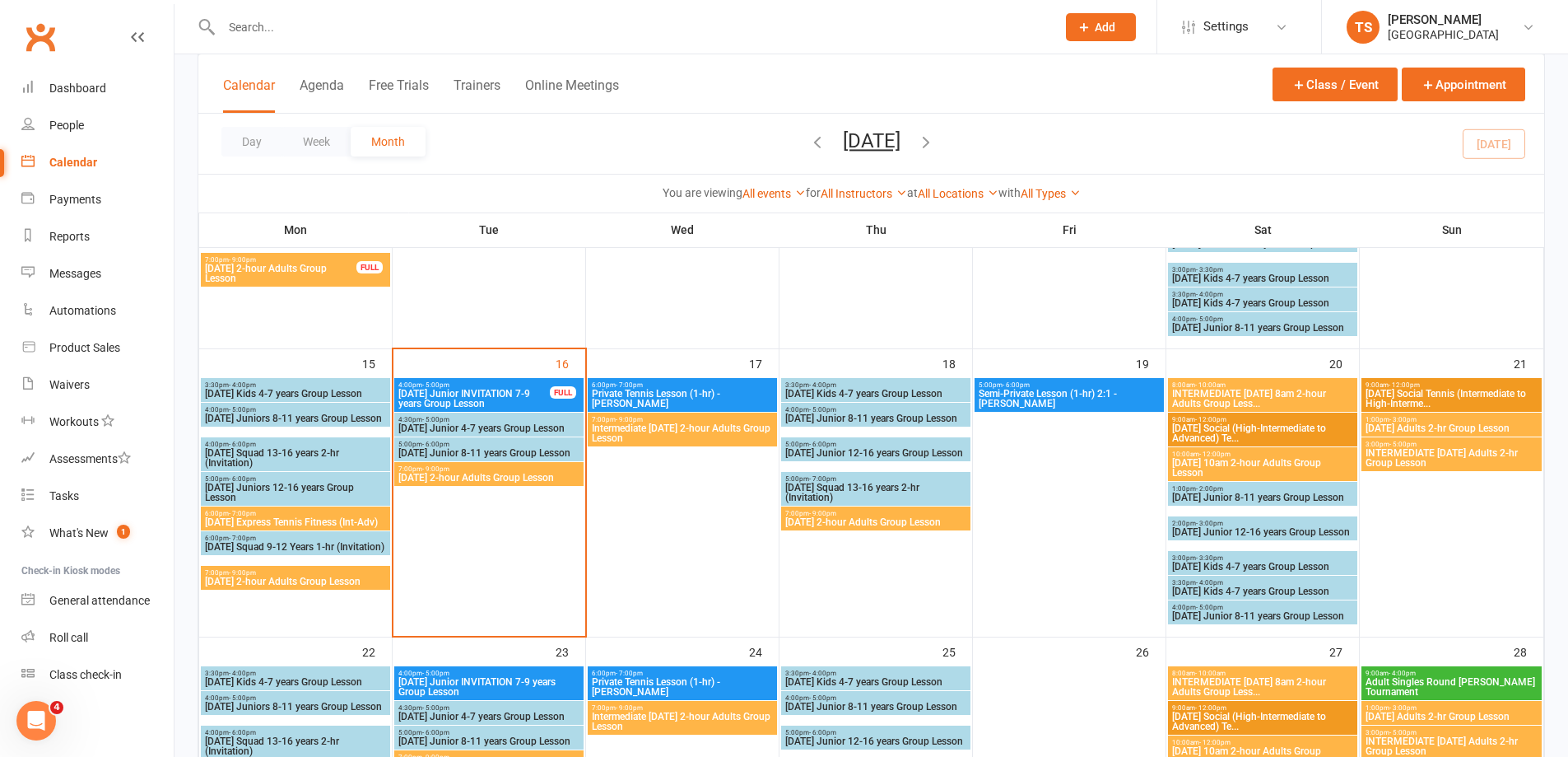
click at [826, 523] on span "[DATE] 2-hour Adults Group Lesson" at bounding box center [876, 522] width 183 height 9
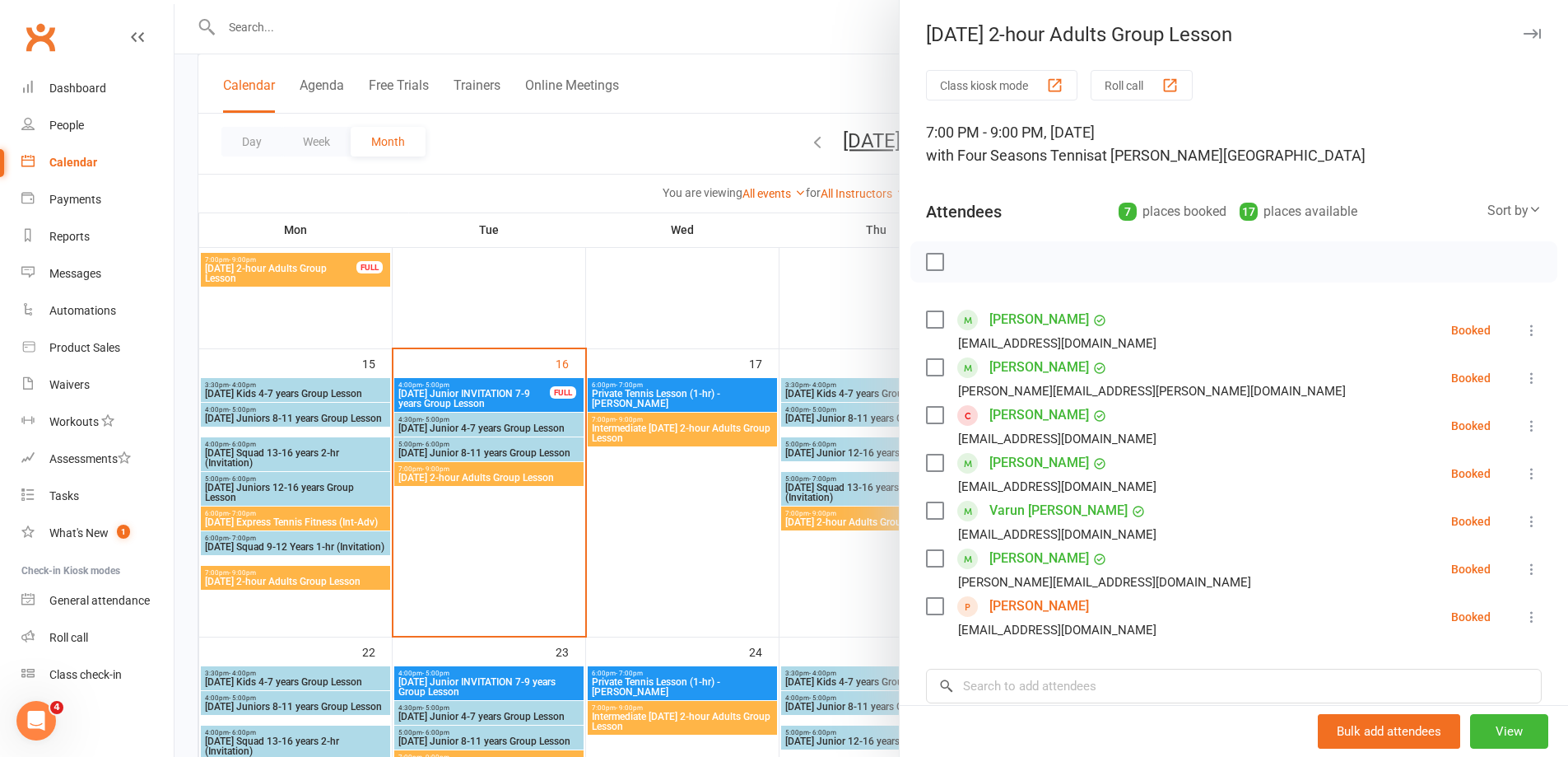
click at [670, 551] on div at bounding box center [871, 378] width 1394 height 757
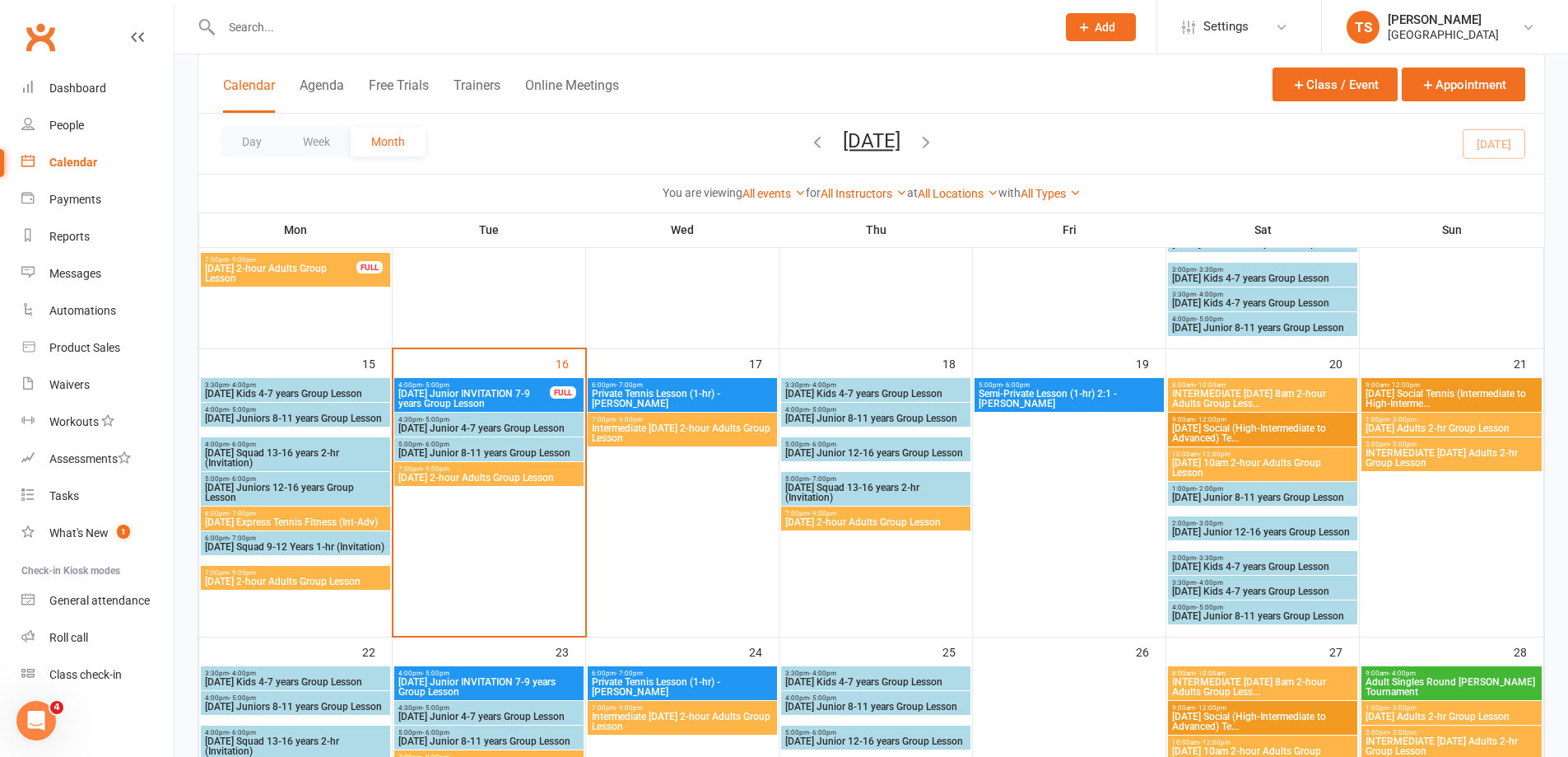
click at [238, 20] on input "text" at bounding box center [630, 27] width 828 height 23
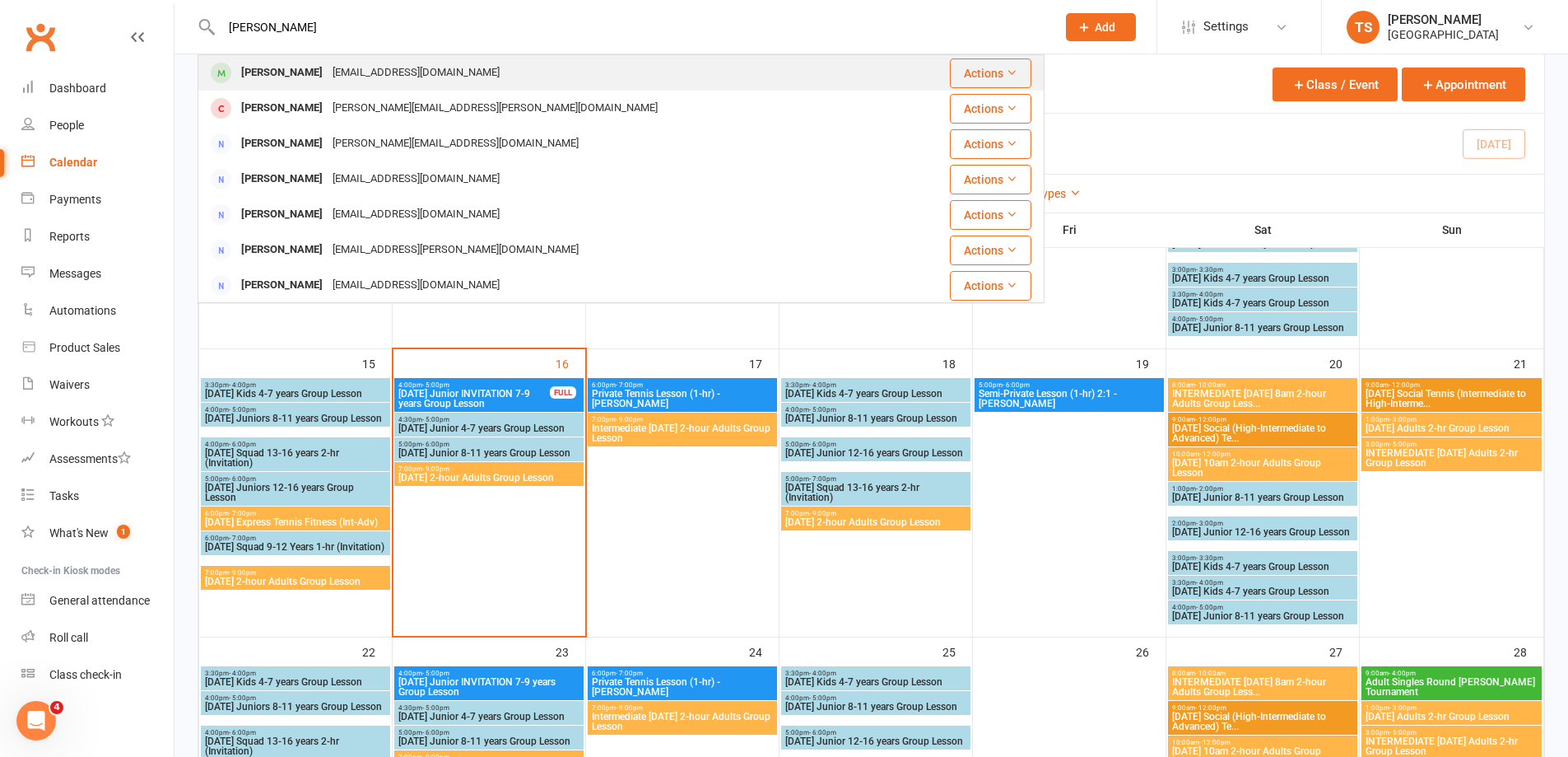
type input "[PERSON_NAME]"
click at [275, 72] on div "[PERSON_NAME]" at bounding box center [282, 73] width 91 height 24
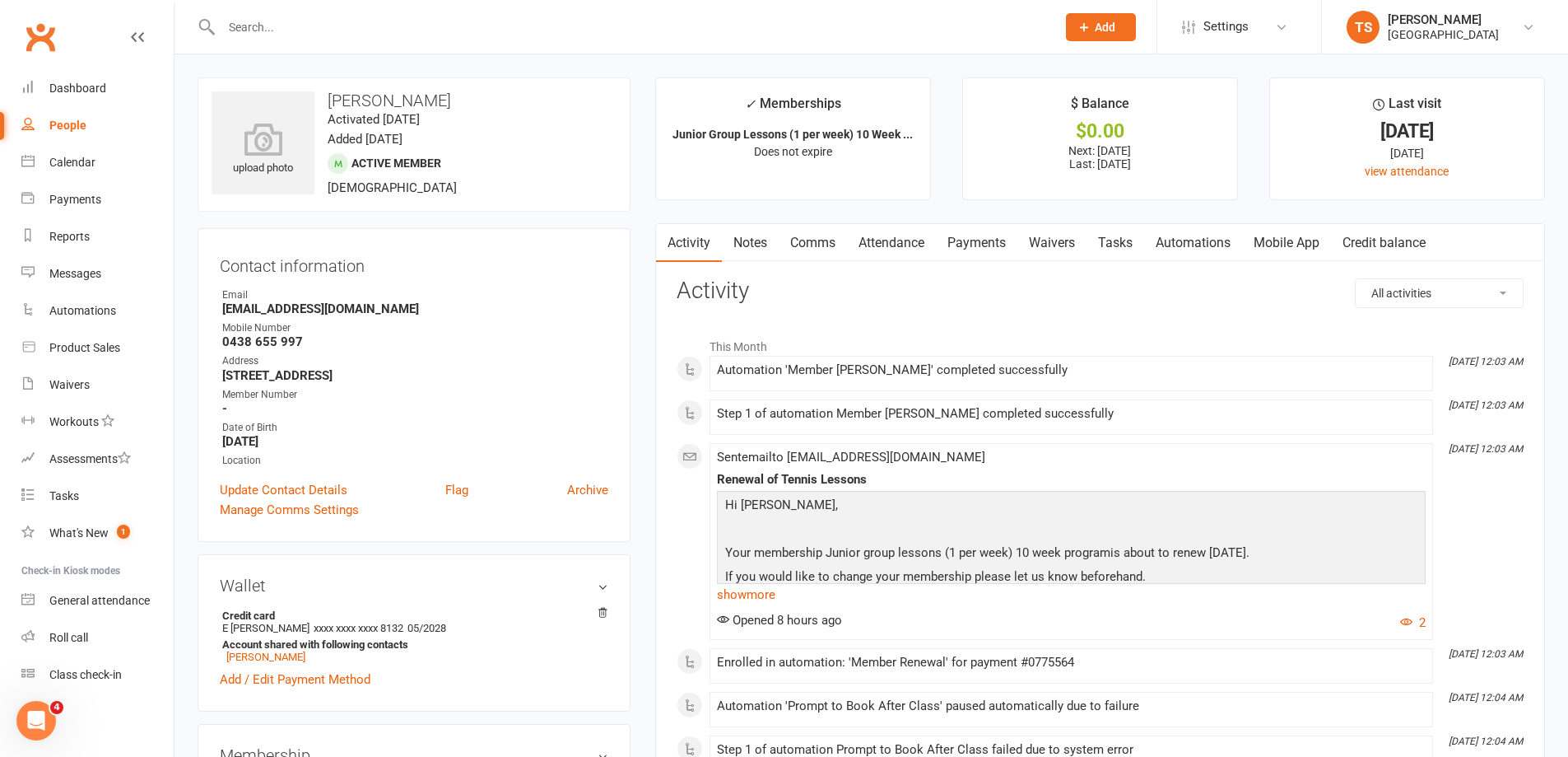
click at [974, 243] on link "Payments" at bounding box center [976, 243] width 81 height 38
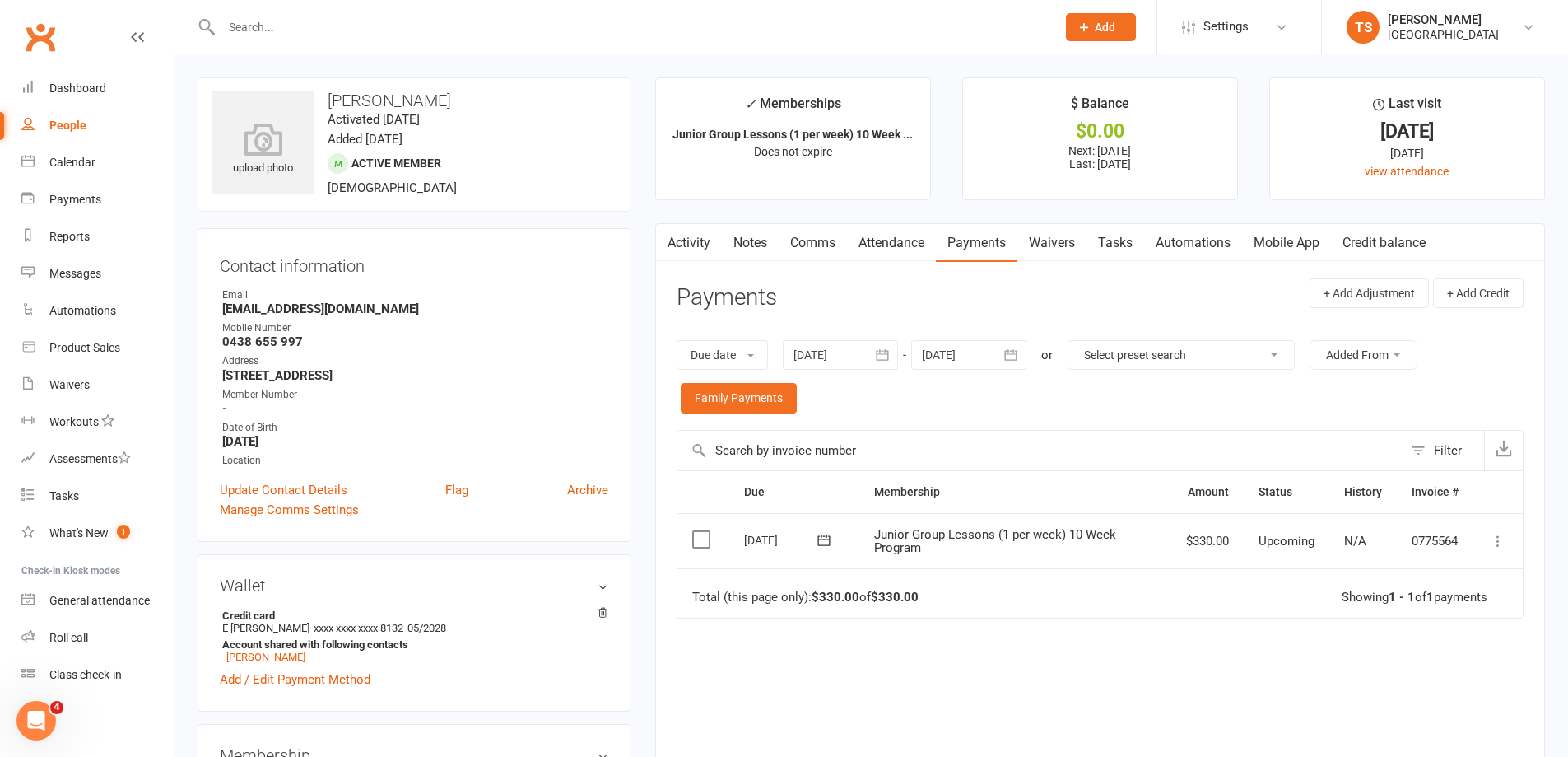
click at [821, 357] on div at bounding box center [841, 354] width 115 height 29
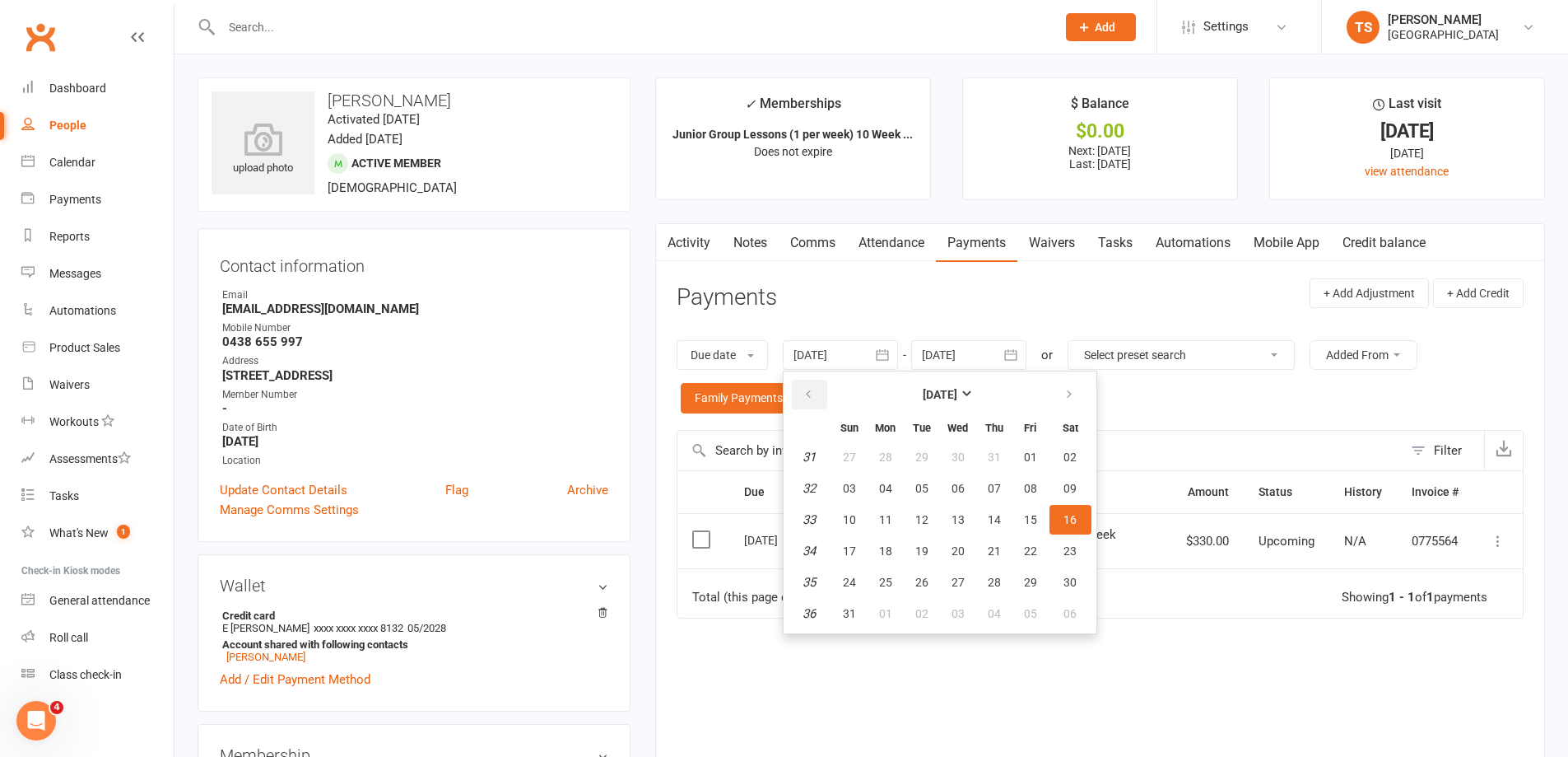
click at [814, 389] on icon "button" at bounding box center [808, 394] width 11 height 13
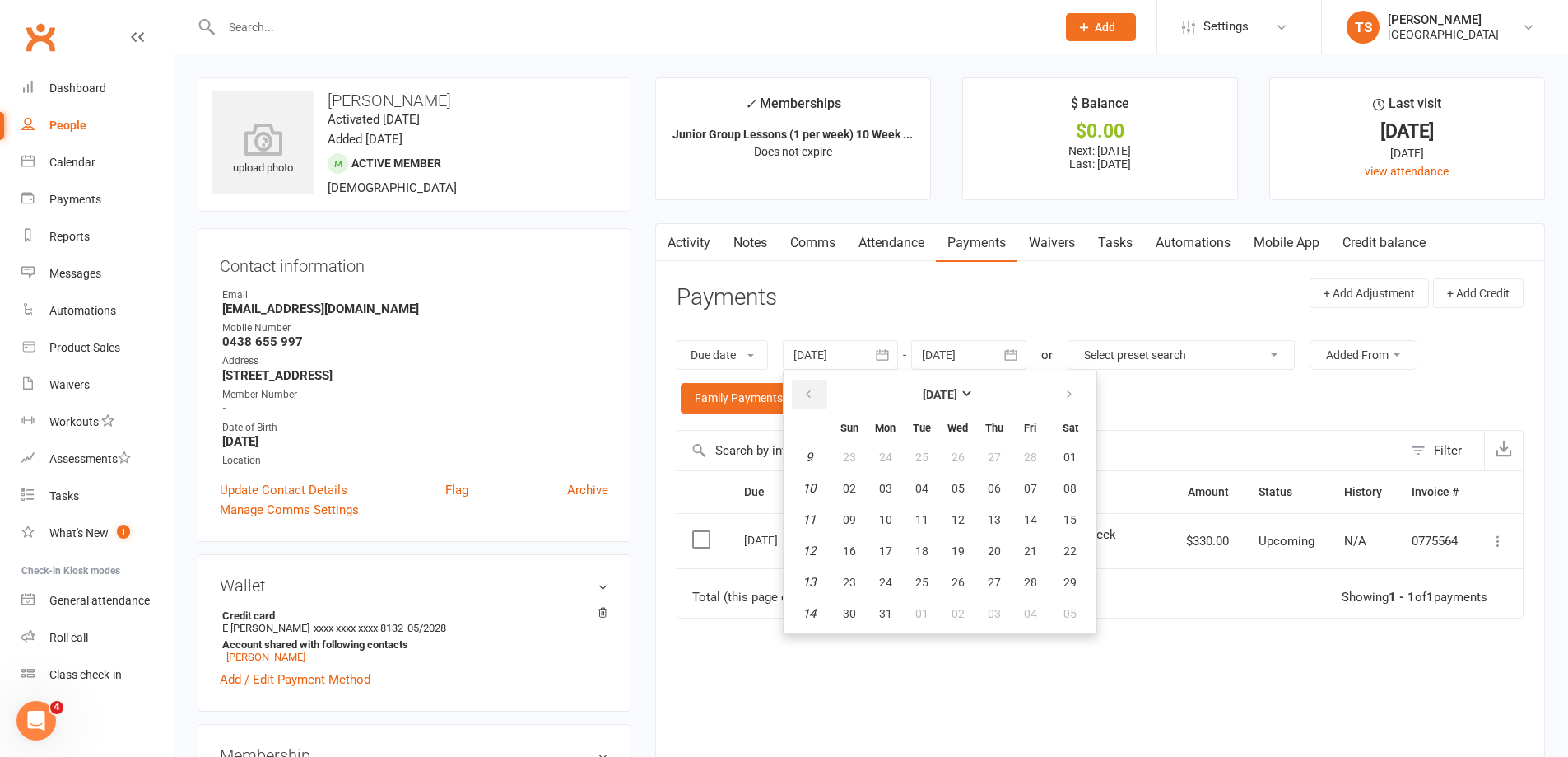
click at [814, 389] on icon "button" at bounding box center [808, 394] width 11 height 13
click at [855, 487] on span "05" at bounding box center [850, 488] width 13 height 13
type input "[DATE]"
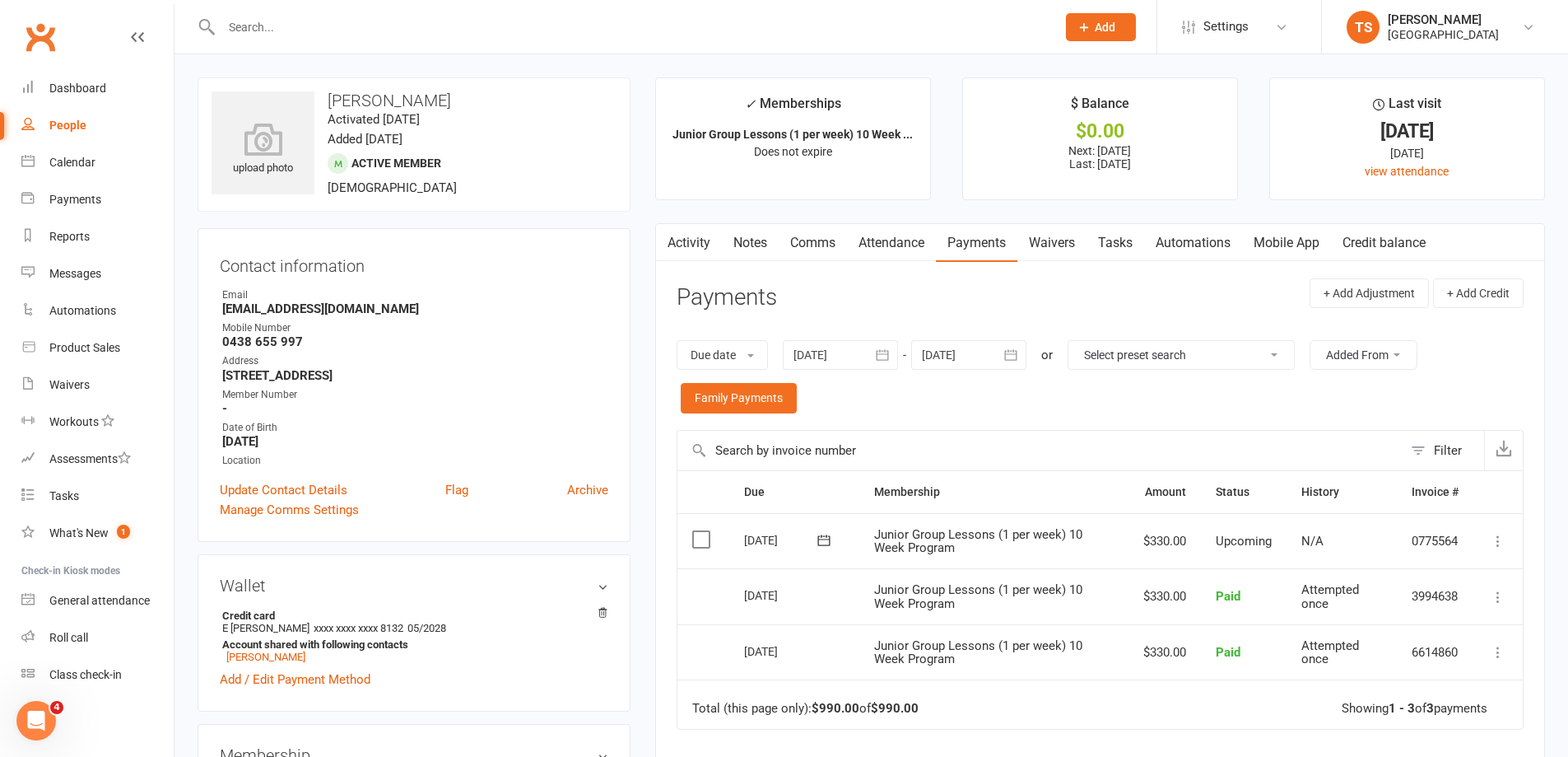
click at [901, 239] on link "Attendance" at bounding box center [891, 243] width 89 height 38
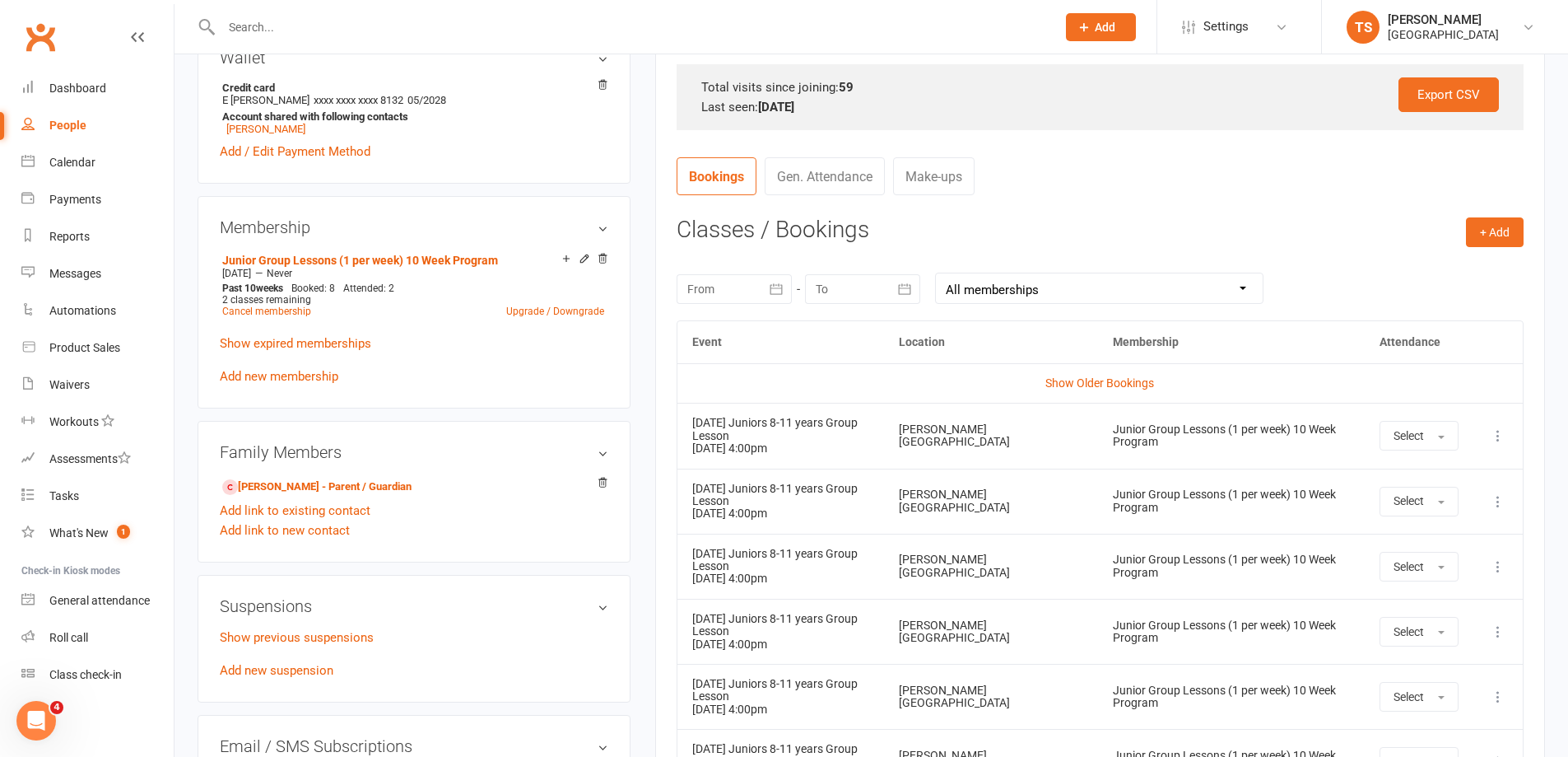
scroll to position [505, 0]
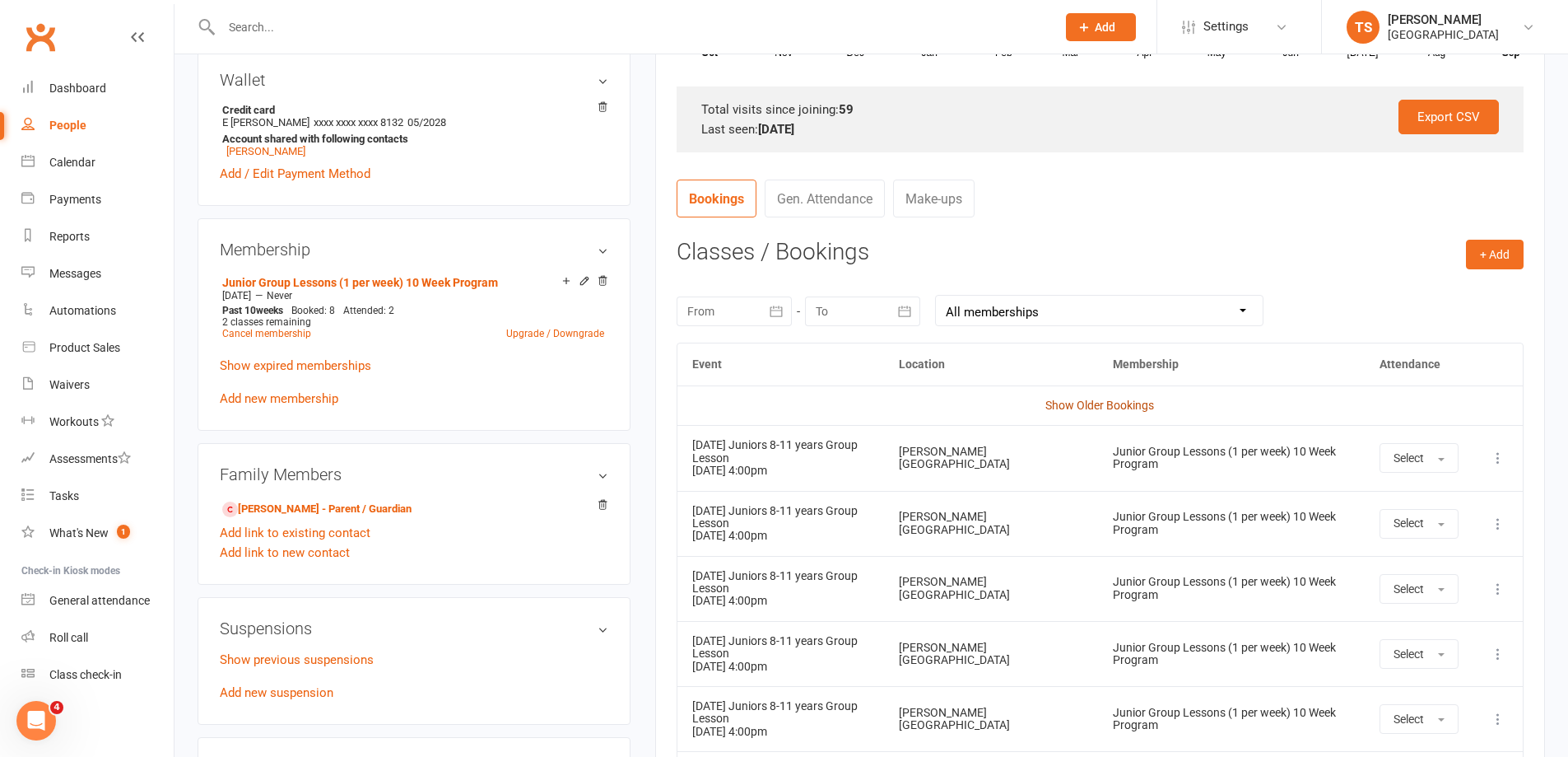
click at [1095, 402] on link "Show Older Bookings" at bounding box center [1100, 405] width 108 height 13
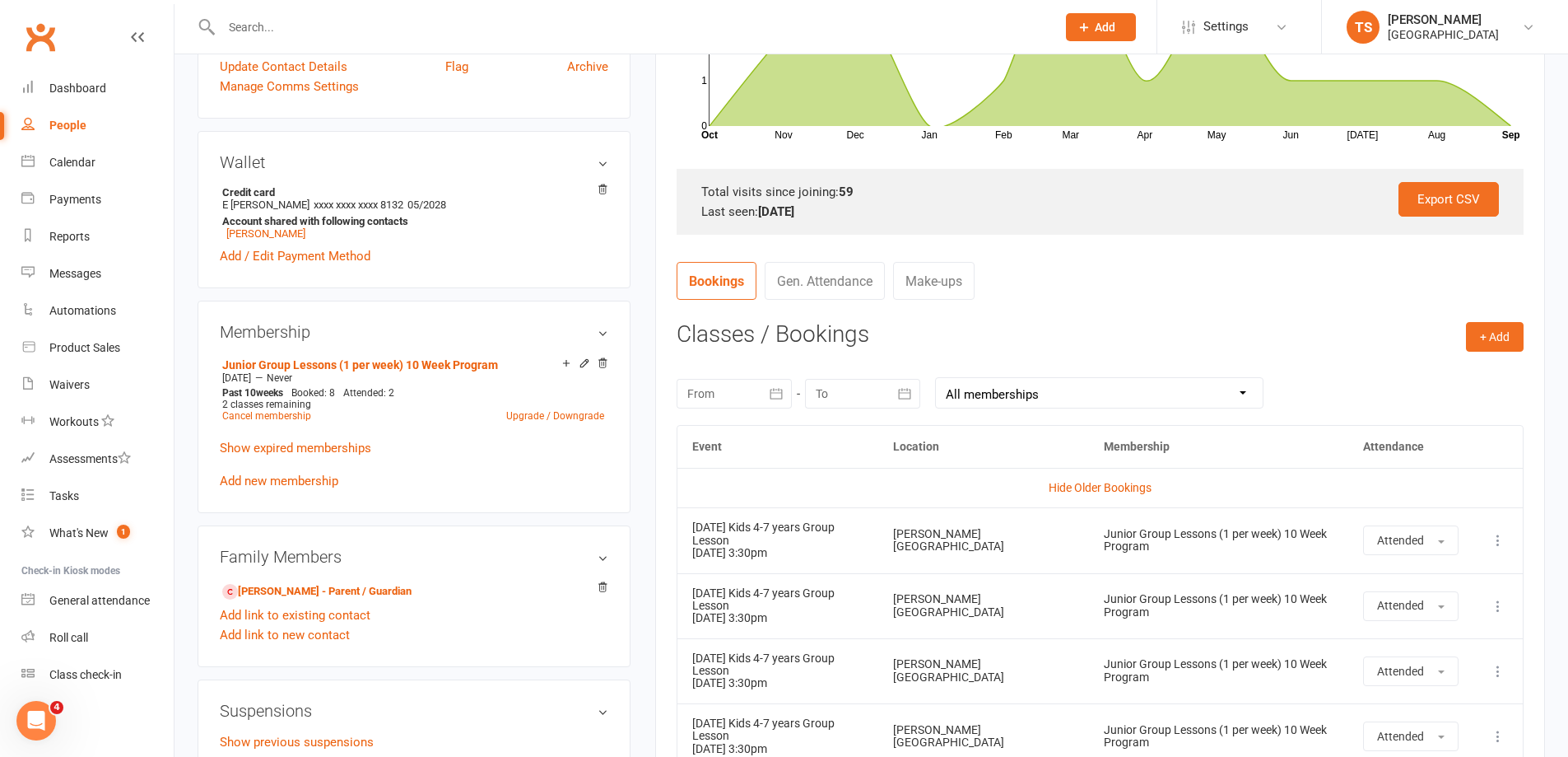
scroll to position [0, 0]
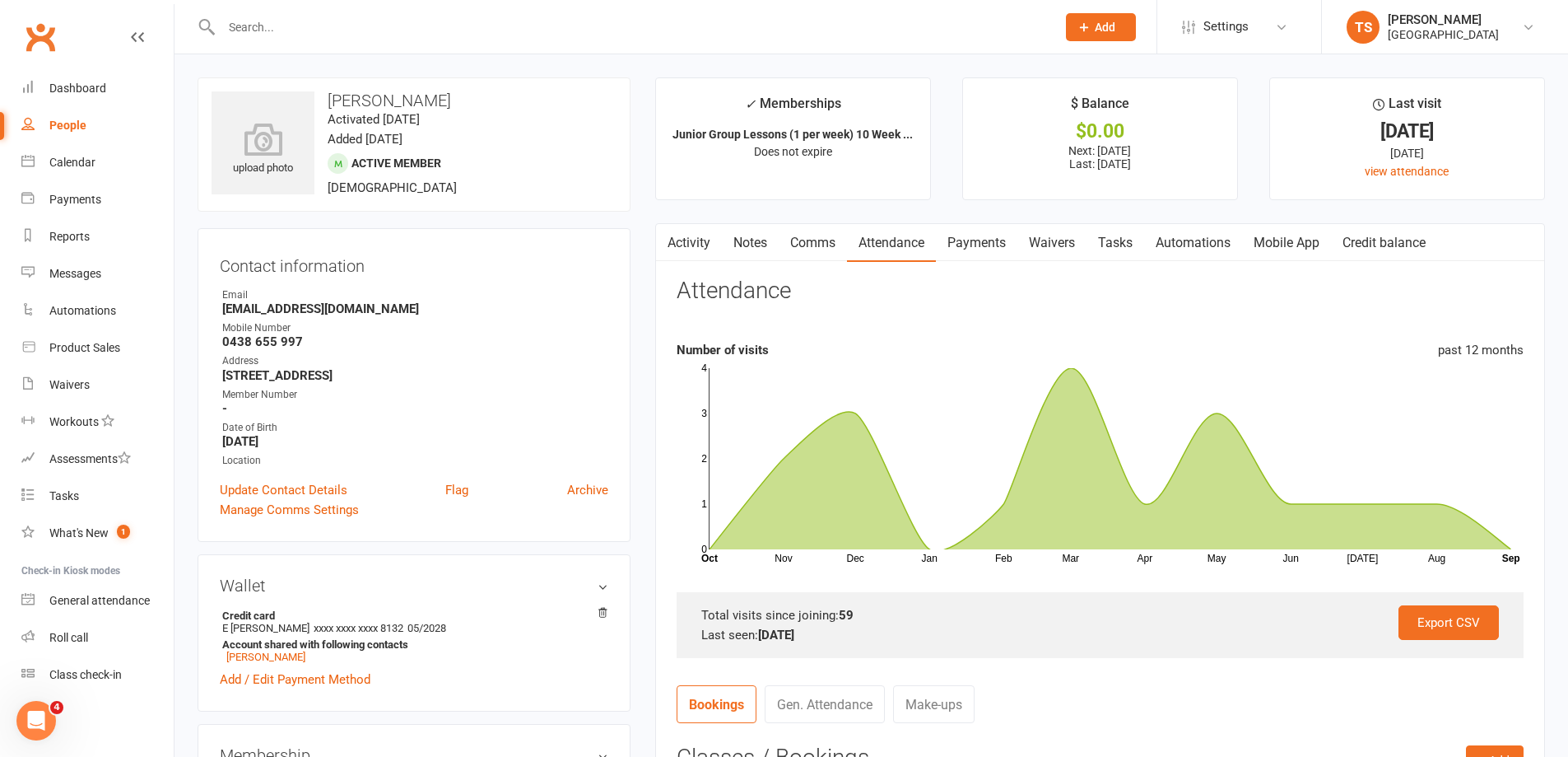
click at [984, 242] on link "Payments" at bounding box center [976, 243] width 81 height 38
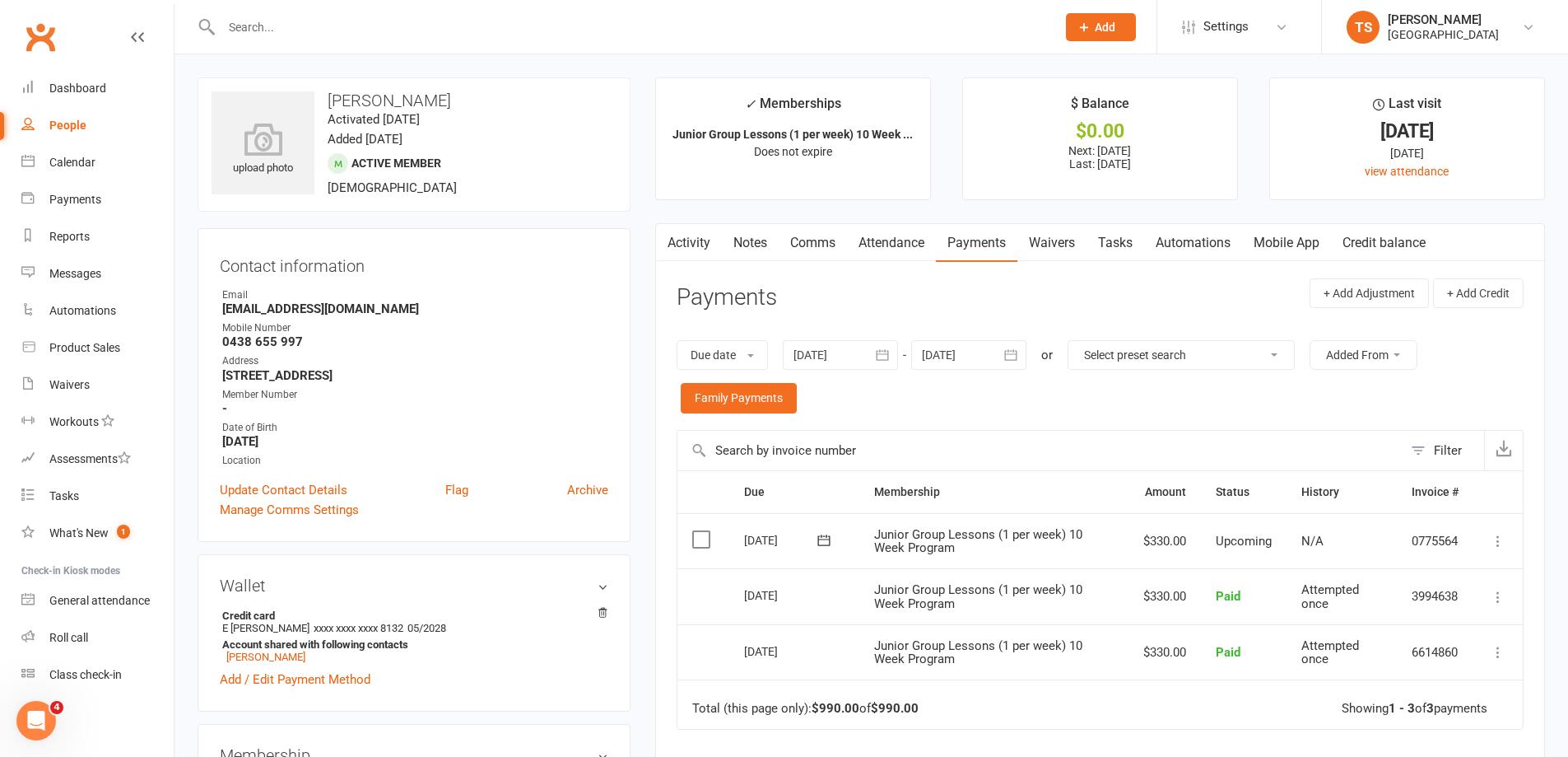
click at [1497, 540] on icon at bounding box center [1497, 540] width 16 height 16
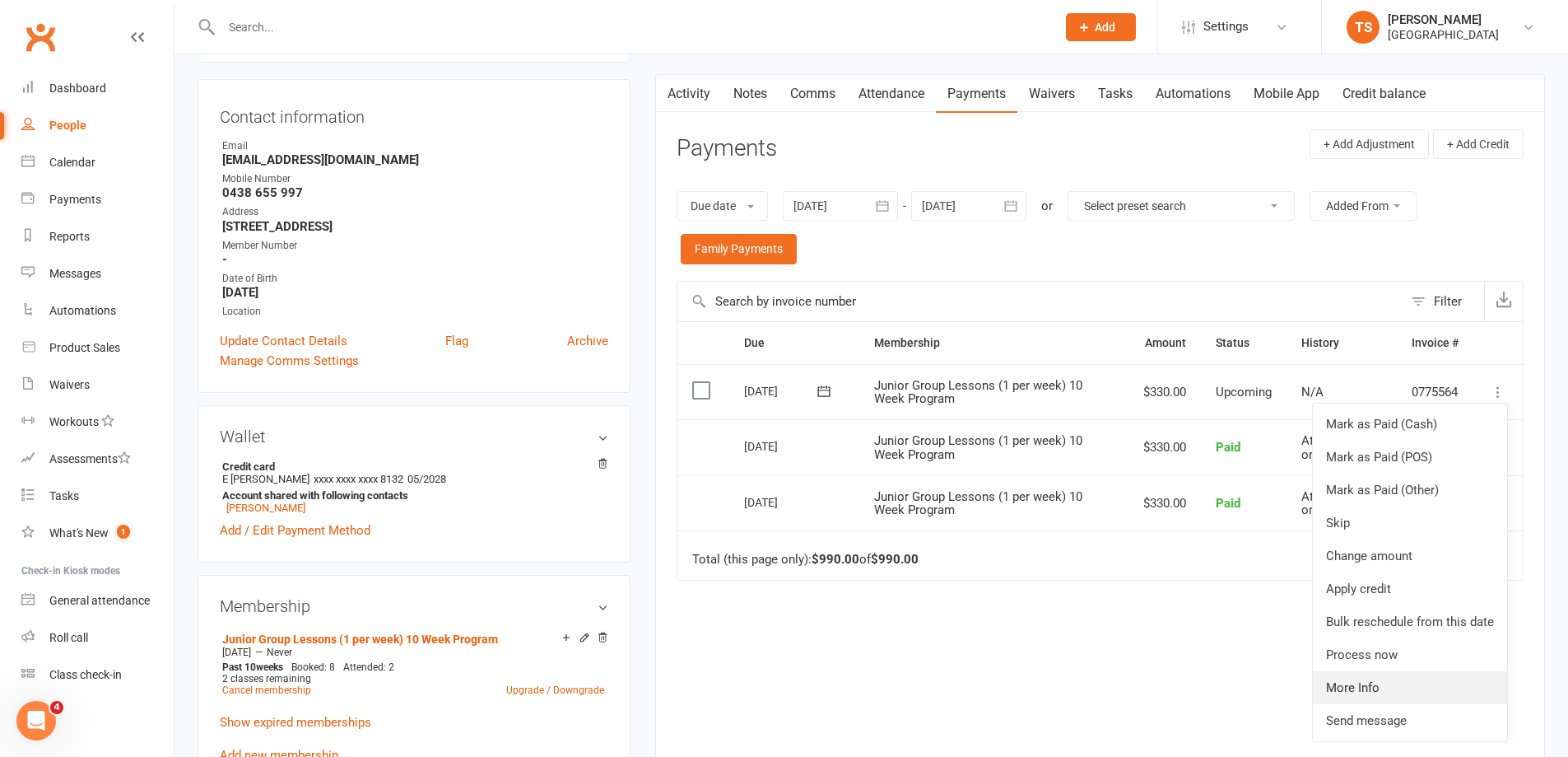
scroll to position [165, 0]
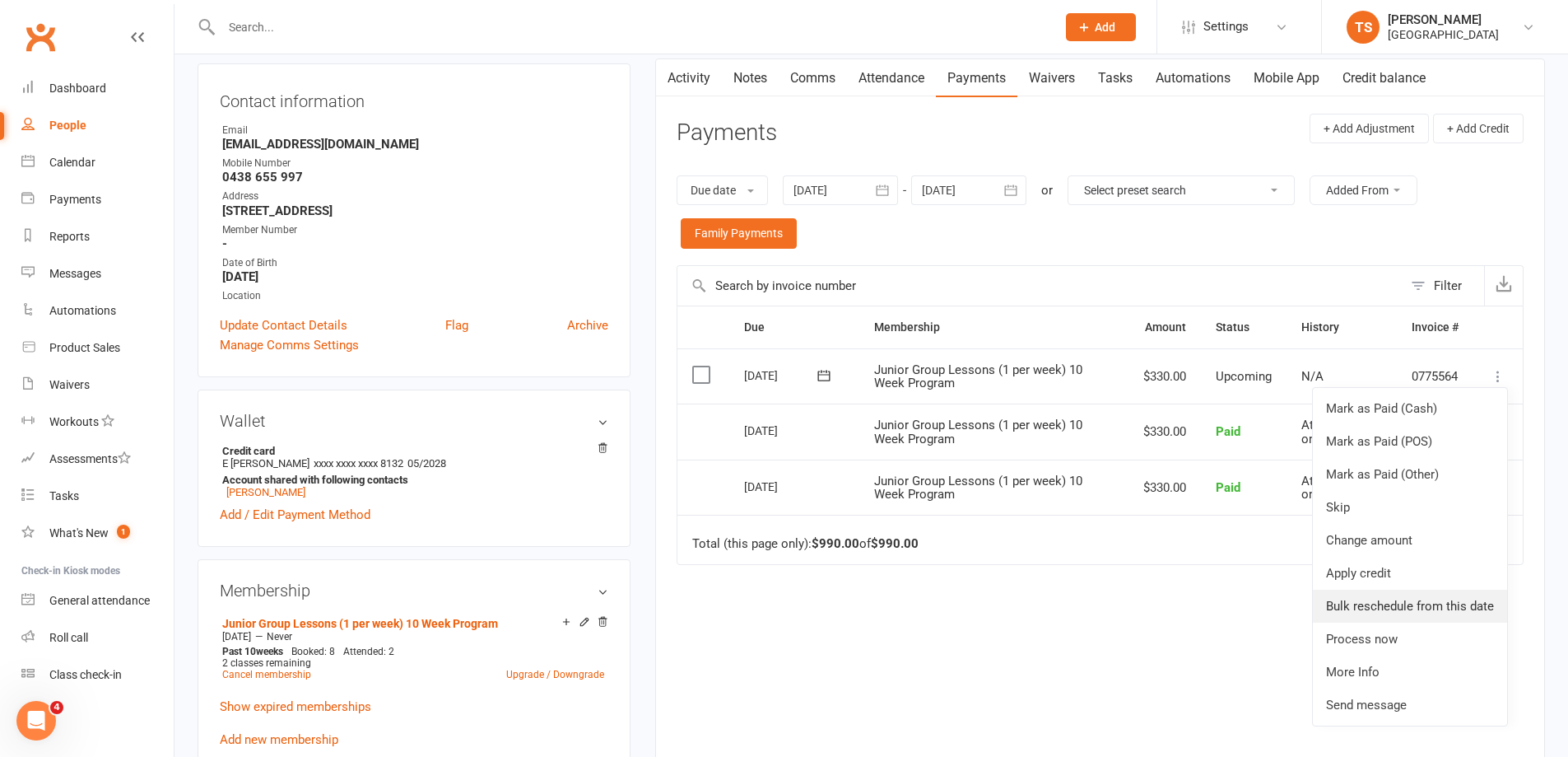
click at [1378, 608] on link "Bulk reschedule from this date" at bounding box center [1410, 606] width 194 height 33
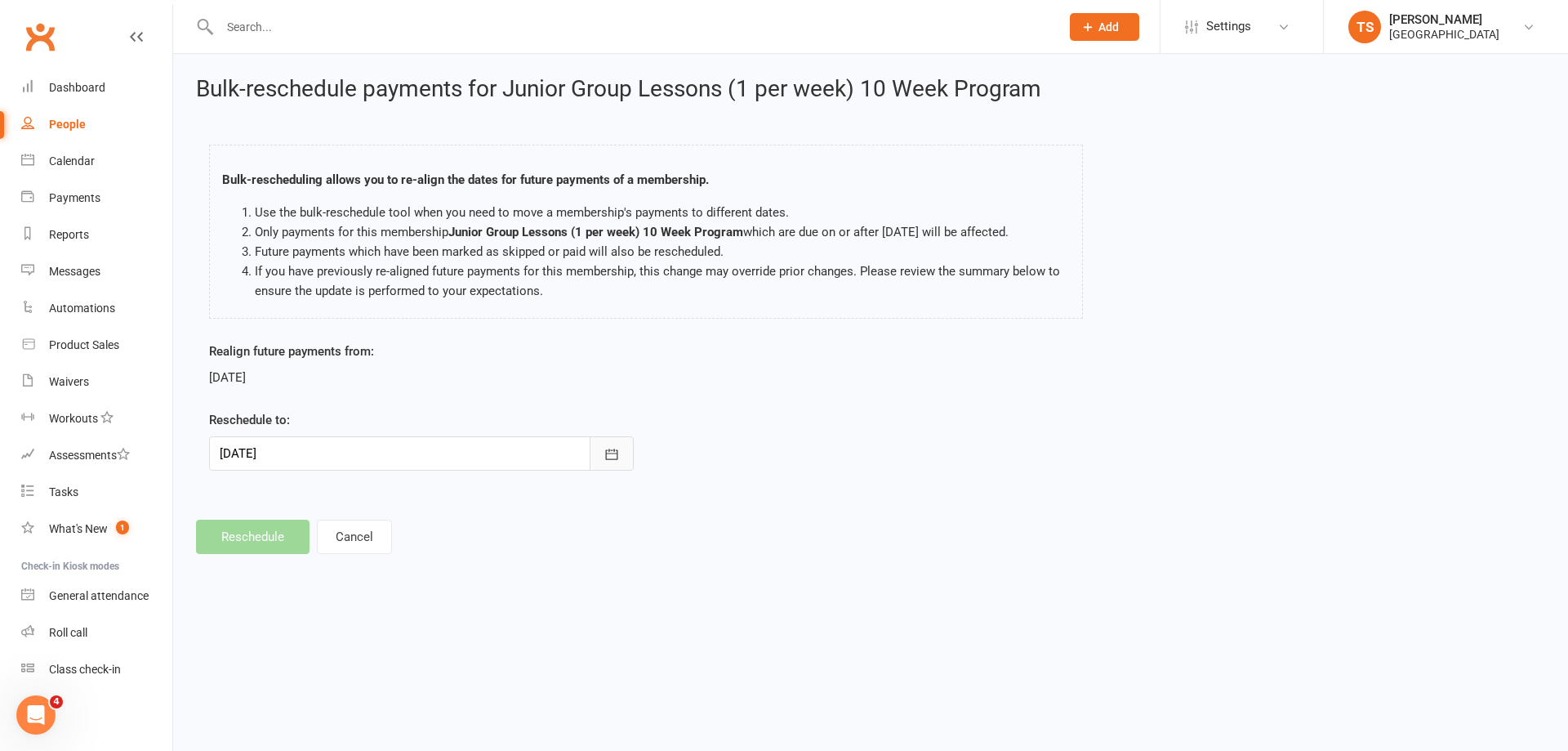
click at [616, 453] on icon "button" at bounding box center [611, 454] width 16 height 16
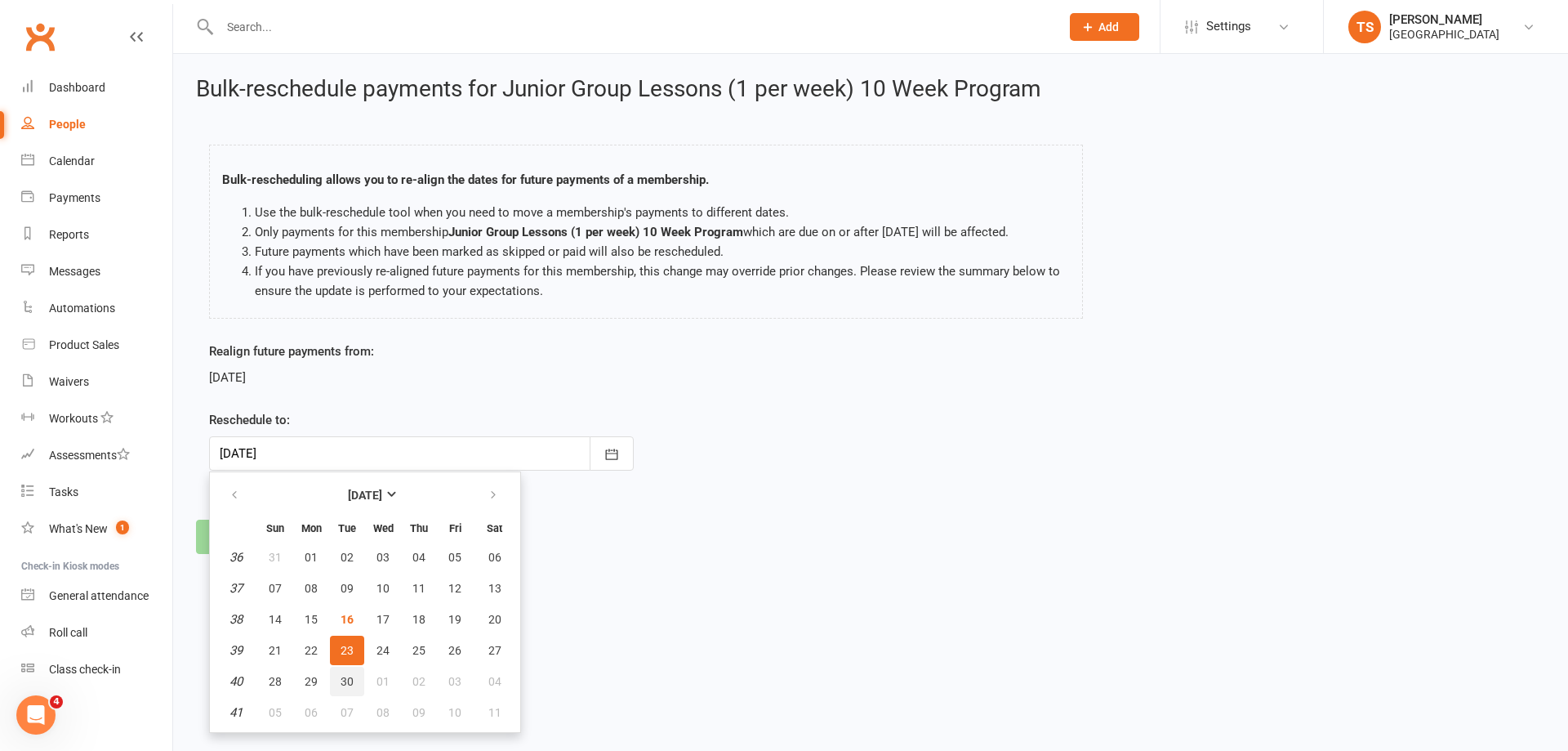
click at [348, 676] on span "30" at bounding box center [347, 682] width 13 height 13
type input "[DATE]"
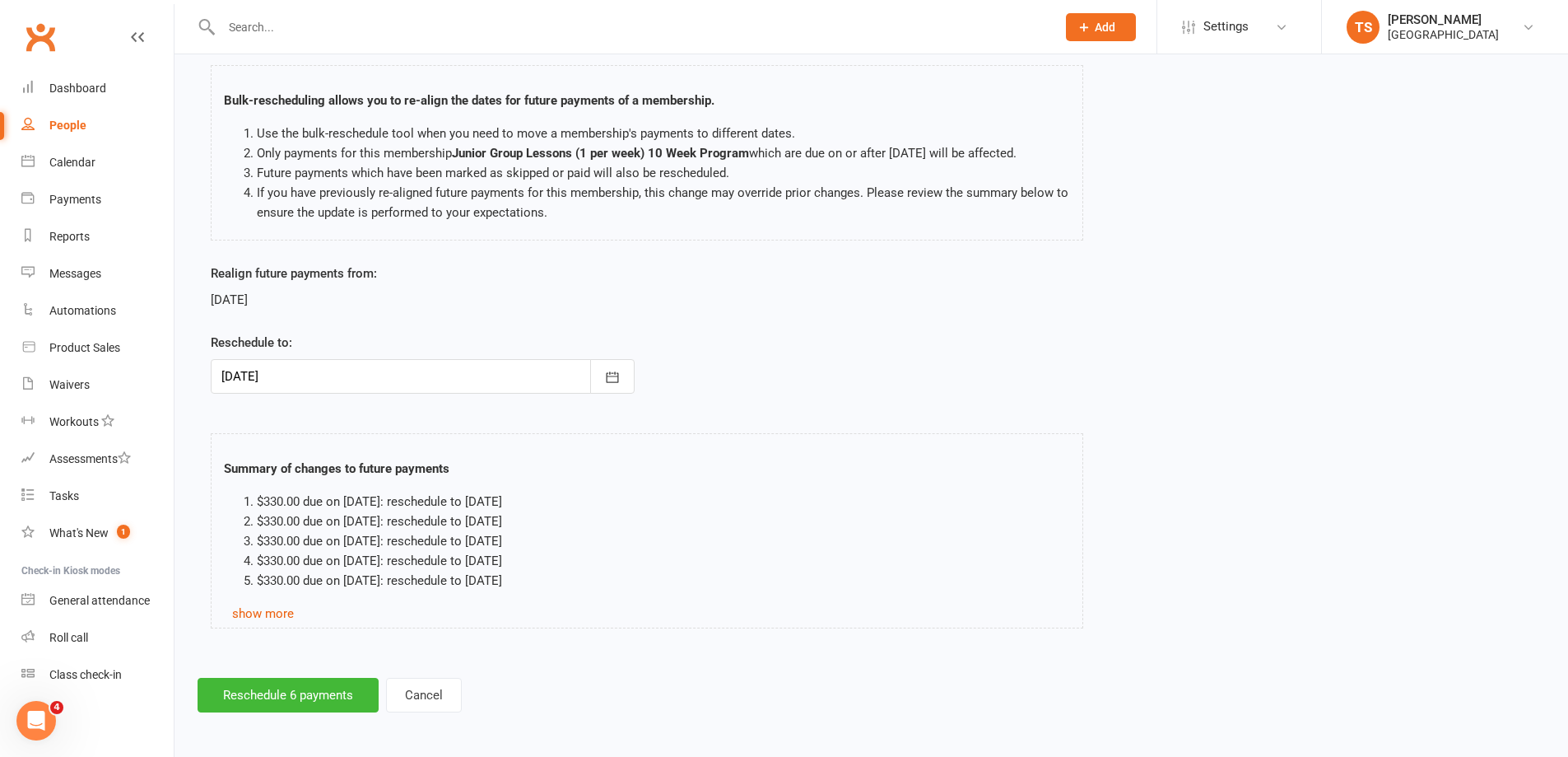
scroll to position [83, 0]
click at [306, 693] on button "Reschedule 6 payments" at bounding box center [288, 692] width 181 height 35
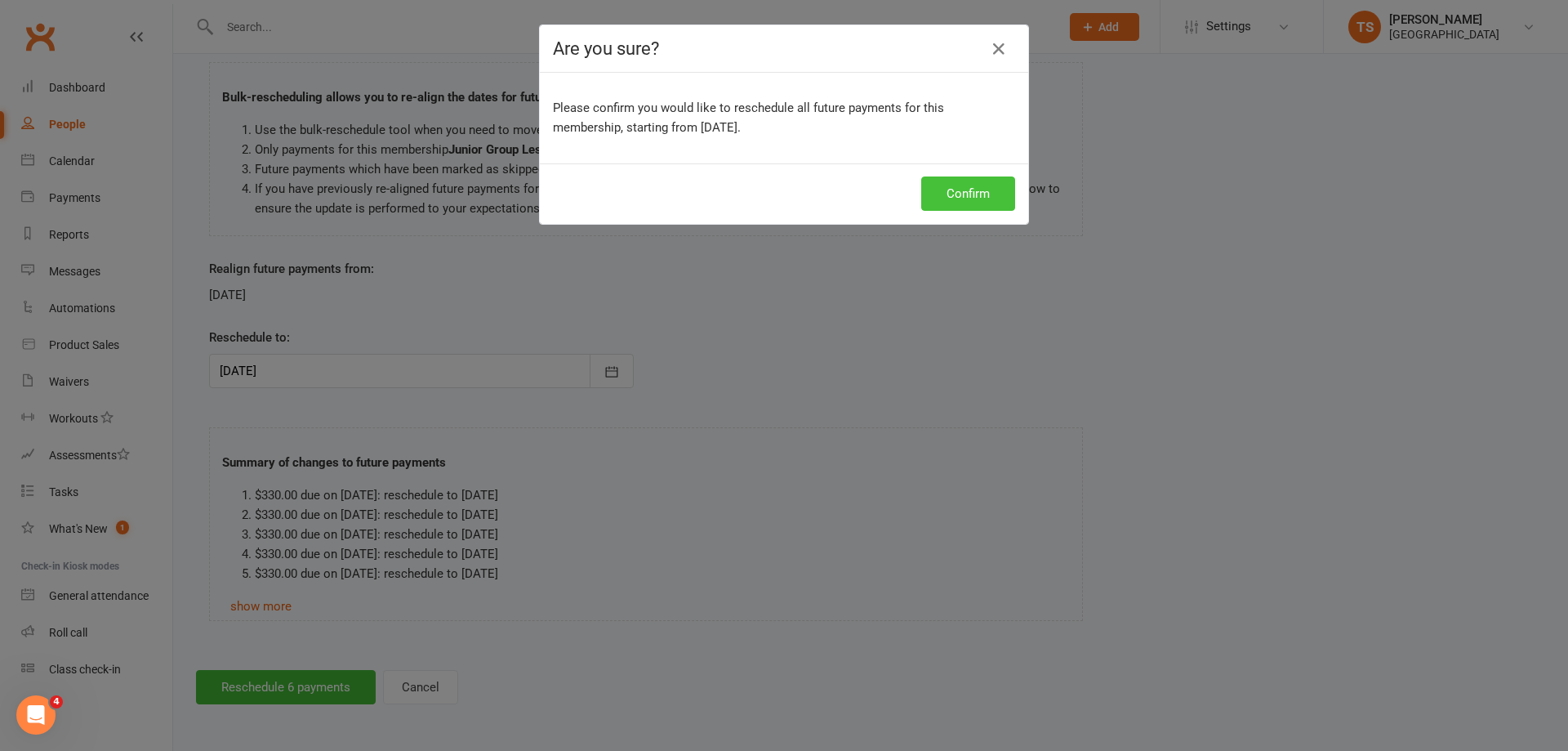
click at [931, 198] on button "Confirm" at bounding box center [968, 194] width 94 height 35
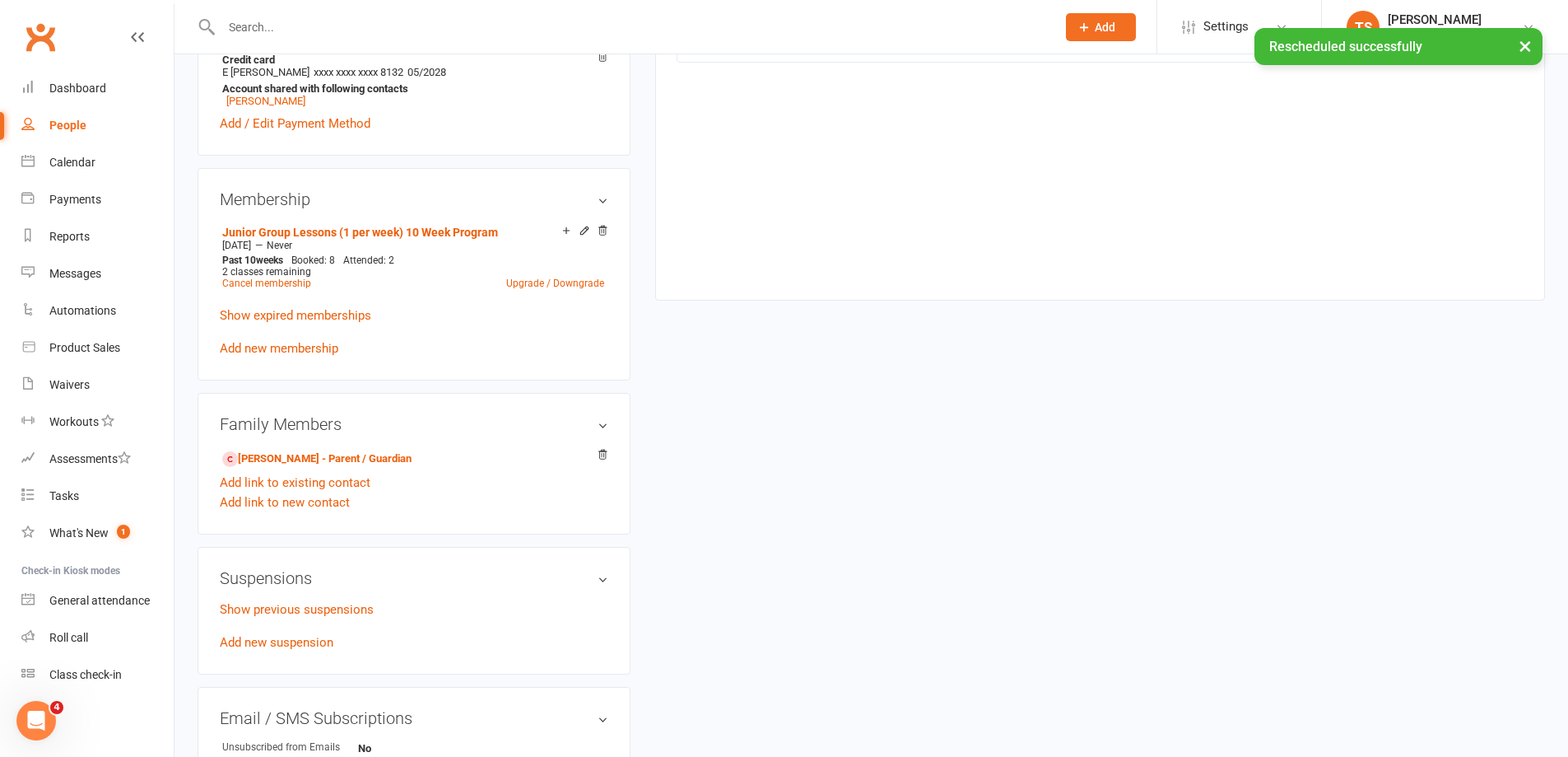
scroll to position [329, 0]
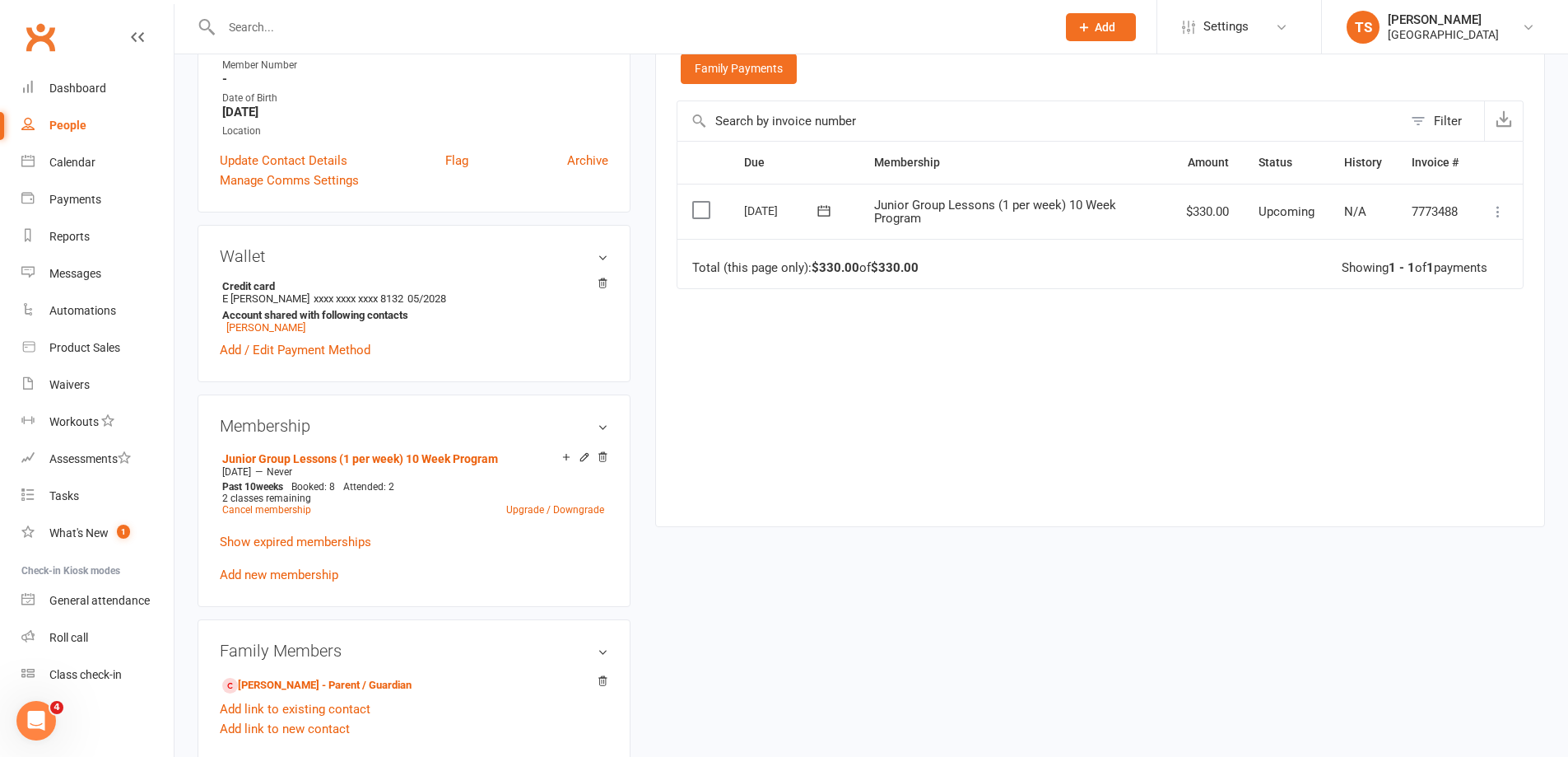
click at [240, 20] on input "text" at bounding box center [630, 27] width 828 height 23
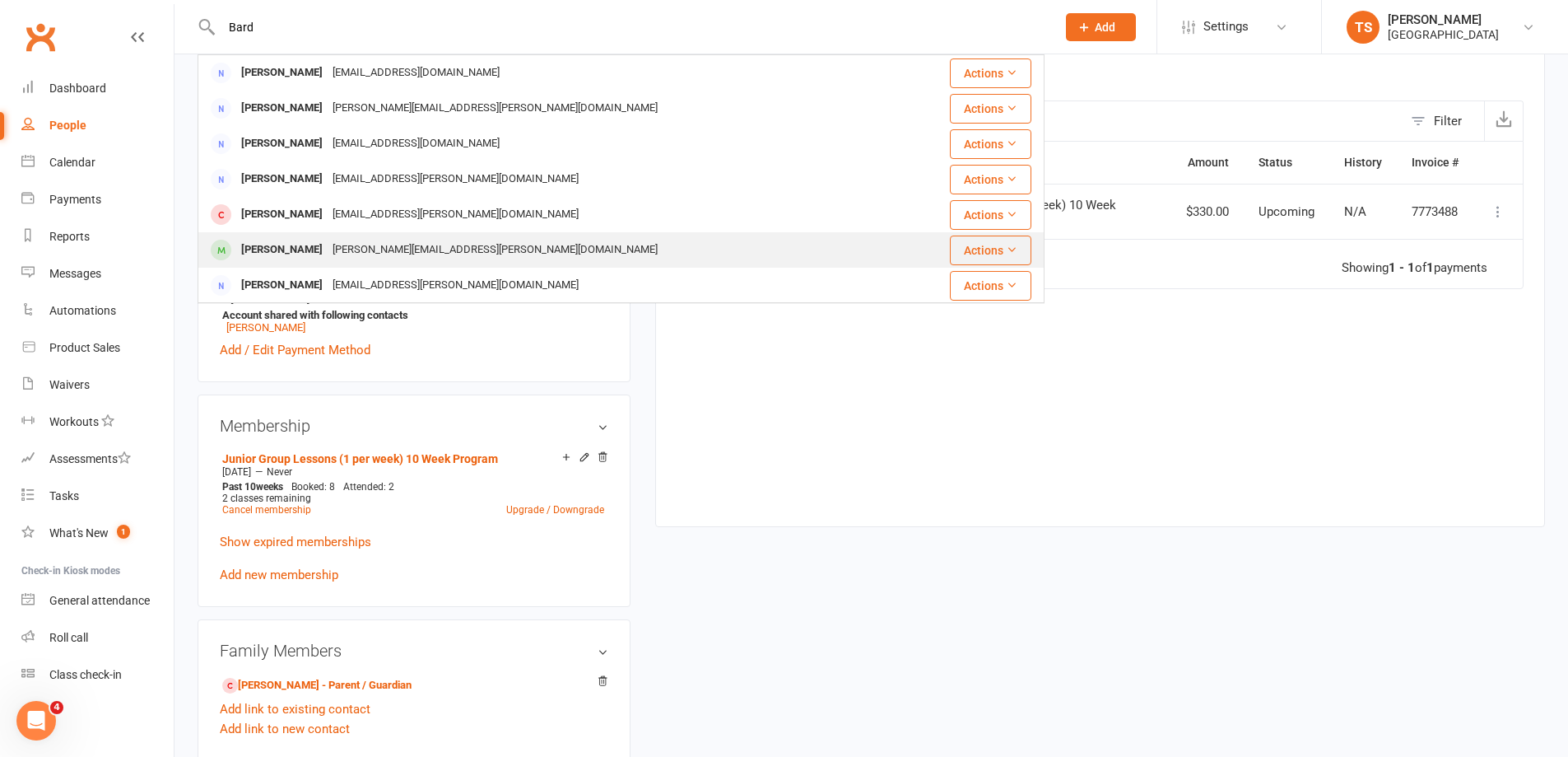
type input "Bard"
click at [333, 252] on div "[PERSON_NAME][EMAIL_ADDRESS][PERSON_NAME][DOMAIN_NAME]" at bounding box center [496, 249] width 335 height 24
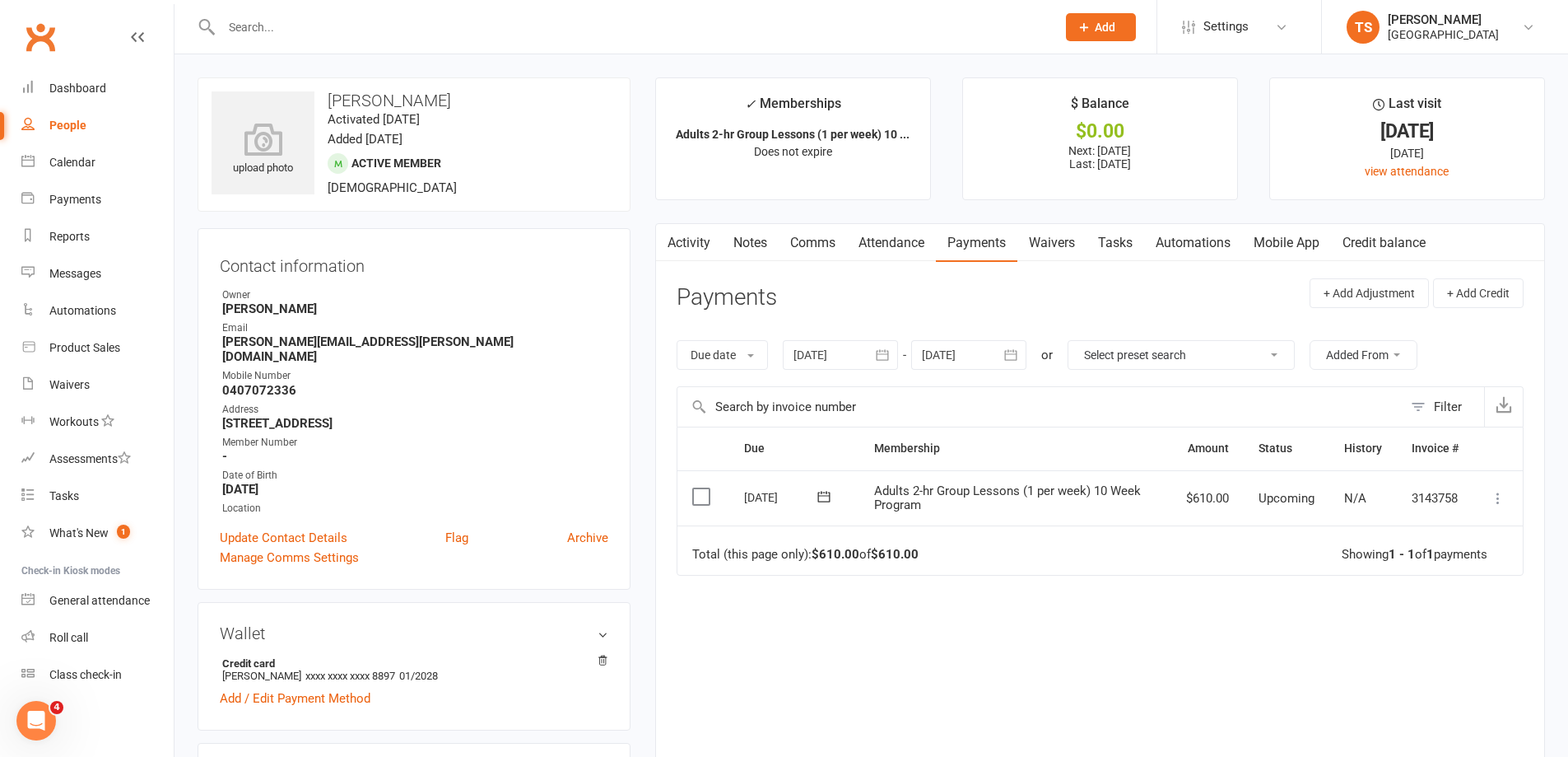
click at [1496, 500] on icon at bounding box center [1497, 498] width 16 height 16
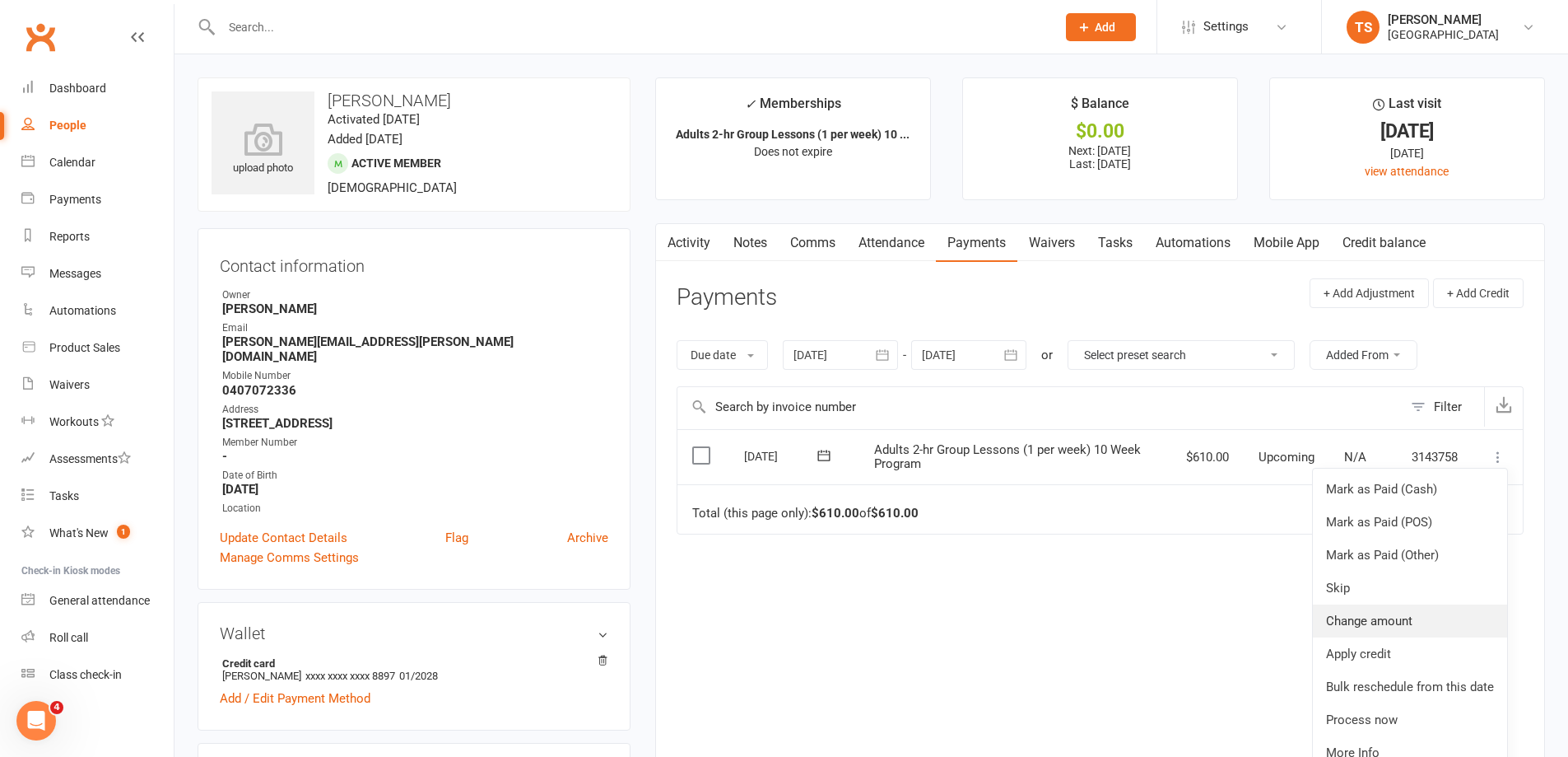
scroll to position [60, 0]
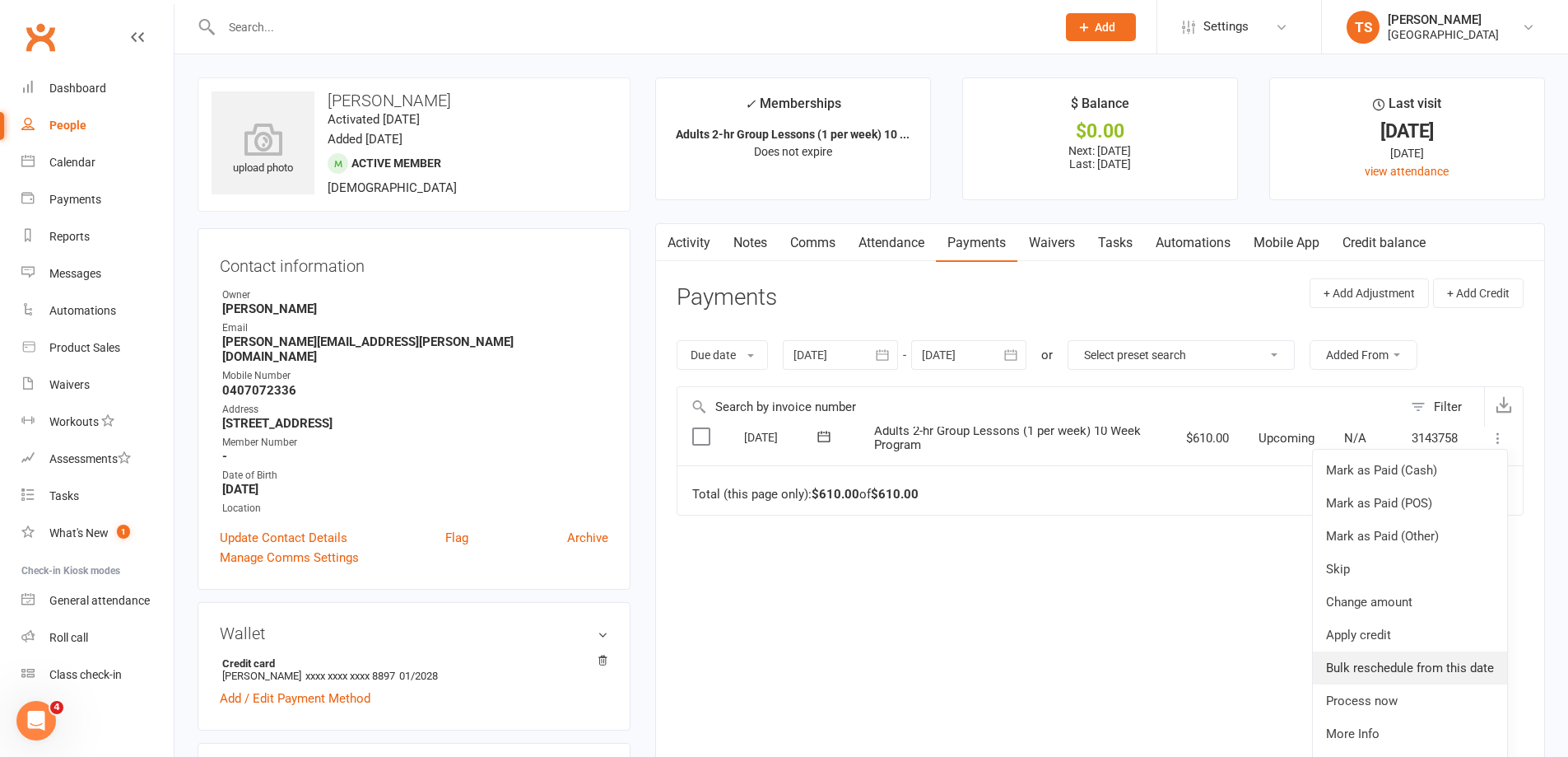
click at [1384, 676] on link "Bulk reschedule from this date" at bounding box center [1410, 667] width 194 height 33
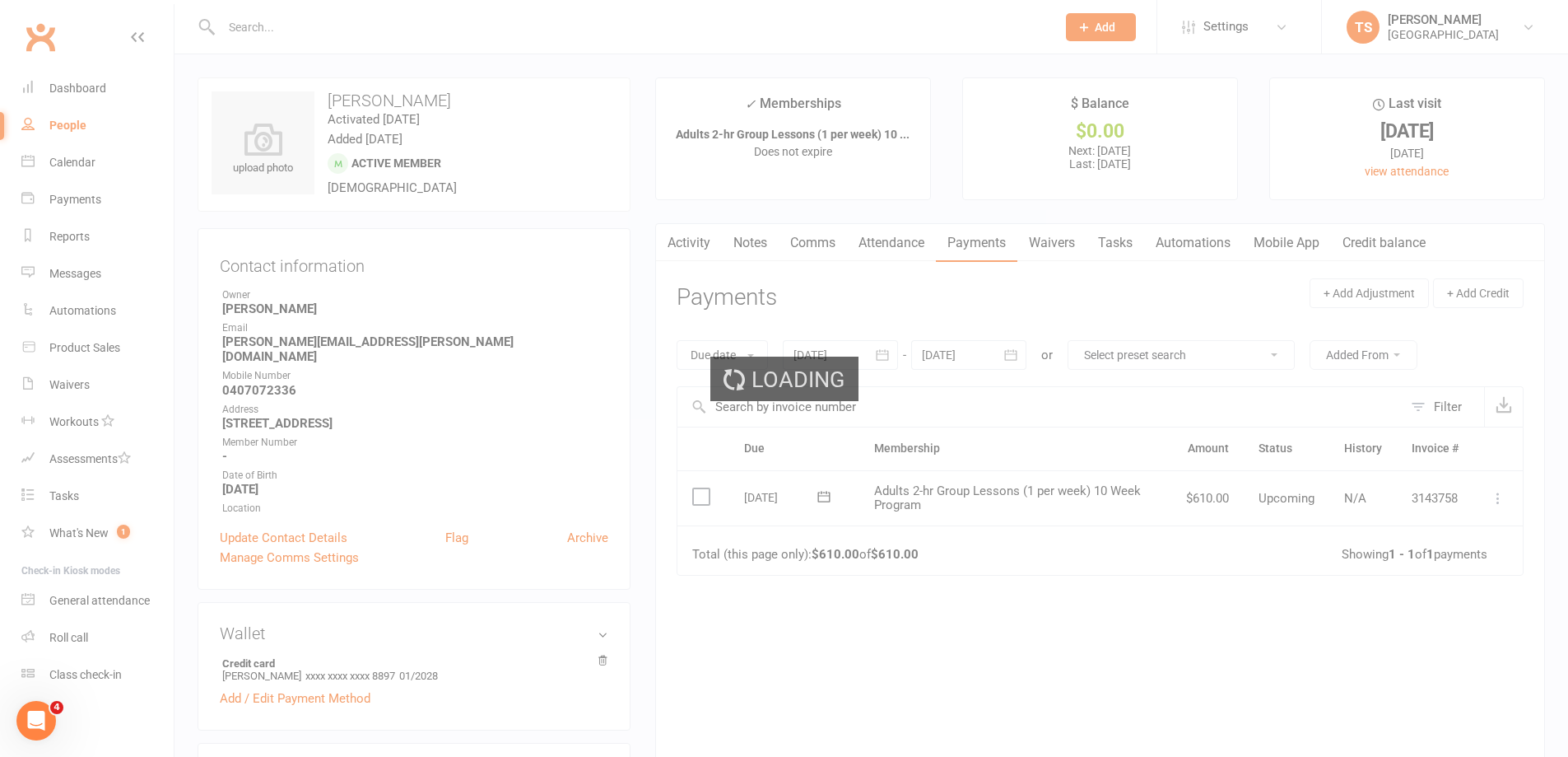
scroll to position [0, 0]
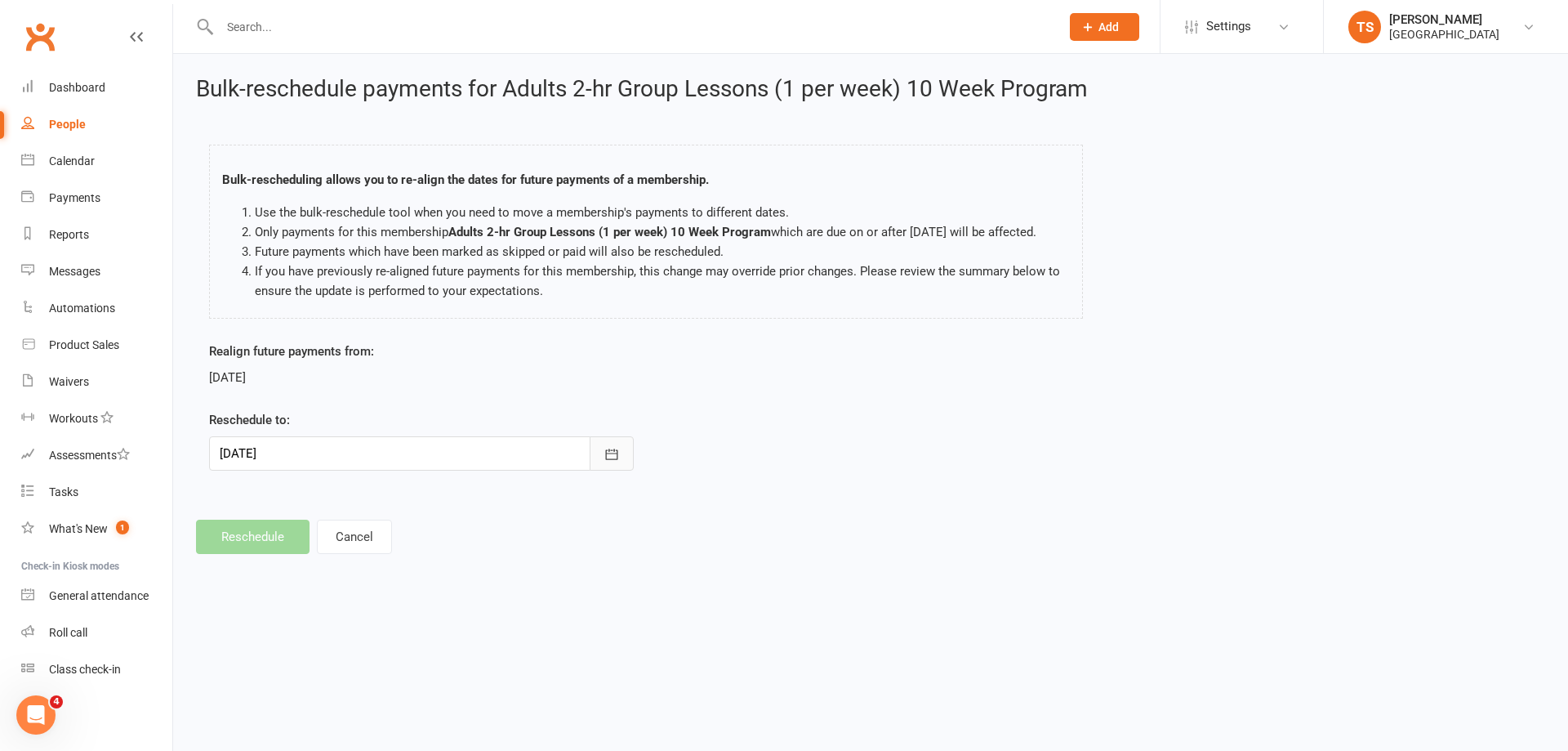
click at [617, 456] on icon "button" at bounding box center [611, 454] width 16 height 16
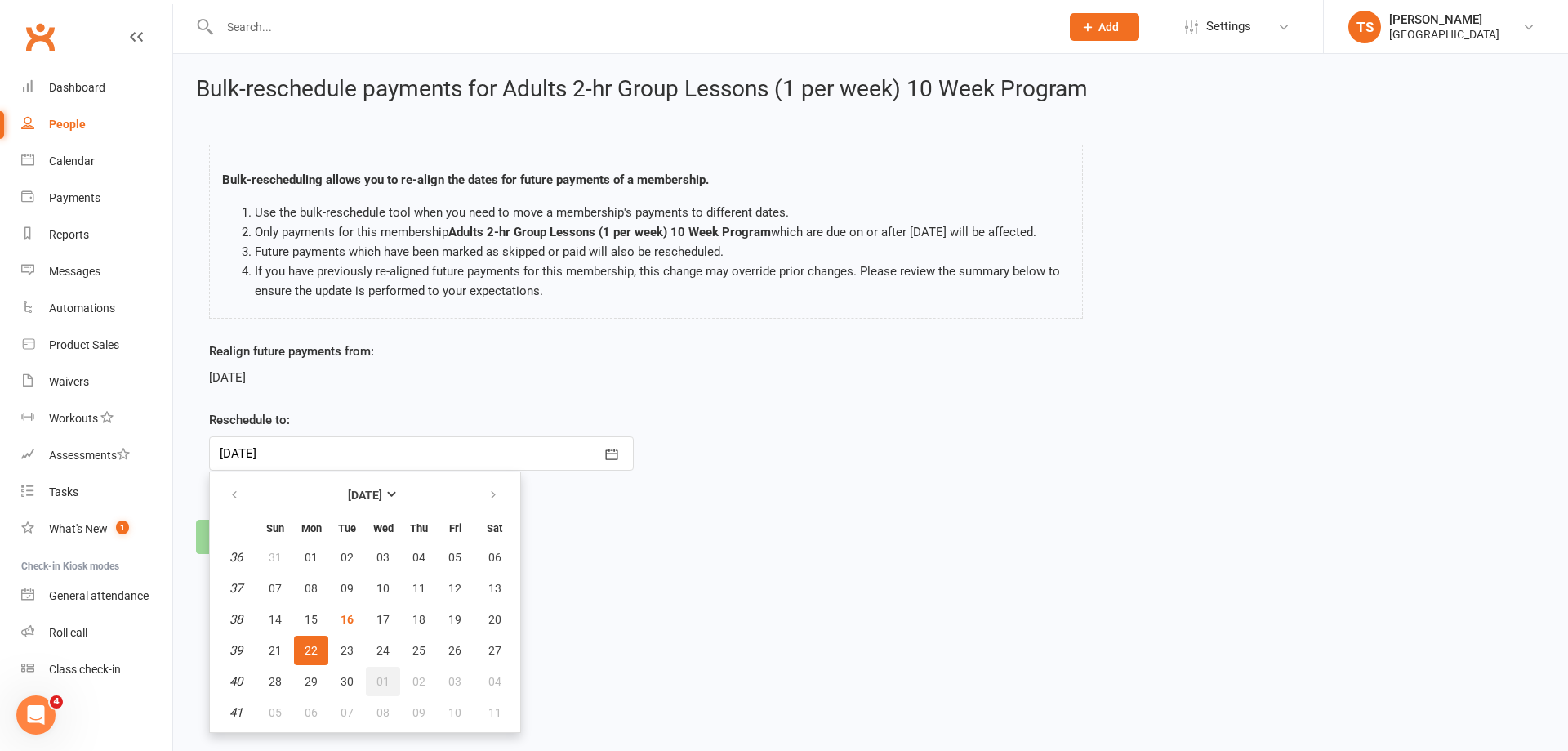
click at [381, 682] on span "01" at bounding box center [383, 682] width 13 height 13
type input "[DATE]"
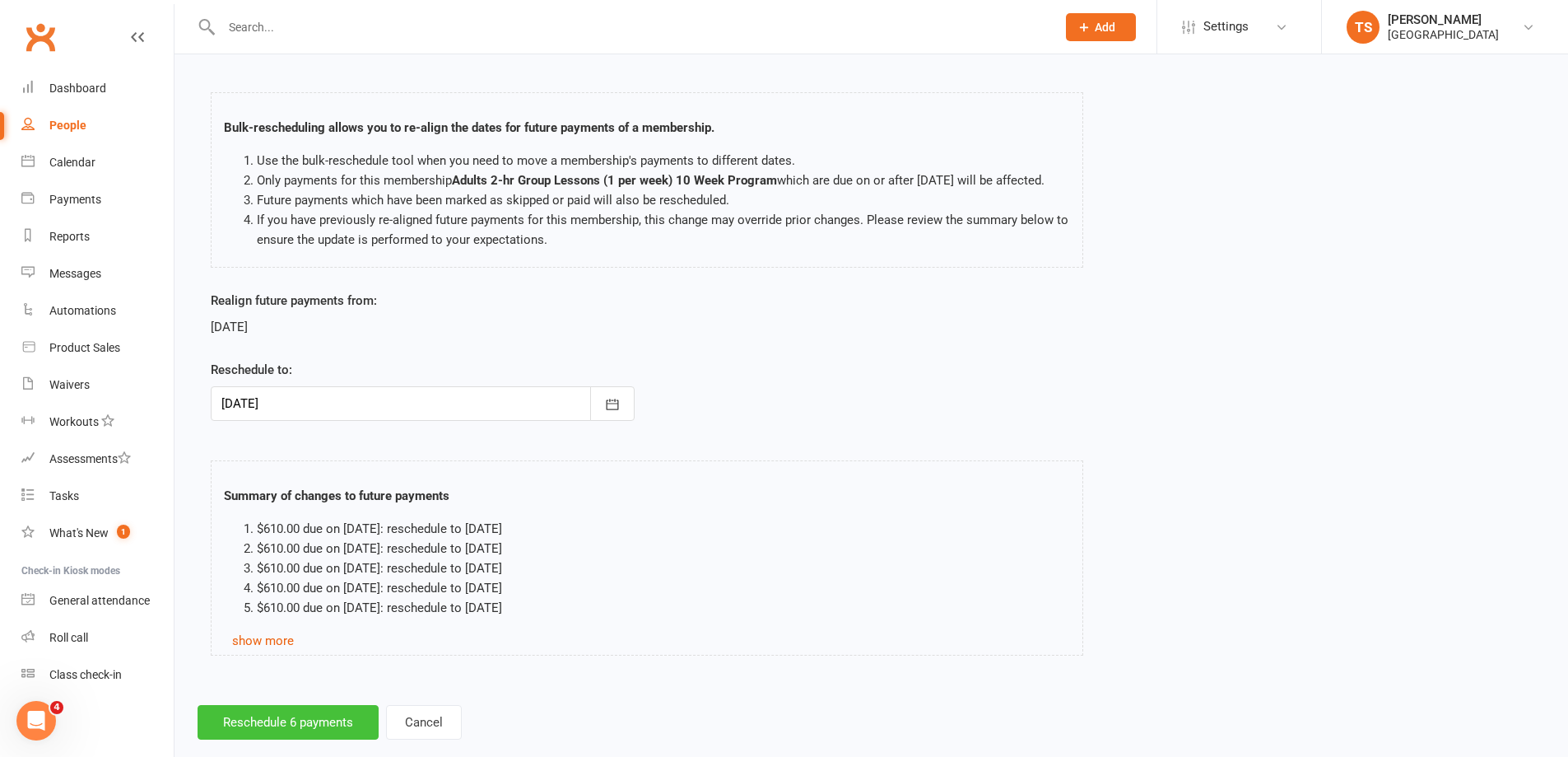
scroll to position [103, 0]
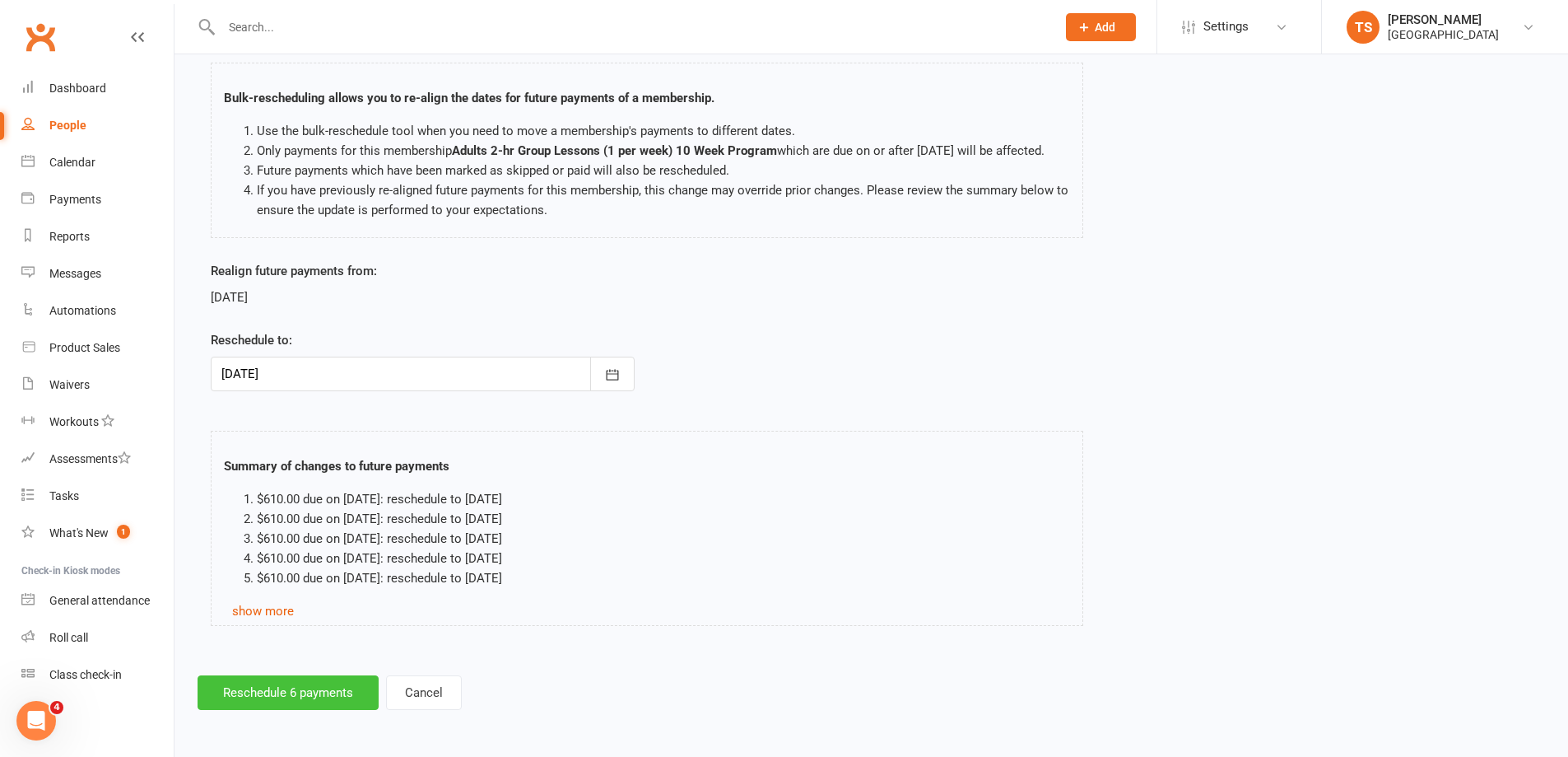
click at [269, 696] on button "Reschedule 6 payments" at bounding box center [288, 692] width 181 height 35
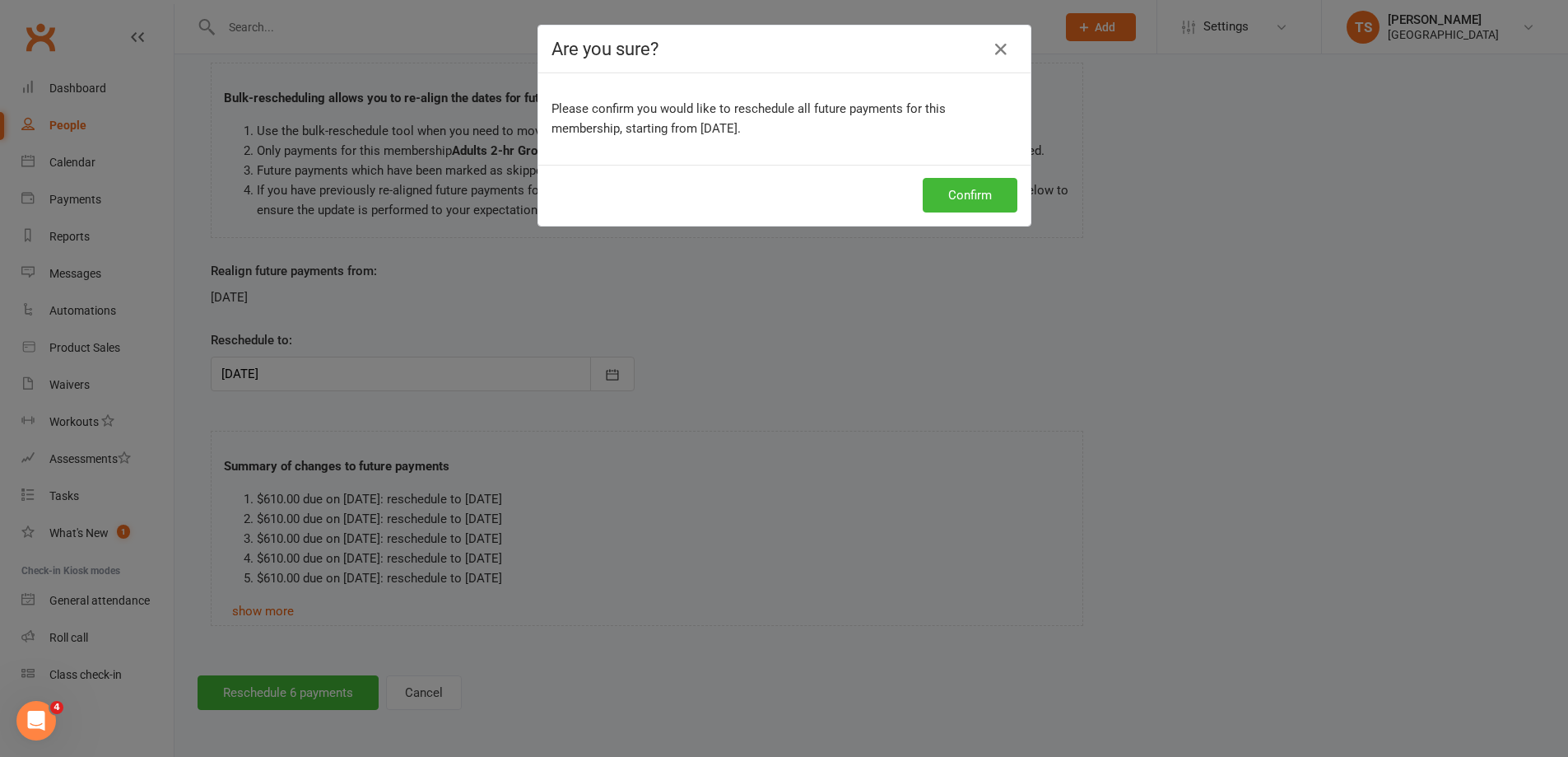
scroll to position [83, 0]
click at [987, 202] on button "Confirm" at bounding box center [975, 195] width 94 height 35
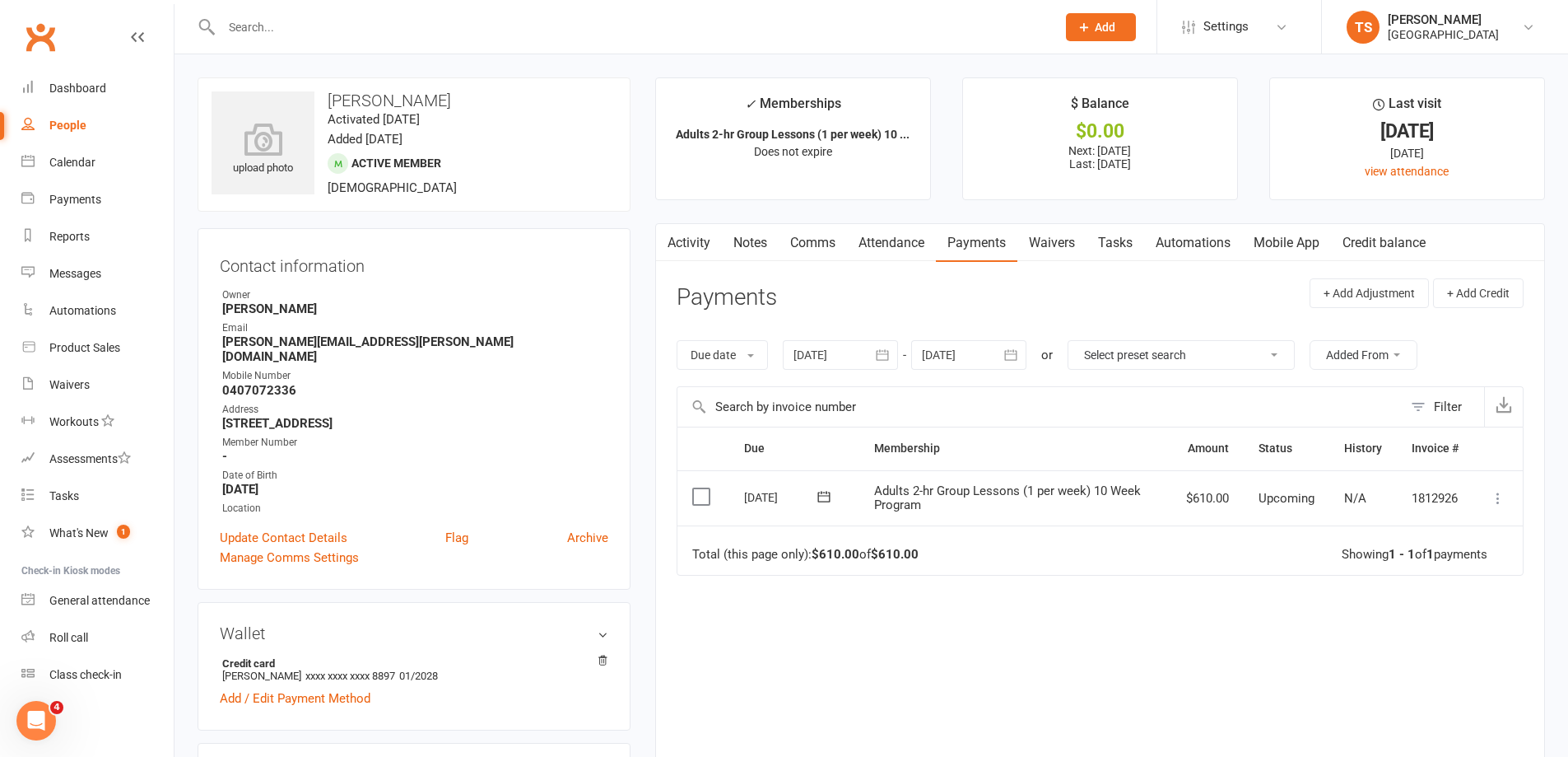
click at [754, 245] on link "Notes" at bounding box center [750, 243] width 57 height 38
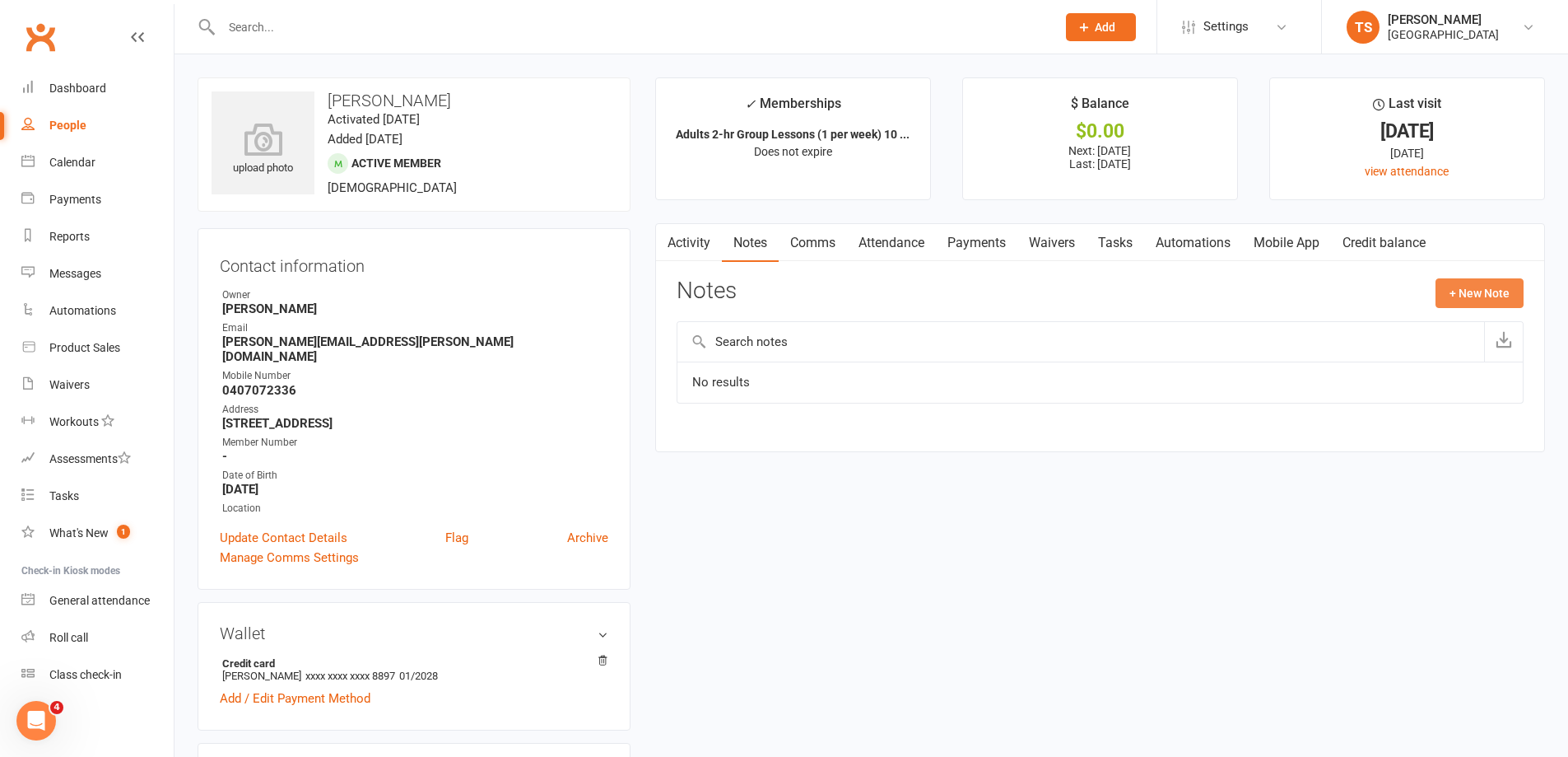
click at [1462, 303] on button "+ New Note" at bounding box center [1479, 292] width 88 height 29
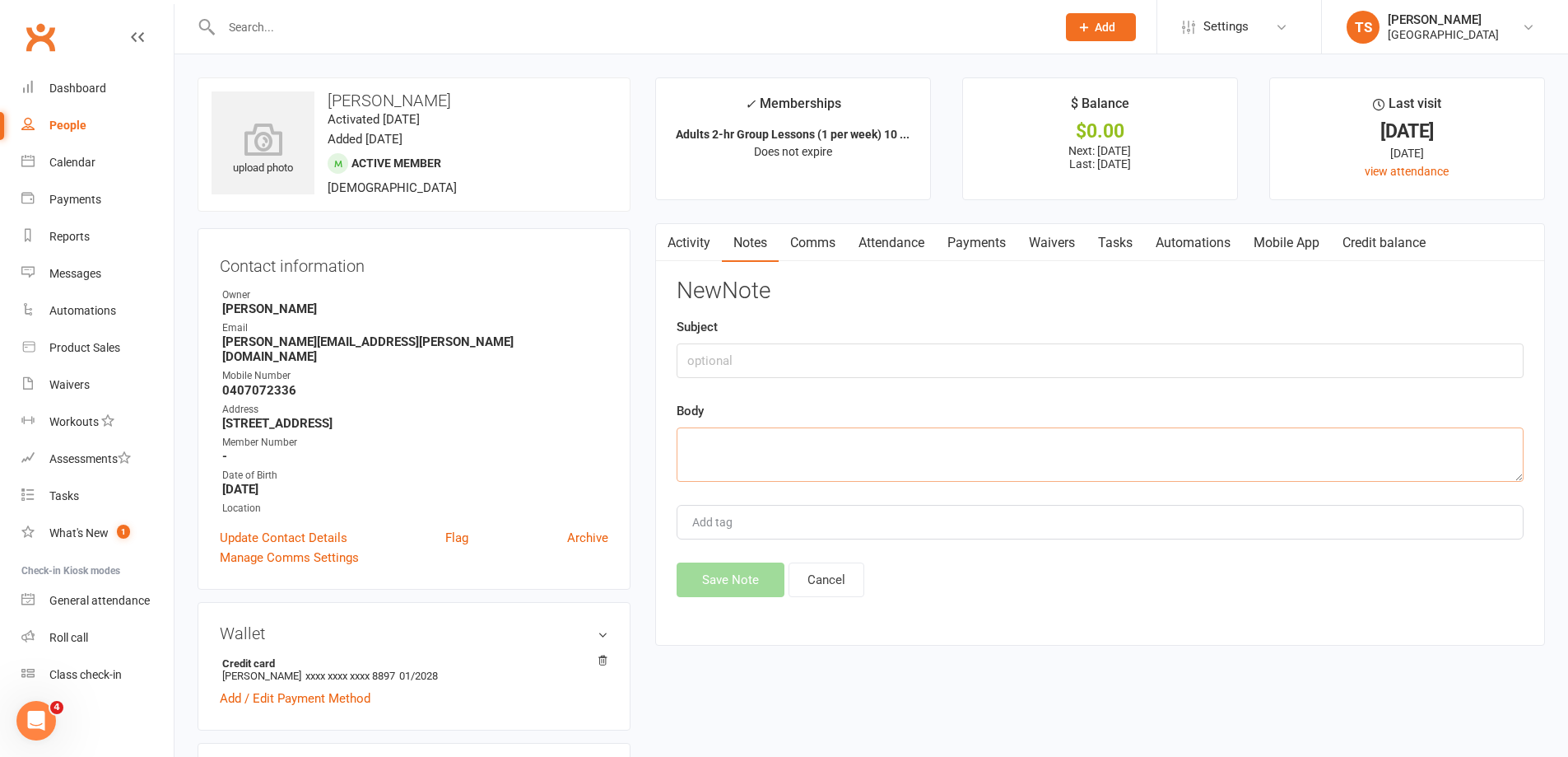
drag, startPoint x: 720, startPoint y: 437, endPoint x: 712, endPoint y: 419, distance: 19.7
click at [720, 436] on textarea at bounding box center [1100, 454] width 847 height 55
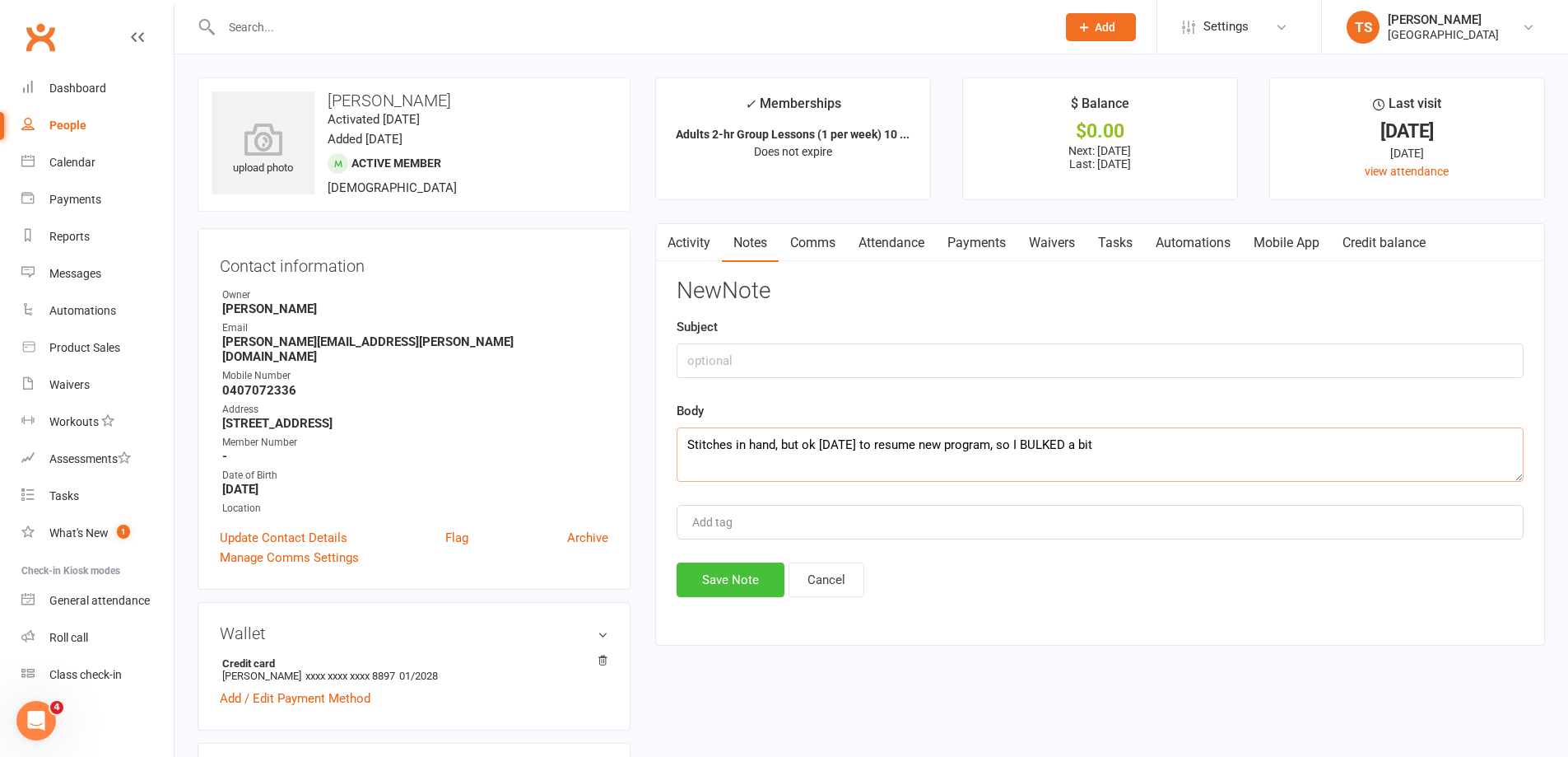
type textarea "Stitches in hand, but ok [DATE] to resume new program, so I BULKED a bit"
click at [731, 580] on button "Save Note" at bounding box center [730, 580] width 107 height 35
